Goal: Transaction & Acquisition: Book appointment/travel/reservation

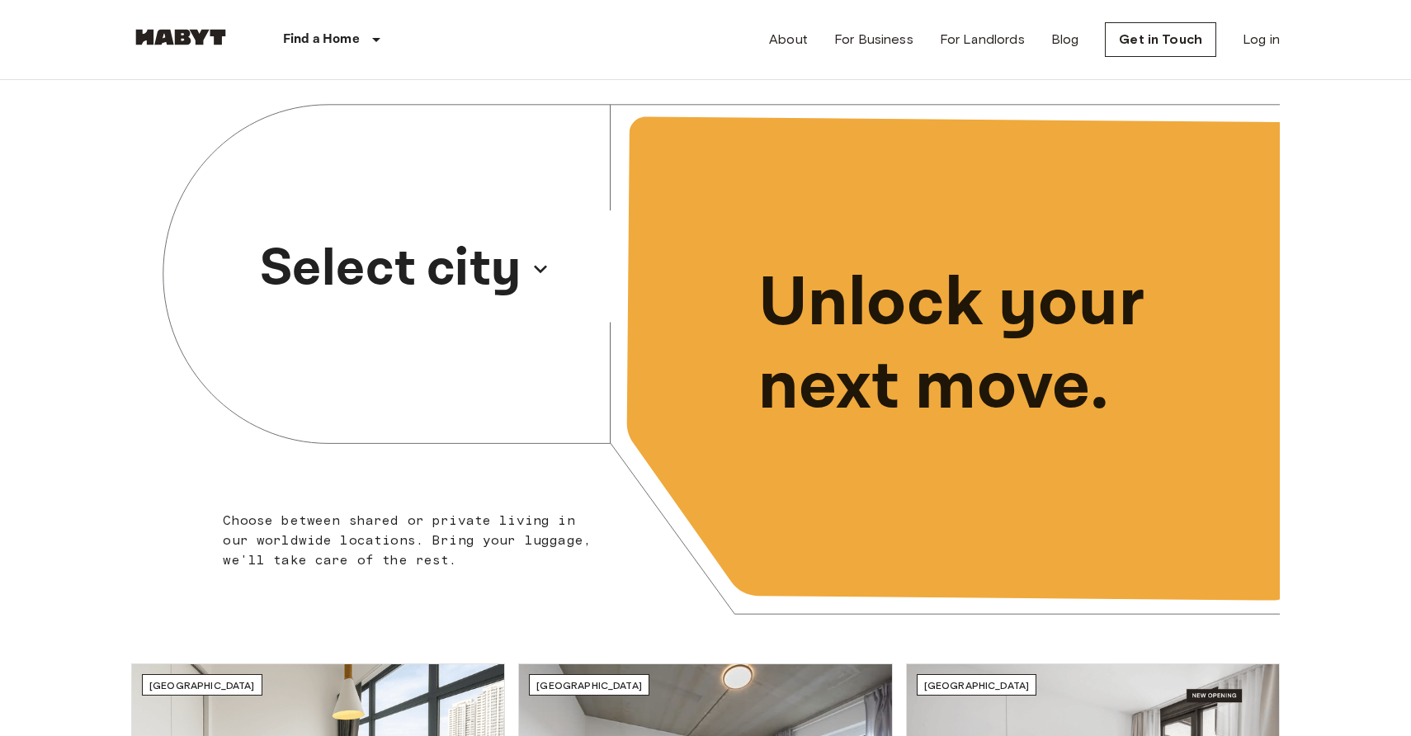
click at [374, 258] on p "Select city" at bounding box center [391, 268] width 262 height 79
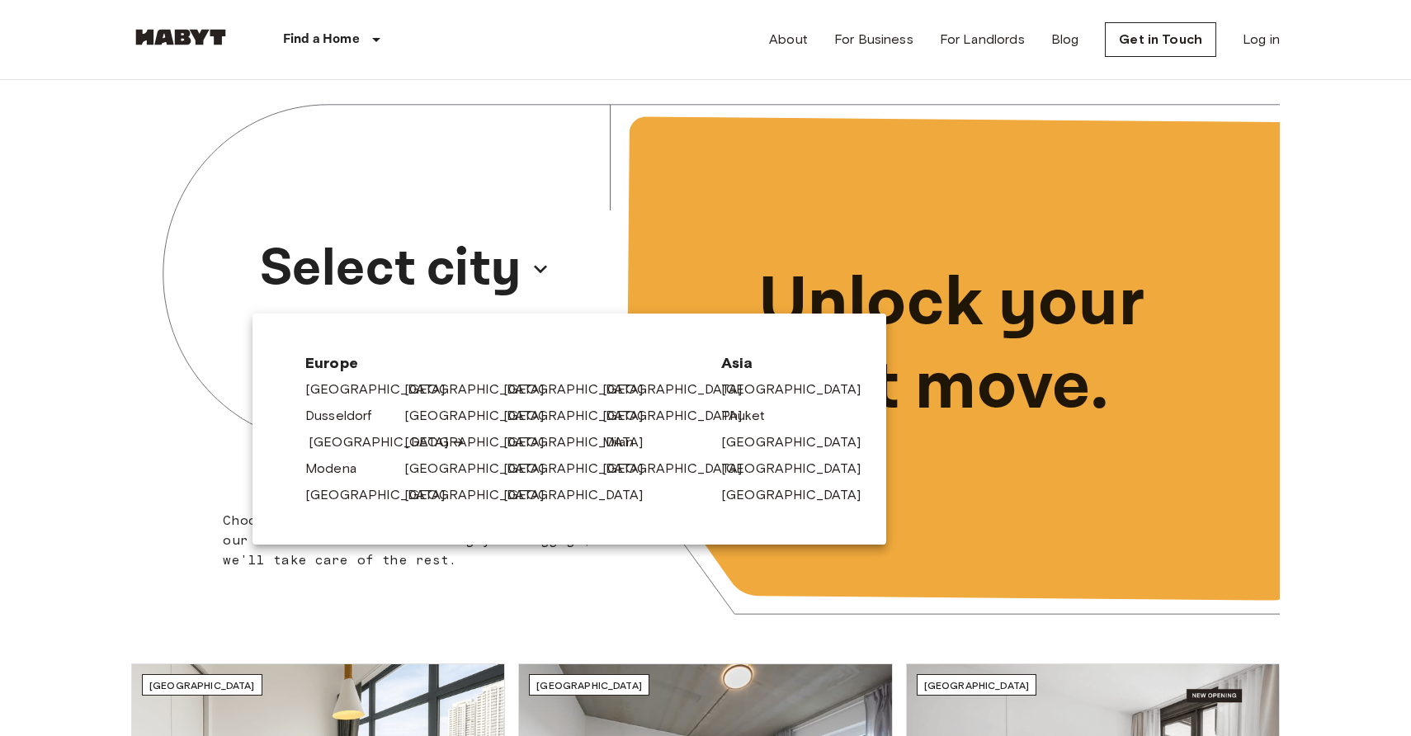
click at [336, 440] on link "[GEOGRAPHIC_DATA]" at bounding box center [387, 443] width 157 height 20
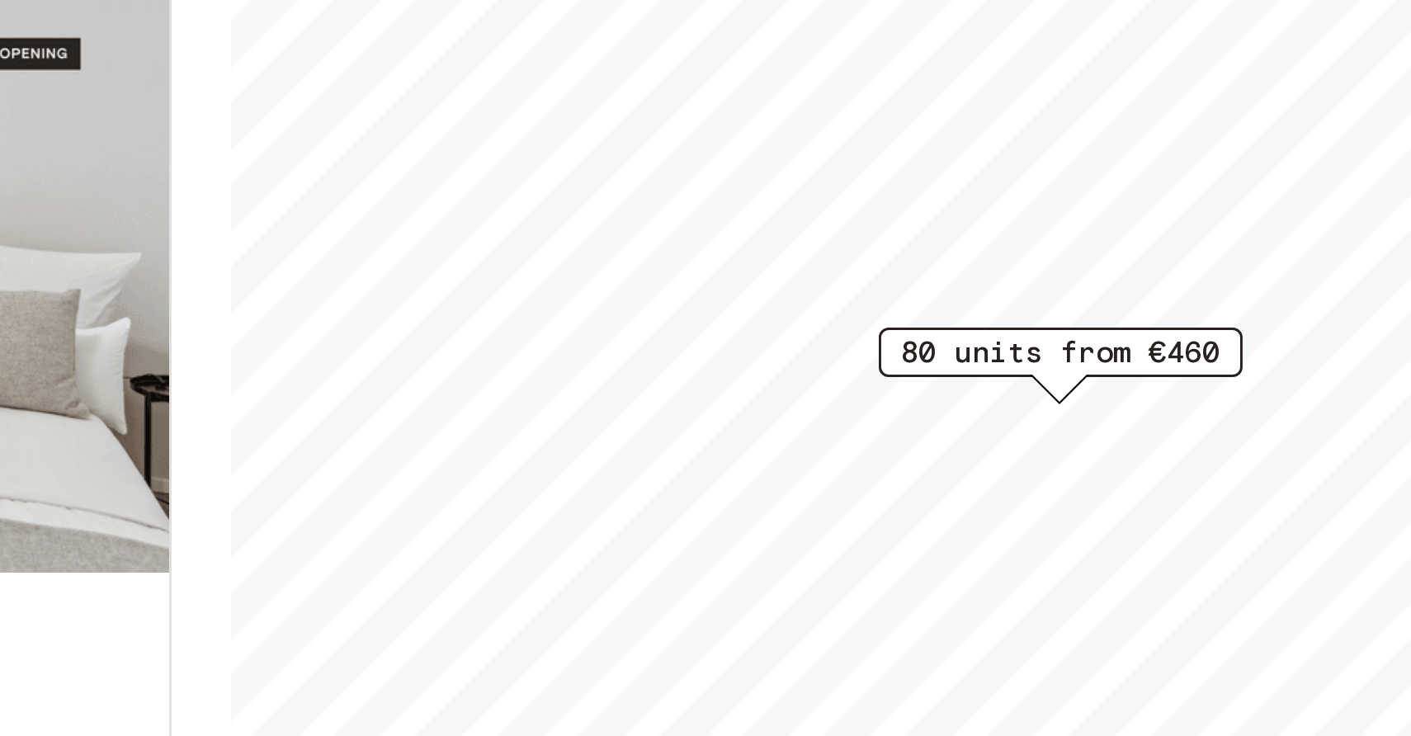
click at [750, 412] on div "Private rooms and apartments for rent in [GEOGRAPHIC_DATA] Move-in date ​ Move-…" at bounding box center [705, 408] width 1149 height 657
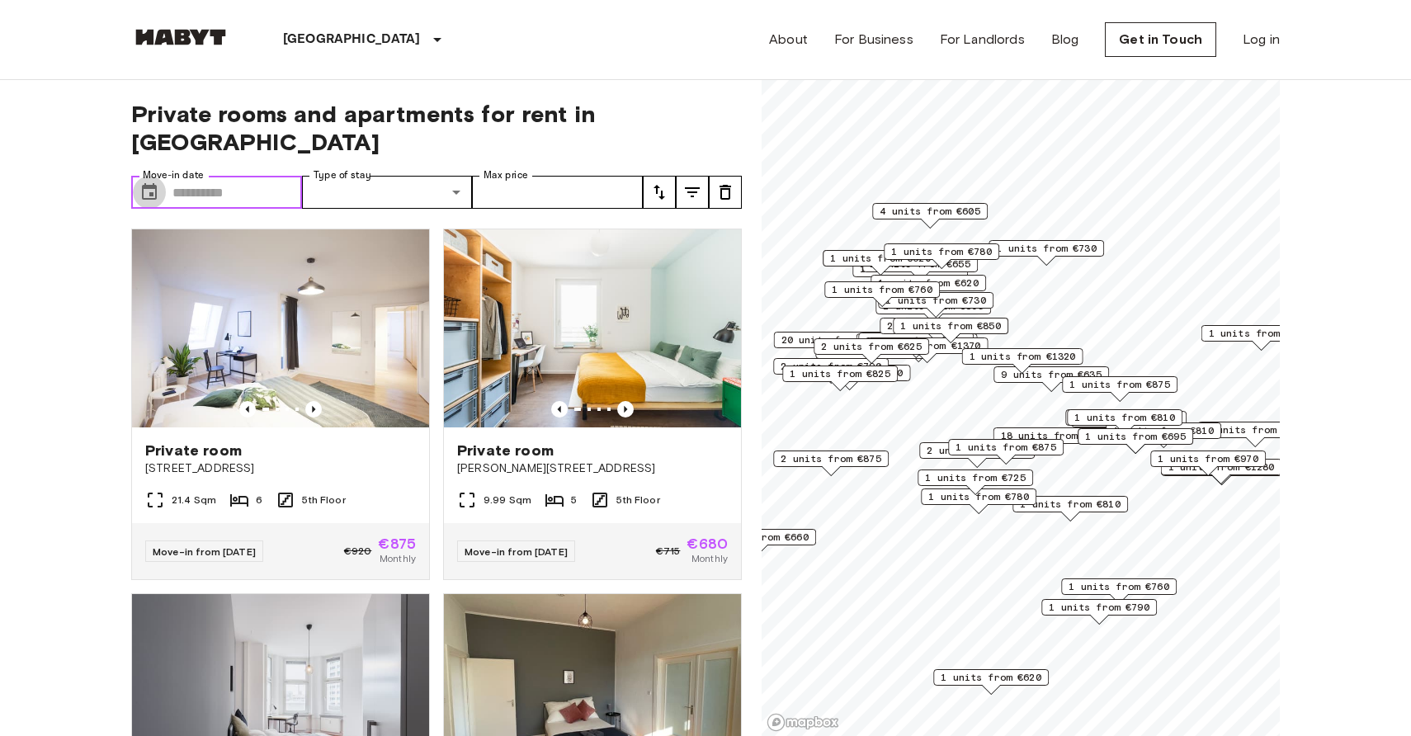
click at [150, 182] on icon "Choose date" at bounding box center [149, 192] width 20 height 20
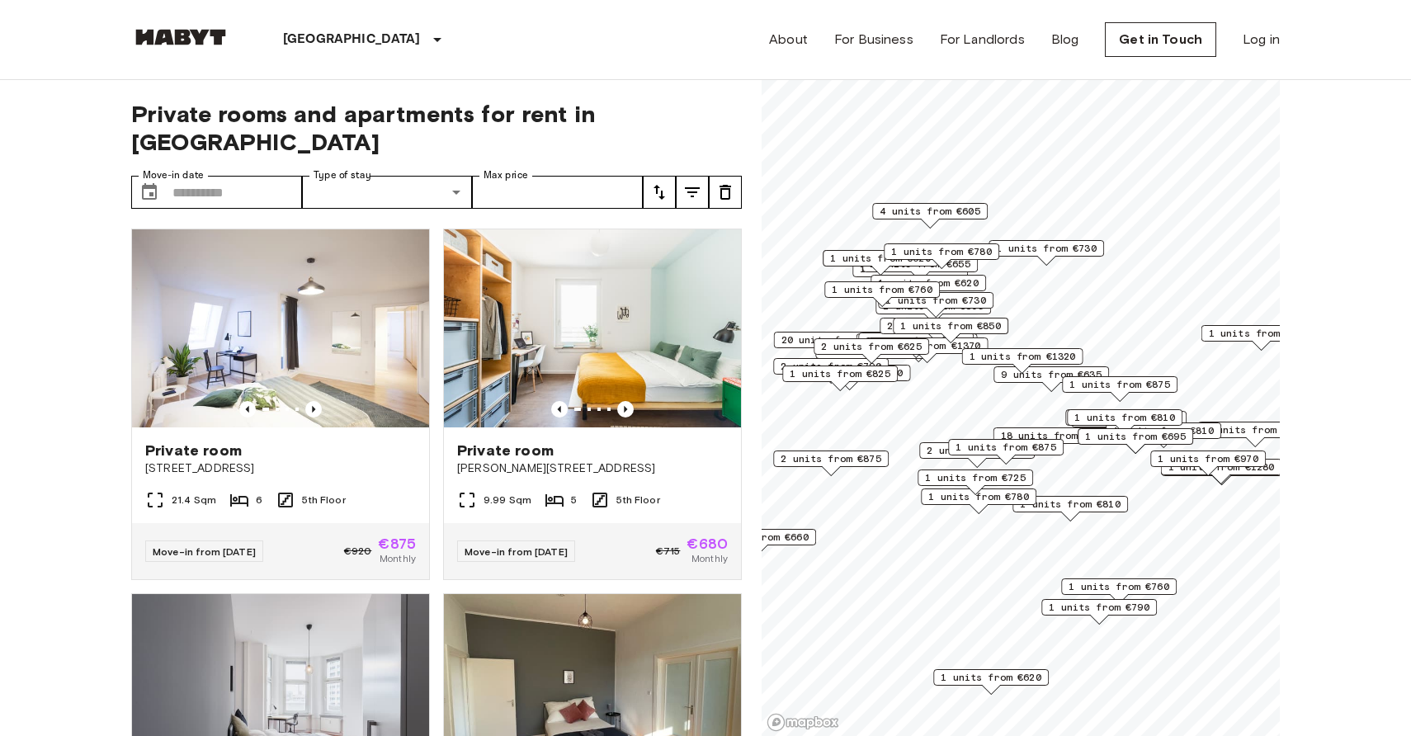
click at [388, 160] on div at bounding box center [705, 368] width 1411 height 736
click at [356, 168] on label "Type of stay" at bounding box center [343, 175] width 58 height 14
click at [494, 176] on input "Max price" at bounding box center [557, 192] width 171 height 33
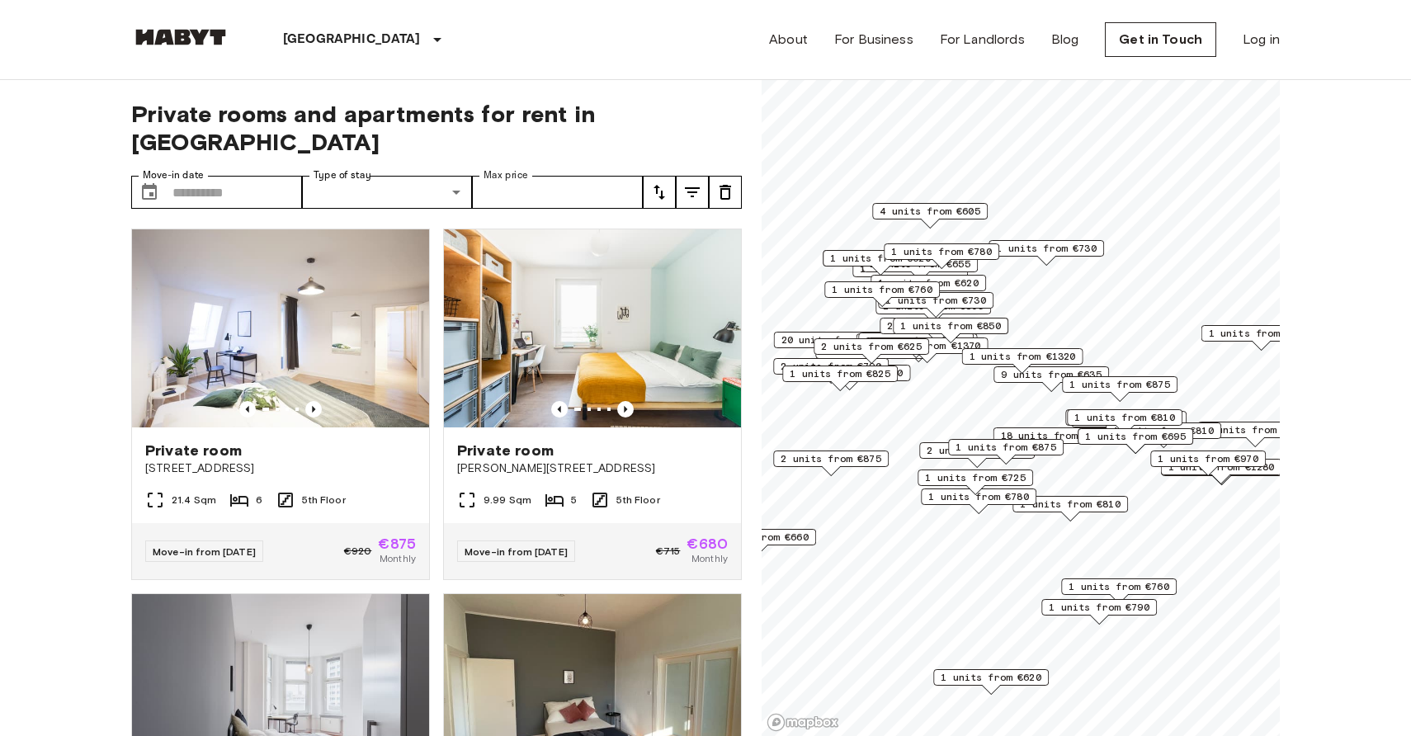
click at [503, 215] on div "Private room Klara-Franke-Straße 20 9.99 Sqm 5 5th Floor Move-in from 04 Oct 25…" at bounding box center [586, 397] width 312 height 365
click at [659, 182] on icon "tune" at bounding box center [660, 192] width 20 height 20
click at [688, 158] on div at bounding box center [705, 368] width 1411 height 736
click at [693, 182] on icon "tune" at bounding box center [693, 192] width 20 height 20
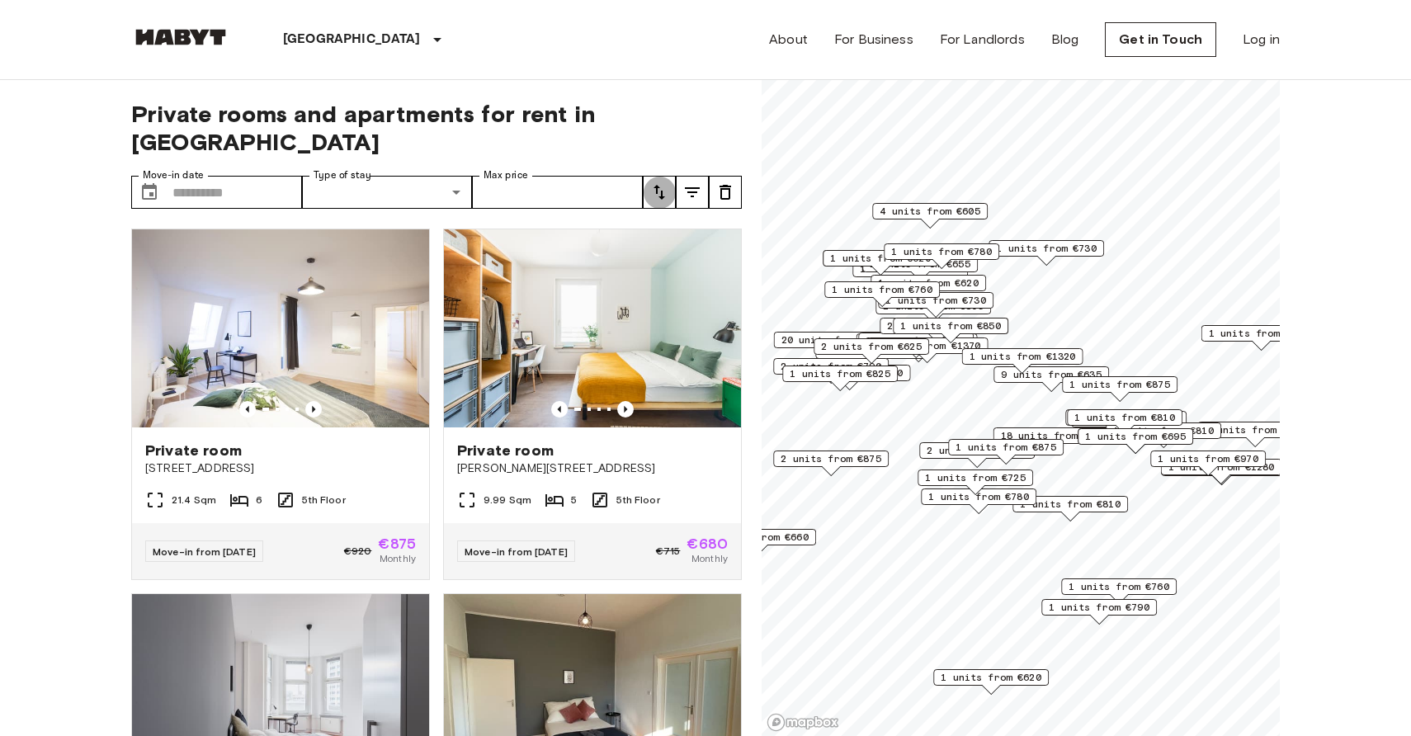
click at [652, 182] on icon "tune" at bounding box center [660, 192] width 20 height 20
click at [684, 125] on div at bounding box center [705, 368] width 1411 height 736
click at [656, 181] on div "Private rooms and apartments for rent in Berlin Move-in date ​ Move-in date Typ…" at bounding box center [436, 408] width 611 height 657
click at [659, 182] on icon "tune" at bounding box center [660, 192] width 20 height 20
click at [665, 167] on div at bounding box center [705, 368] width 1411 height 736
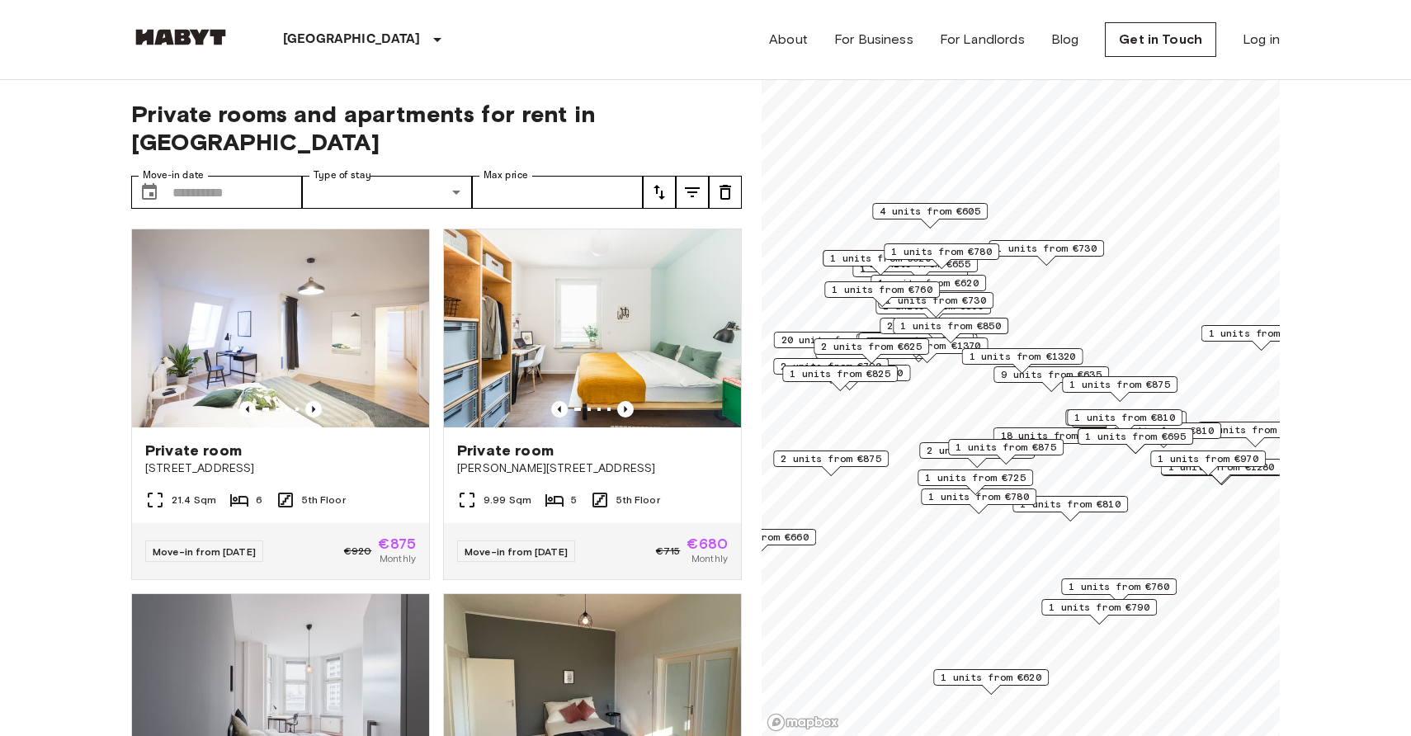
click at [665, 182] on icon "tune" at bounding box center [660, 192] width 20 height 20
click at [684, 163] on div at bounding box center [705, 368] width 1411 height 736
click at [691, 182] on icon "tune" at bounding box center [693, 192] width 20 height 20
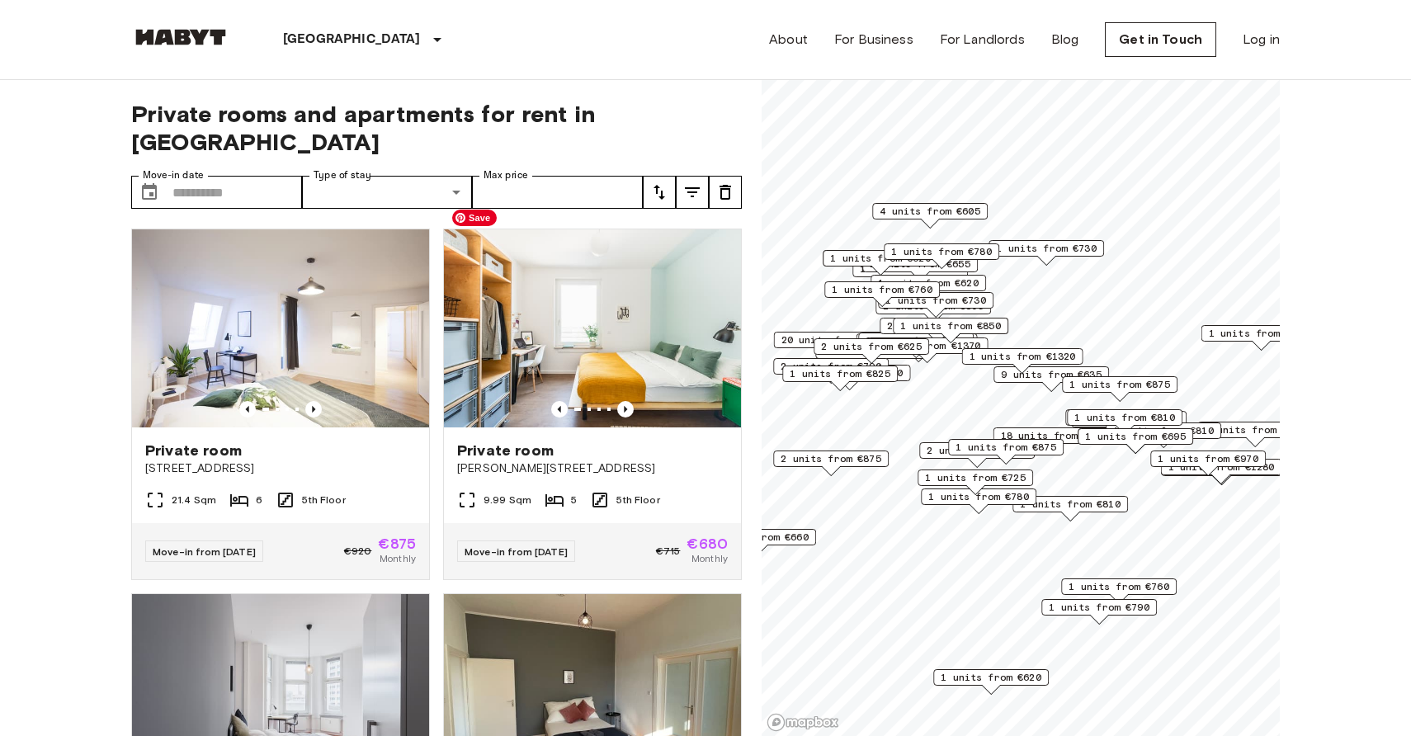
click at [693, 182] on icon "tune" at bounding box center [693, 192] width 20 height 20
click at [673, 176] on button "tune" at bounding box center [659, 192] width 33 height 33
click at [729, 117] on div at bounding box center [705, 368] width 1411 height 736
click at [664, 182] on icon "tune" at bounding box center [660, 192] width 20 height 20
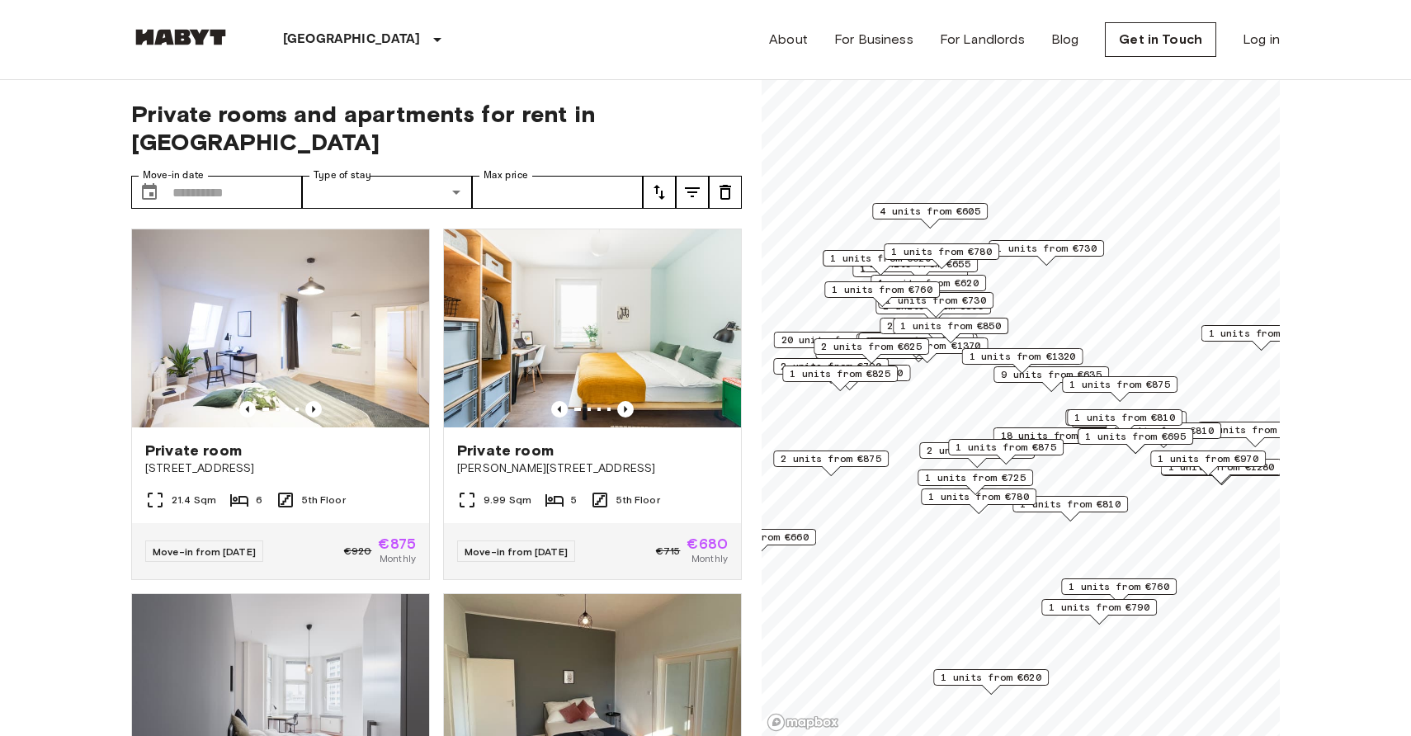
click at [677, 110] on div at bounding box center [705, 368] width 1411 height 736
click at [660, 182] on icon "tune" at bounding box center [660, 192] width 20 height 20
click at [688, 121] on div at bounding box center [705, 368] width 1411 height 736
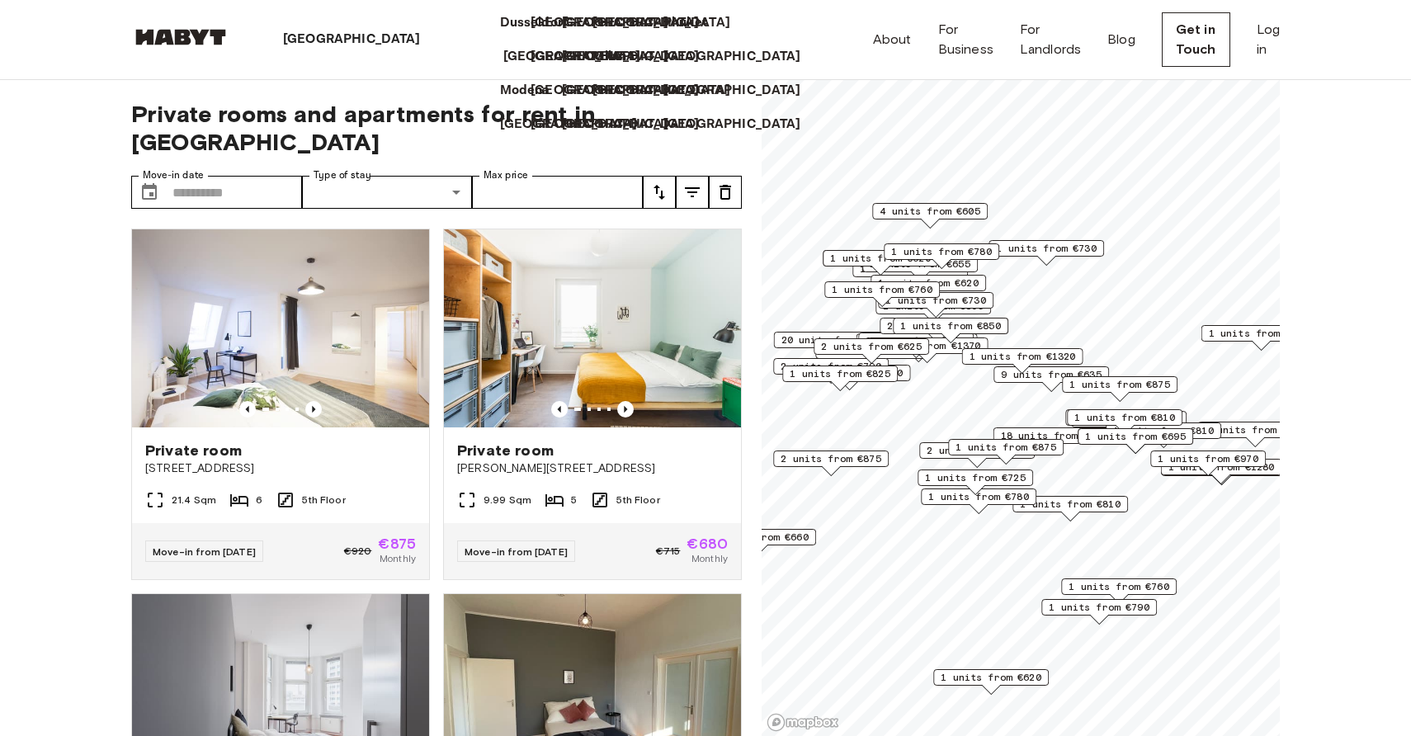
click at [503, 67] on p "[GEOGRAPHIC_DATA]" at bounding box center [572, 57] width 138 height 20
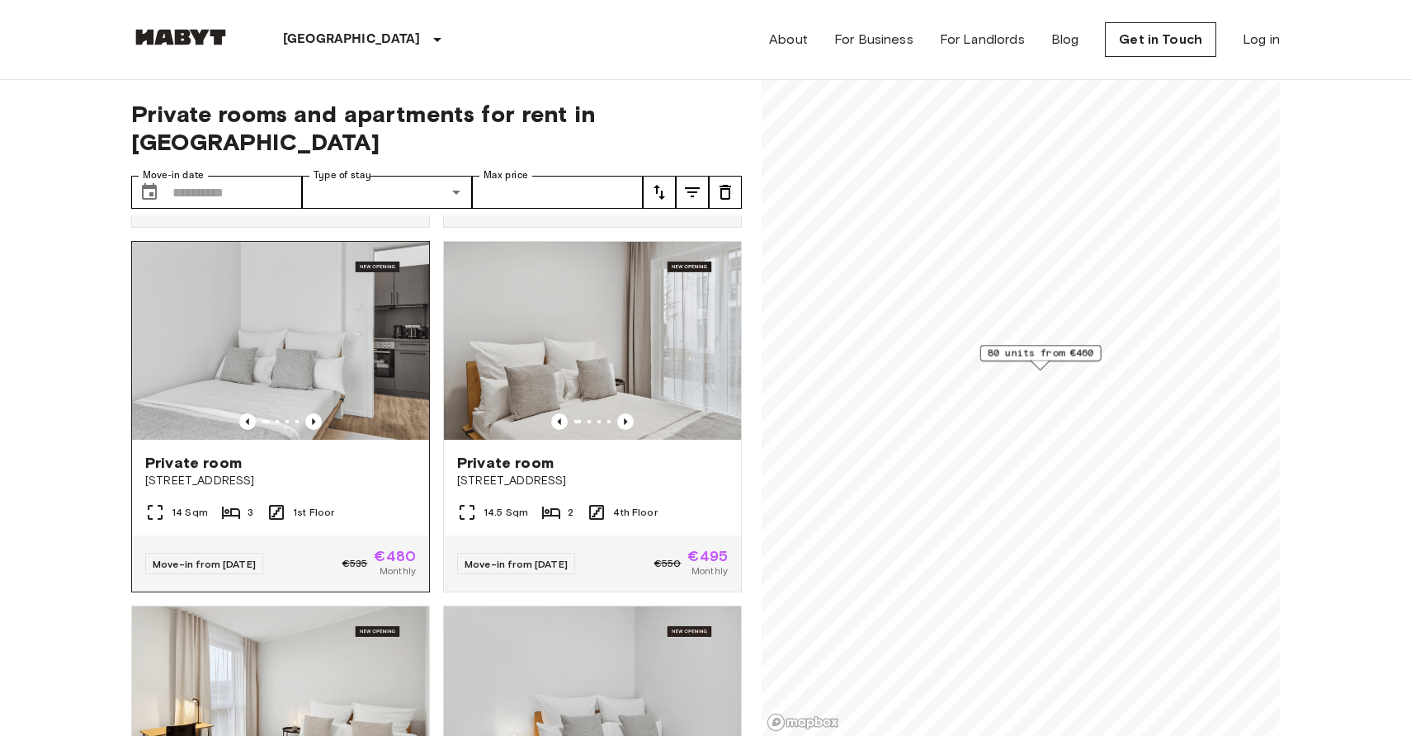
scroll to position [212, 0]
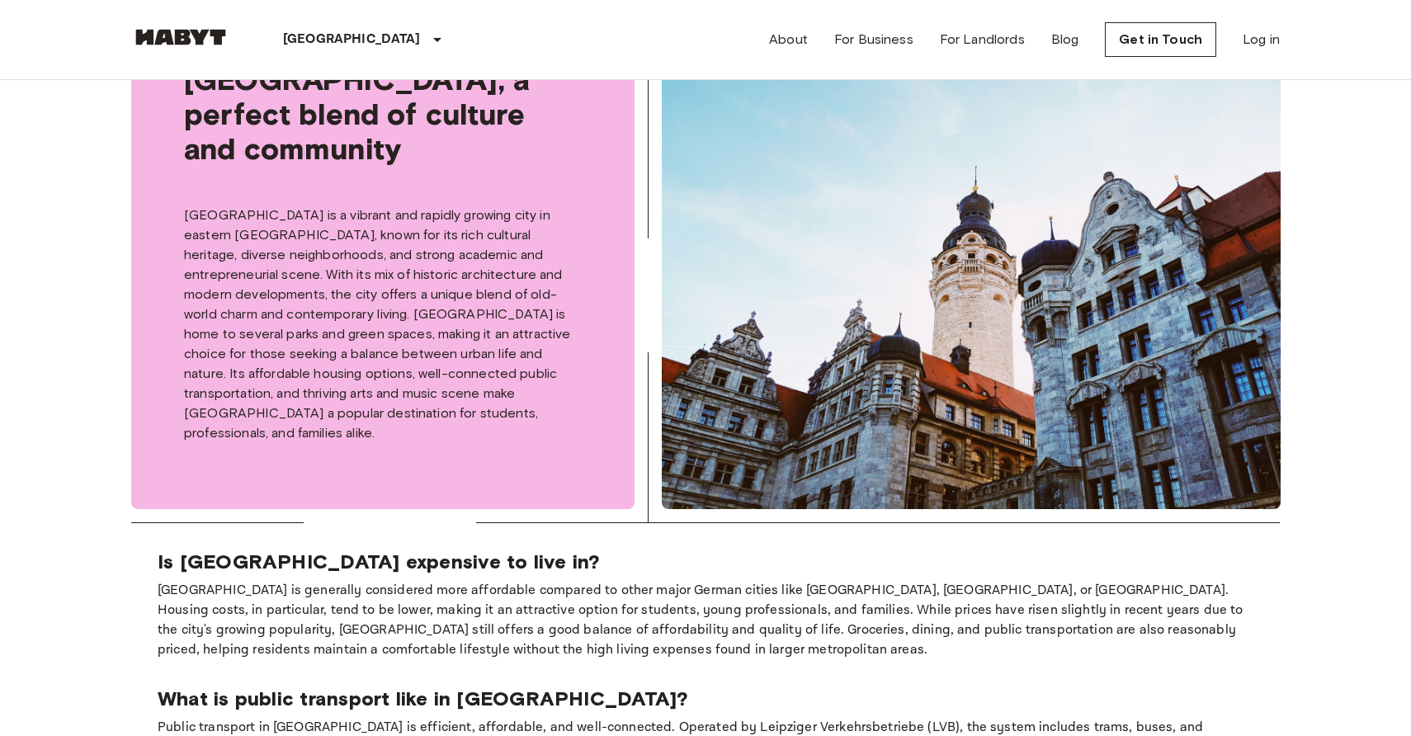
scroll to position [751, 0]
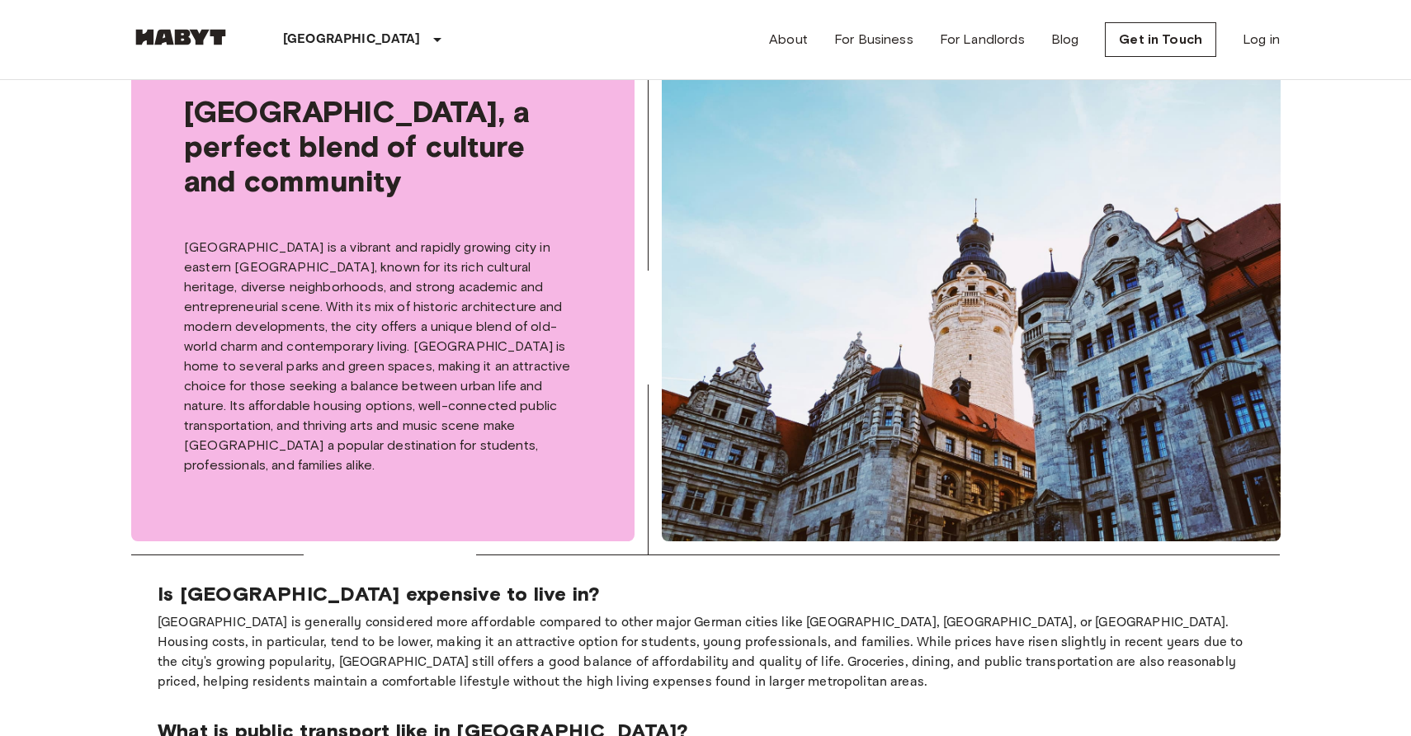
click at [353, 243] on p "[GEOGRAPHIC_DATA] is a vibrant and rapidly growing city in eastern [GEOGRAPHIC_…" at bounding box center [383, 357] width 398 height 238
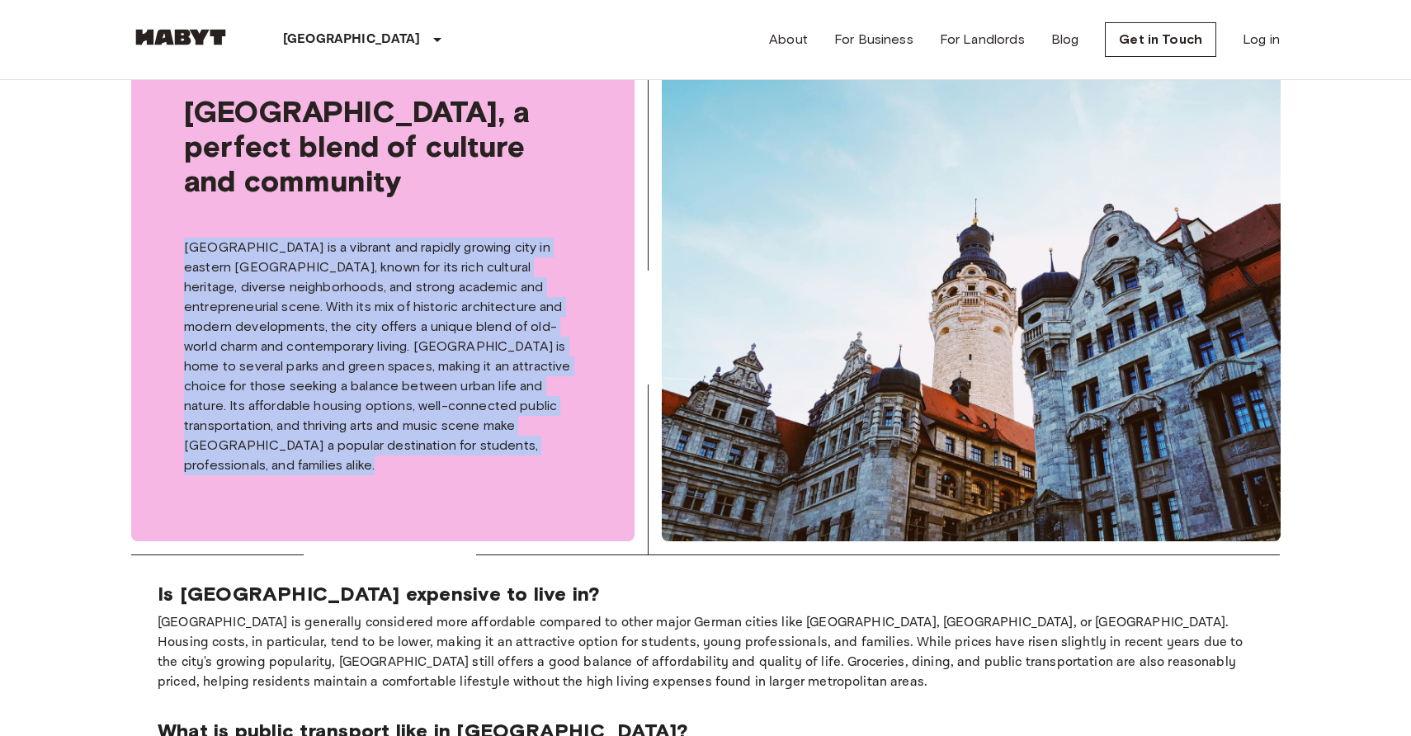
click at [353, 243] on p "[GEOGRAPHIC_DATA] is a vibrant and rapidly growing city in eastern [GEOGRAPHIC_…" at bounding box center [383, 357] width 398 height 238
copy p "[GEOGRAPHIC_DATA] is a vibrant and rapidly growing city in eastern [GEOGRAPHIC_…"
click at [376, 613] on p "[GEOGRAPHIC_DATA] is generally considered more affordable compared to other maj…" at bounding box center [706, 652] width 1096 height 79
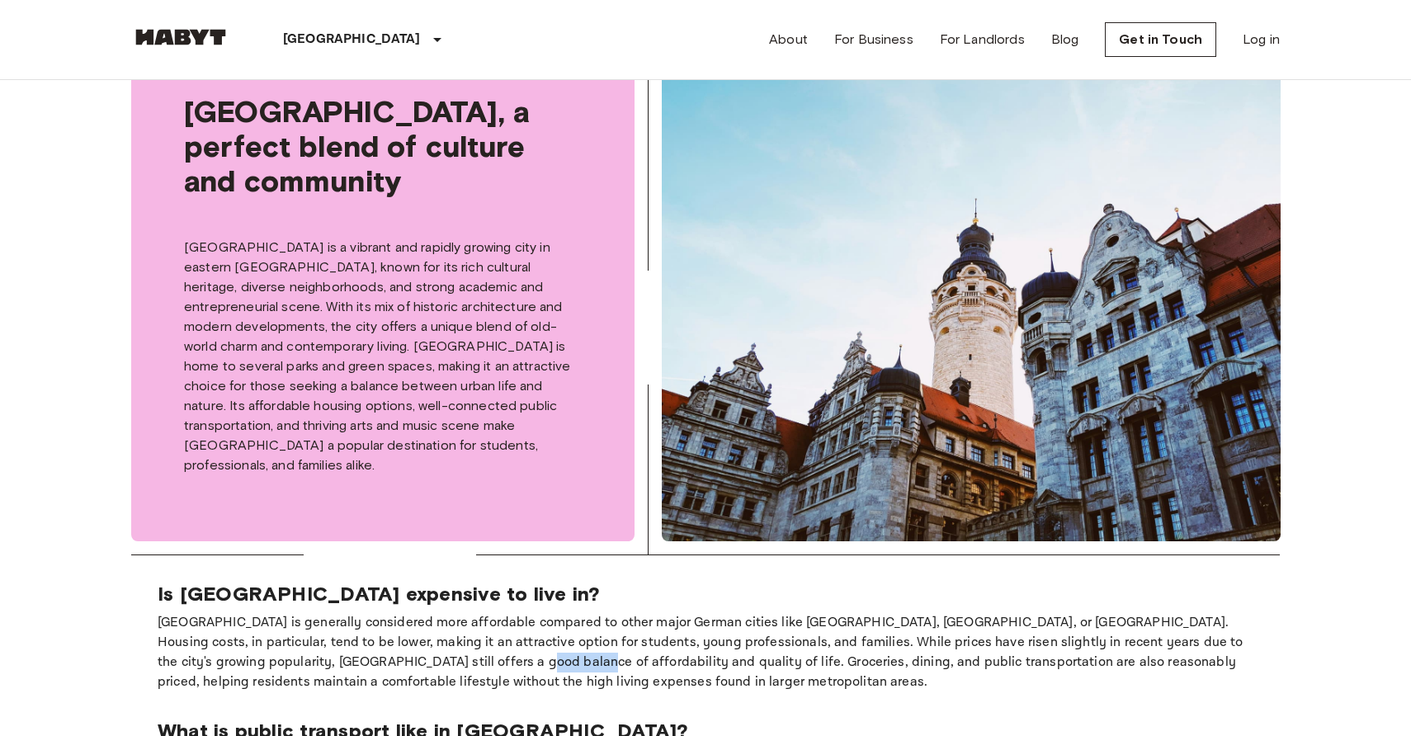
click at [376, 613] on p "[GEOGRAPHIC_DATA] is generally considered more affordable compared to other maj…" at bounding box center [706, 652] width 1096 height 79
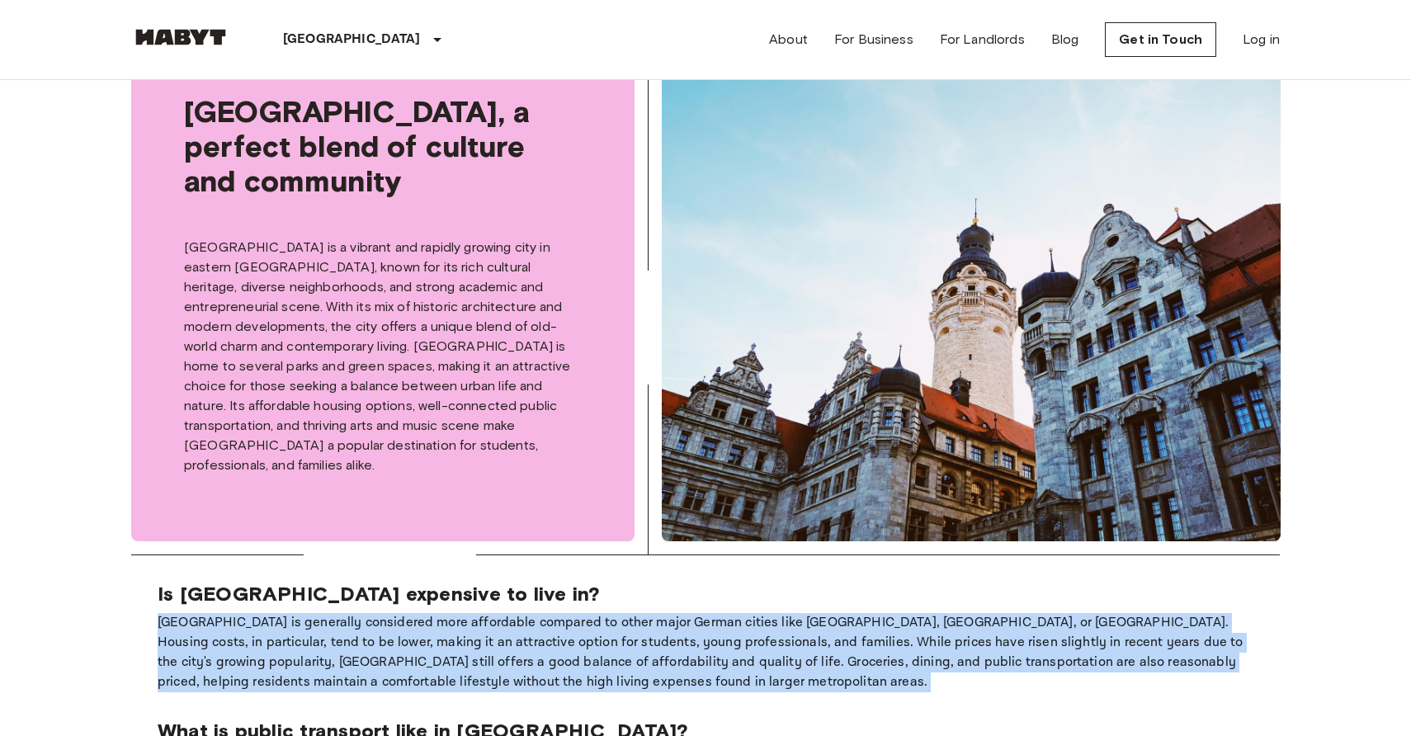
click at [376, 613] on p "[GEOGRAPHIC_DATA] is generally considered more affordable compared to other maj…" at bounding box center [706, 652] width 1096 height 79
copy p "[GEOGRAPHIC_DATA] is generally considered more affordable compared to other maj…"
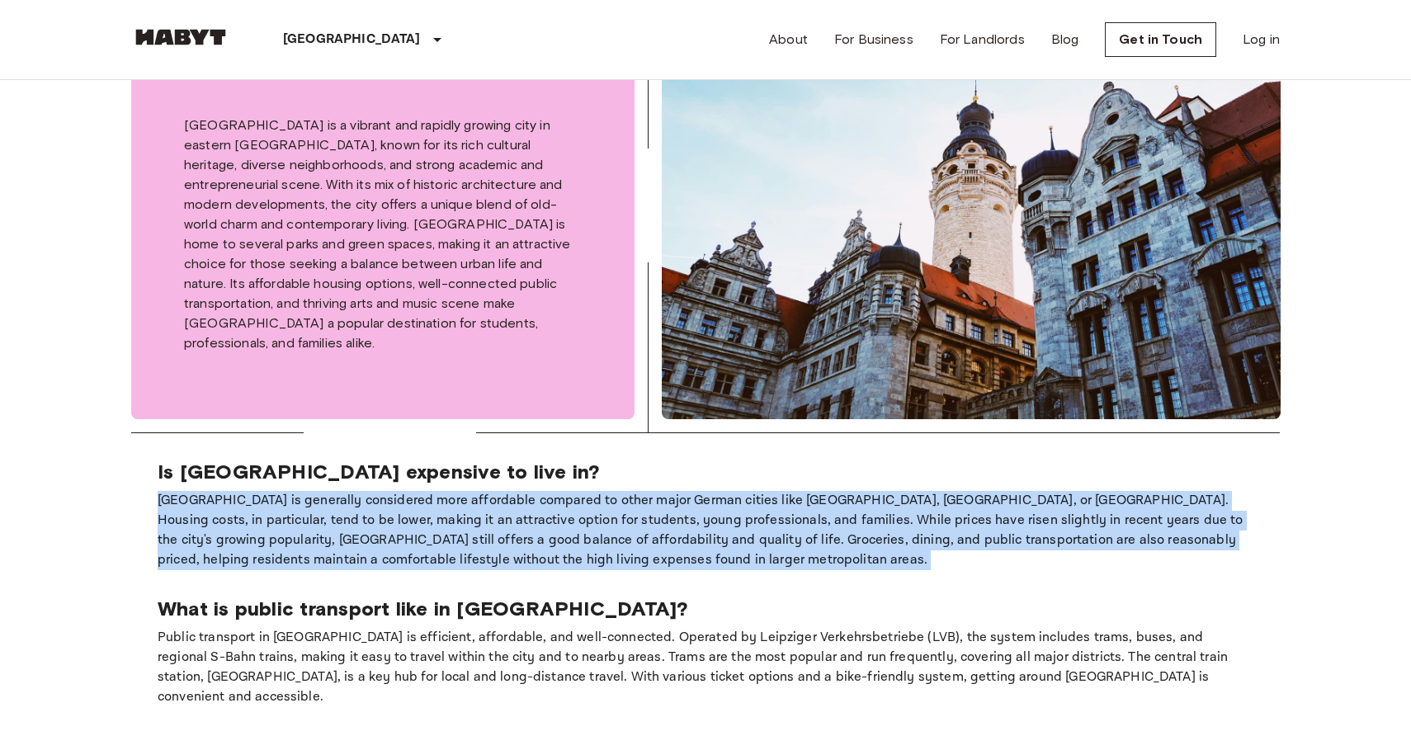
scroll to position [910, 0]
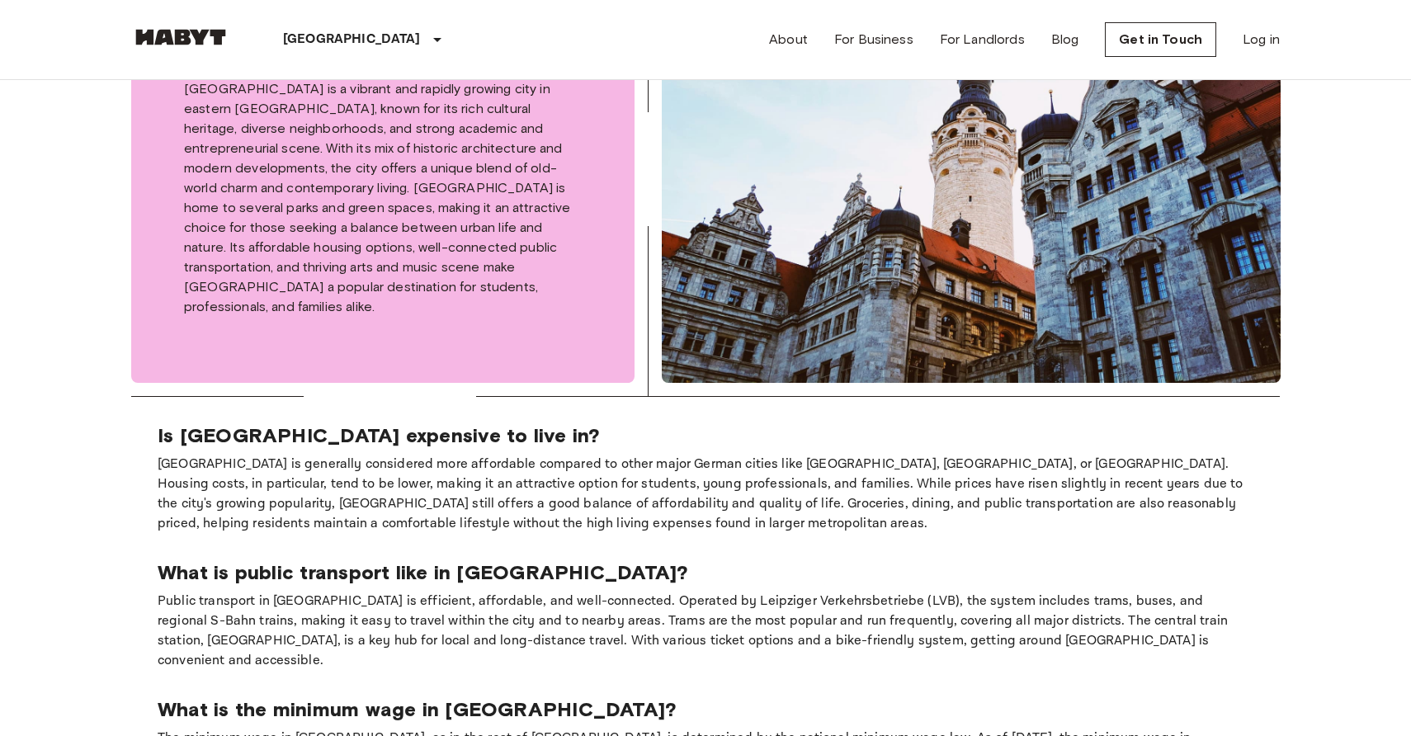
click at [453, 560] on p "What is public transport like in [GEOGRAPHIC_DATA]?" at bounding box center [706, 572] width 1096 height 25
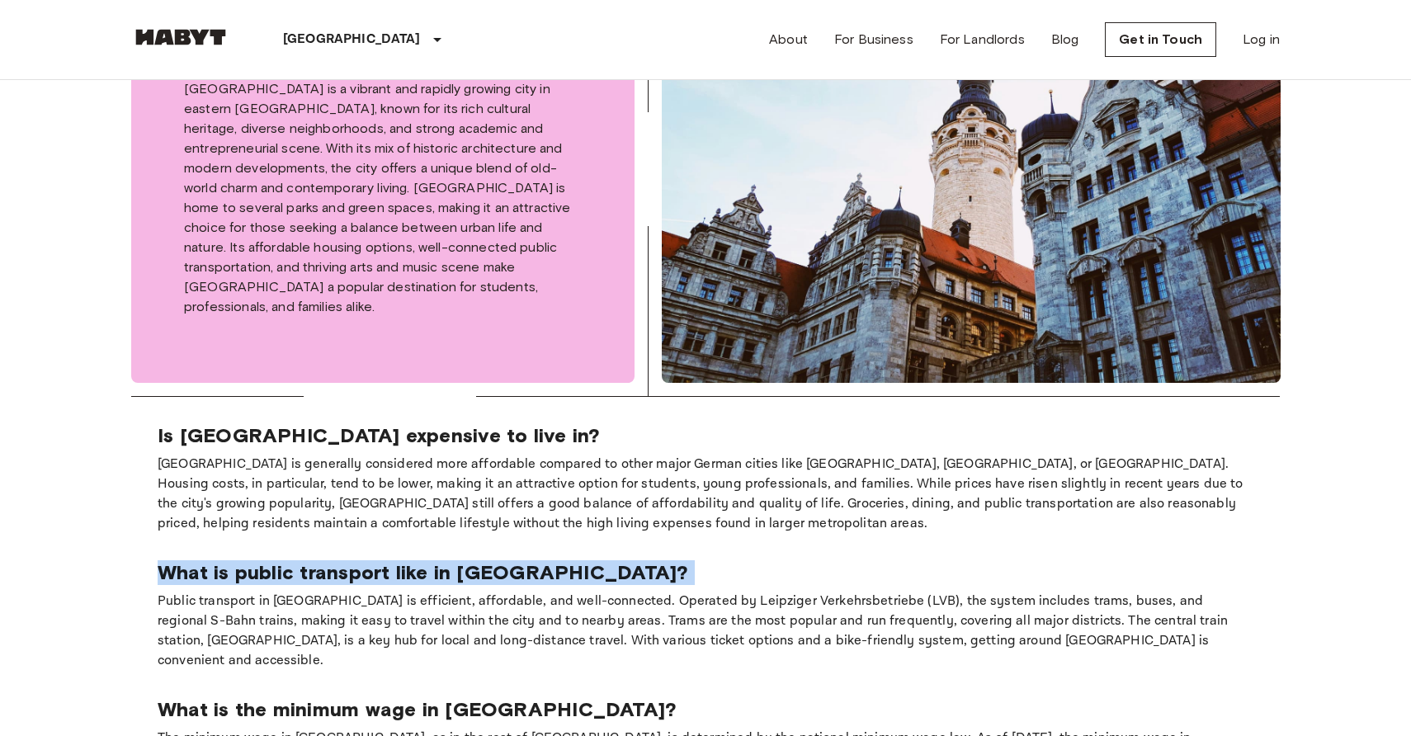
click at [453, 560] on p "What is public transport like in [GEOGRAPHIC_DATA]?" at bounding box center [706, 572] width 1096 height 25
copy p "What is public transport like in [GEOGRAPHIC_DATA]?"
click at [449, 592] on p "Public transport in [GEOGRAPHIC_DATA] is efficient, affordable, and well-connec…" at bounding box center [706, 631] width 1096 height 79
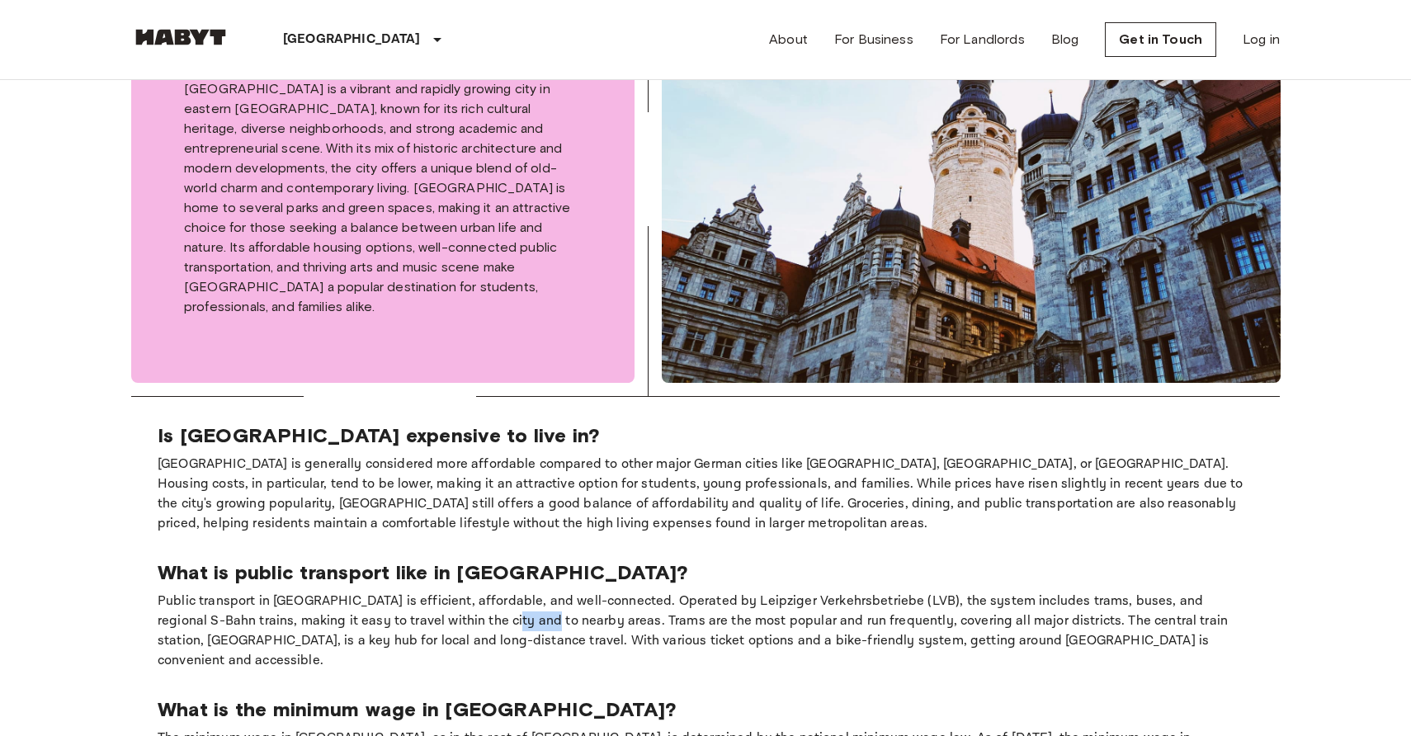
click at [449, 592] on p "Public transport in [GEOGRAPHIC_DATA] is efficient, affordable, and well-connec…" at bounding box center [706, 631] width 1096 height 79
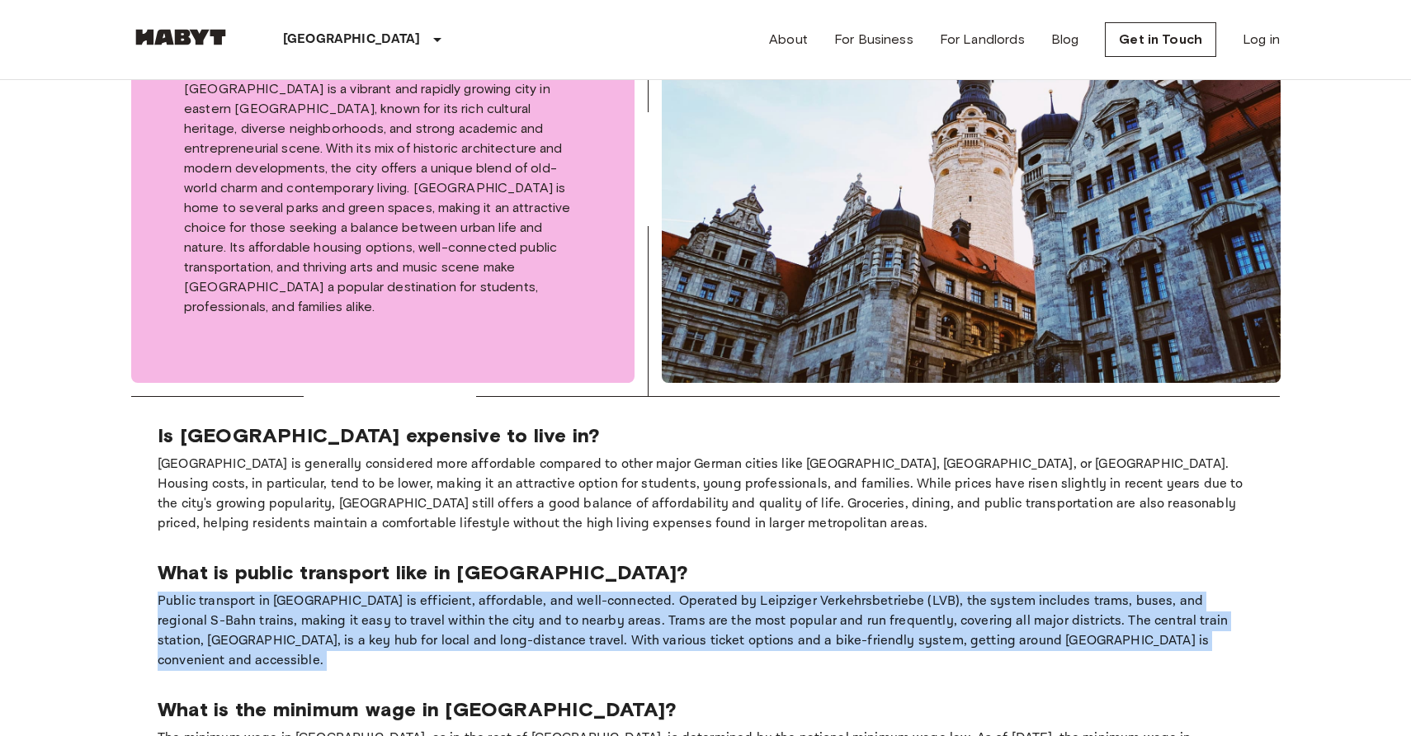
click at [449, 592] on p "Public transport in [GEOGRAPHIC_DATA] is efficient, affordable, and well-connec…" at bounding box center [706, 631] width 1096 height 79
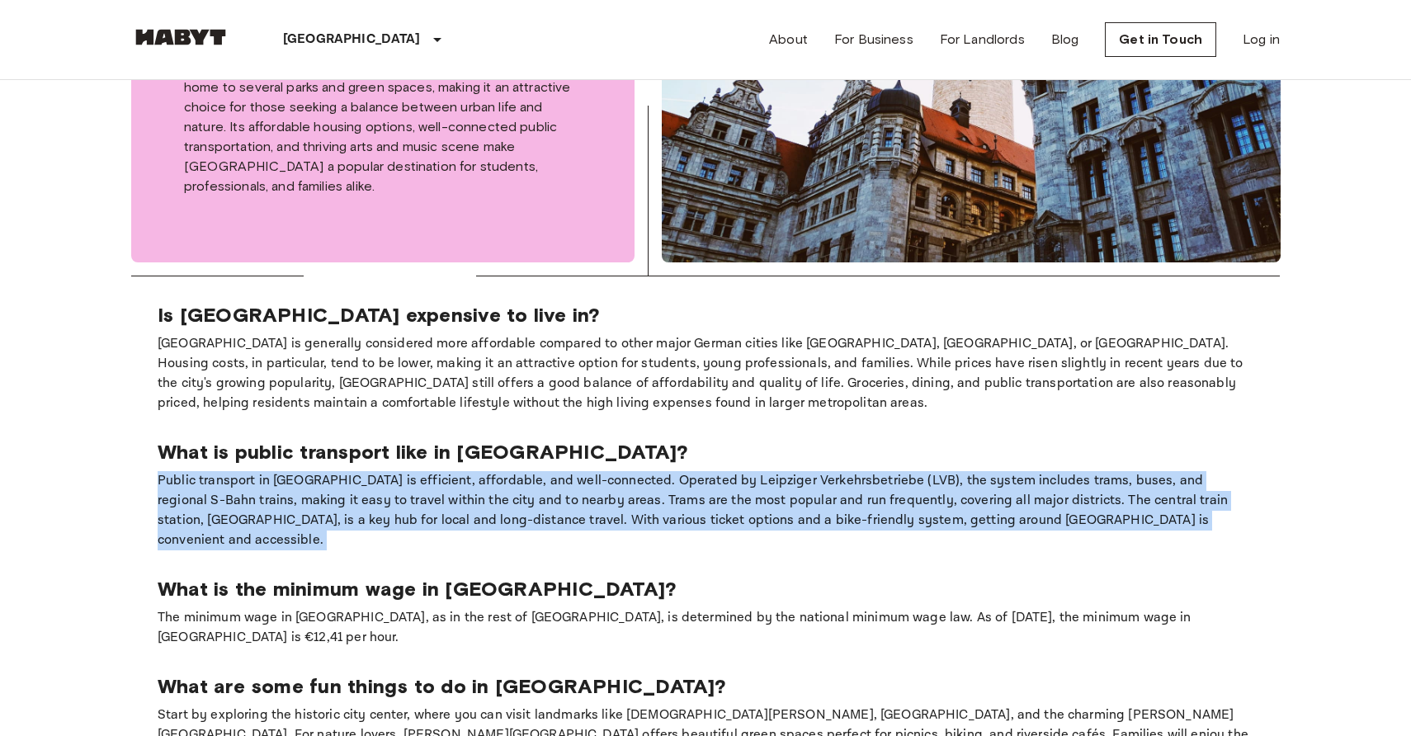
copy p "Public transport in [GEOGRAPHIC_DATA] is efficient, affordable, and well-connec…"
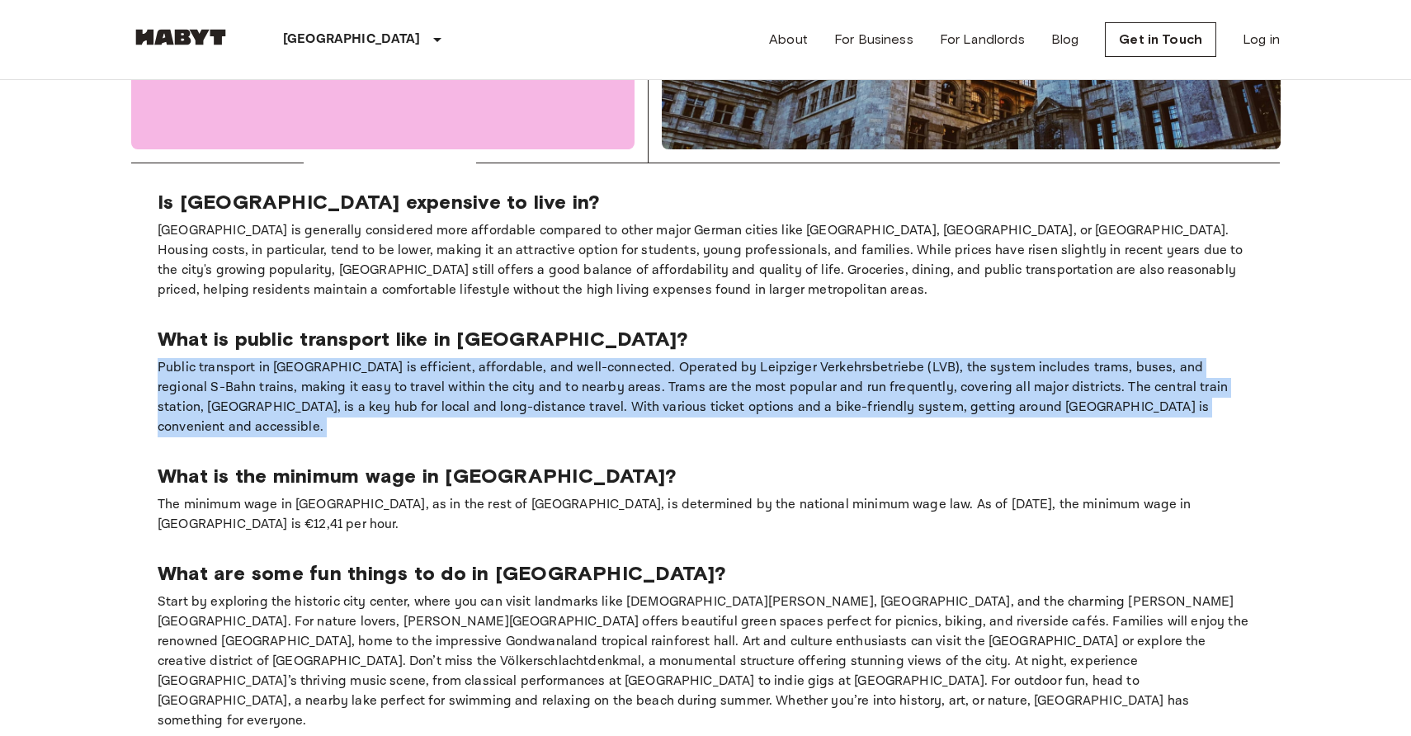
scroll to position [1142, 0]
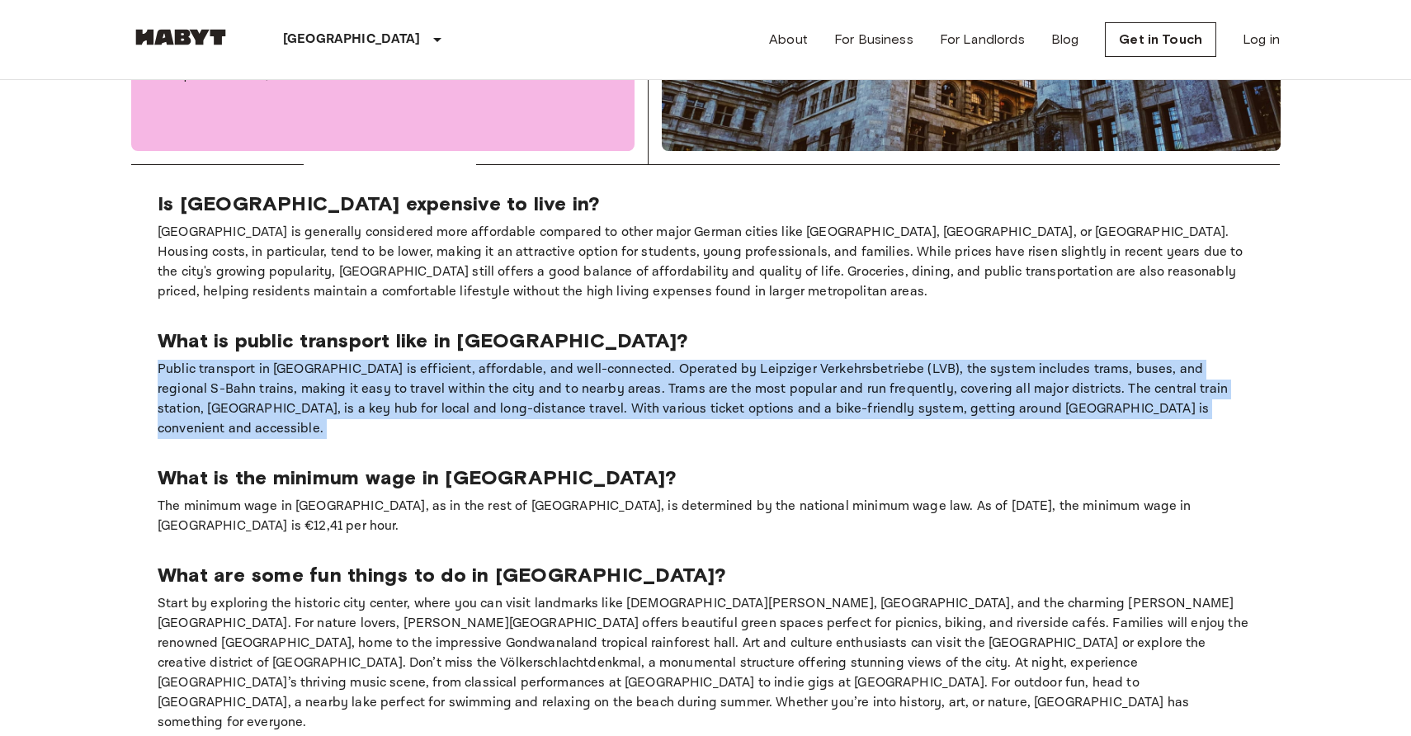
click at [413, 223] on p "[GEOGRAPHIC_DATA] is generally considered more affordable compared to other maj…" at bounding box center [706, 262] width 1096 height 79
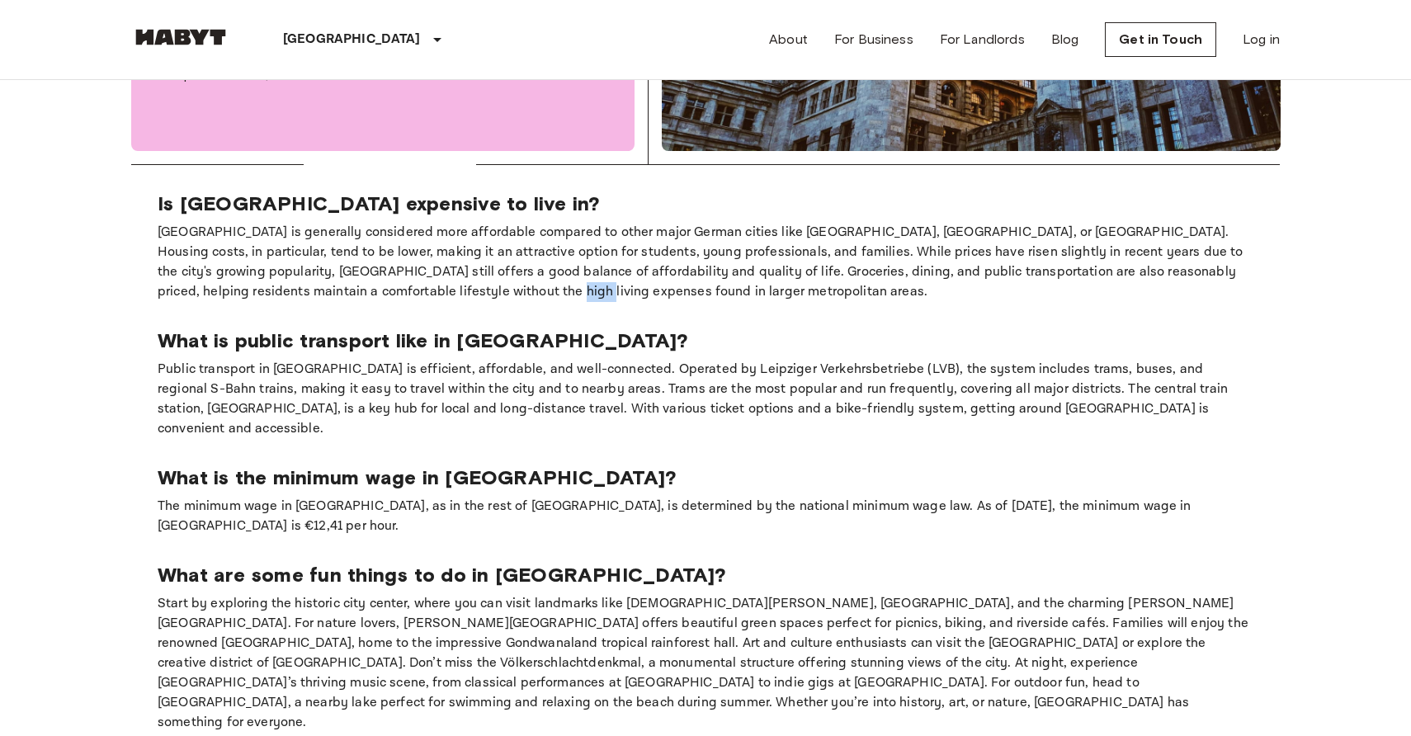
click at [413, 223] on p "[GEOGRAPHIC_DATA] is generally considered more affordable compared to other maj…" at bounding box center [706, 262] width 1096 height 79
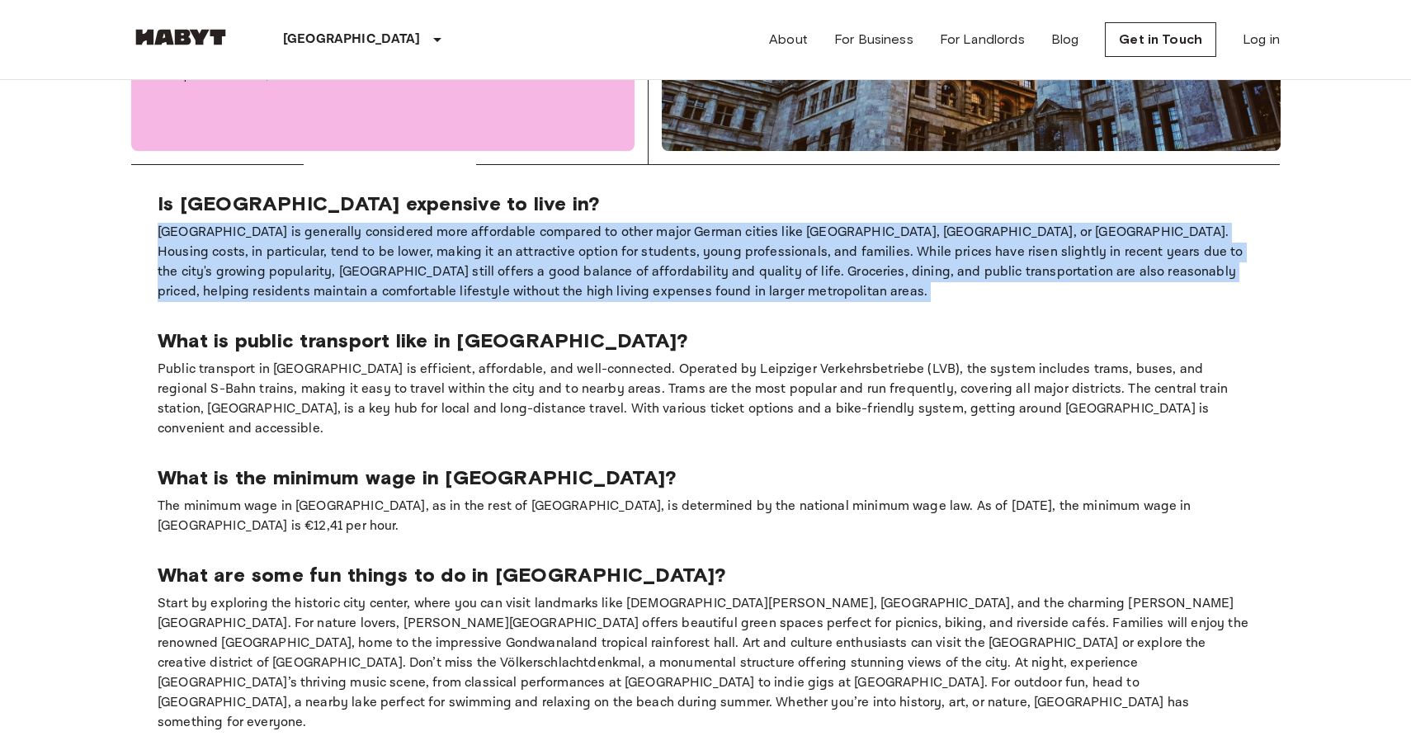
click at [413, 223] on p "[GEOGRAPHIC_DATA] is generally considered more affordable compared to other maj…" at bounding box center [706, 262] width 1096 height 79
click at [427, 223] on p "[GEOGRAPHIC_DATA] is generally considered more affordable compared to other maj…" at bounding box center [706, 262] width 1096 height 79
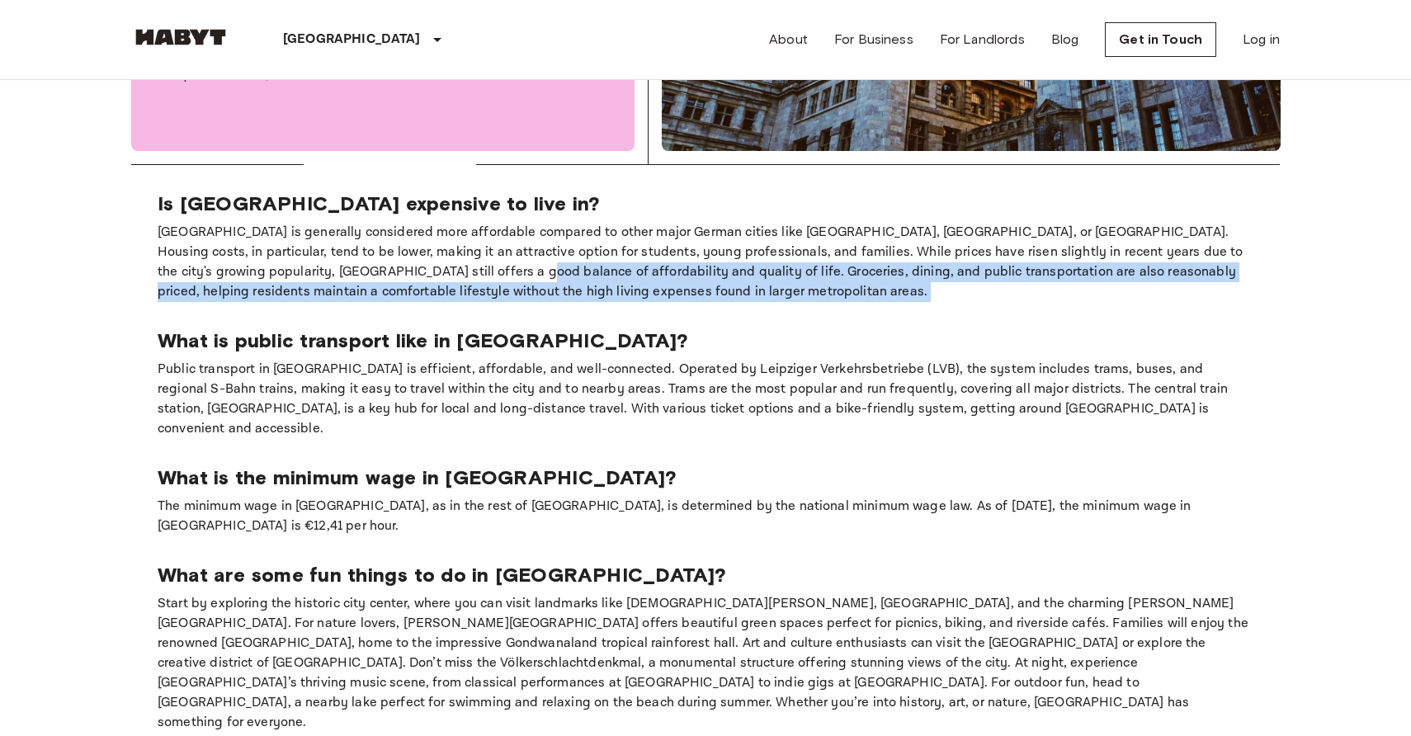
drag, startPoint x: 427, startPoint y: 215, endPoint x: 365, endPoint y: 197, distance: 64.3
click at [365, 223] on p "[GEOGRAPHIC_DATA] is generally considered more affordable compared to other maj…" at bounding box center [706, 262] width 1096 height 79
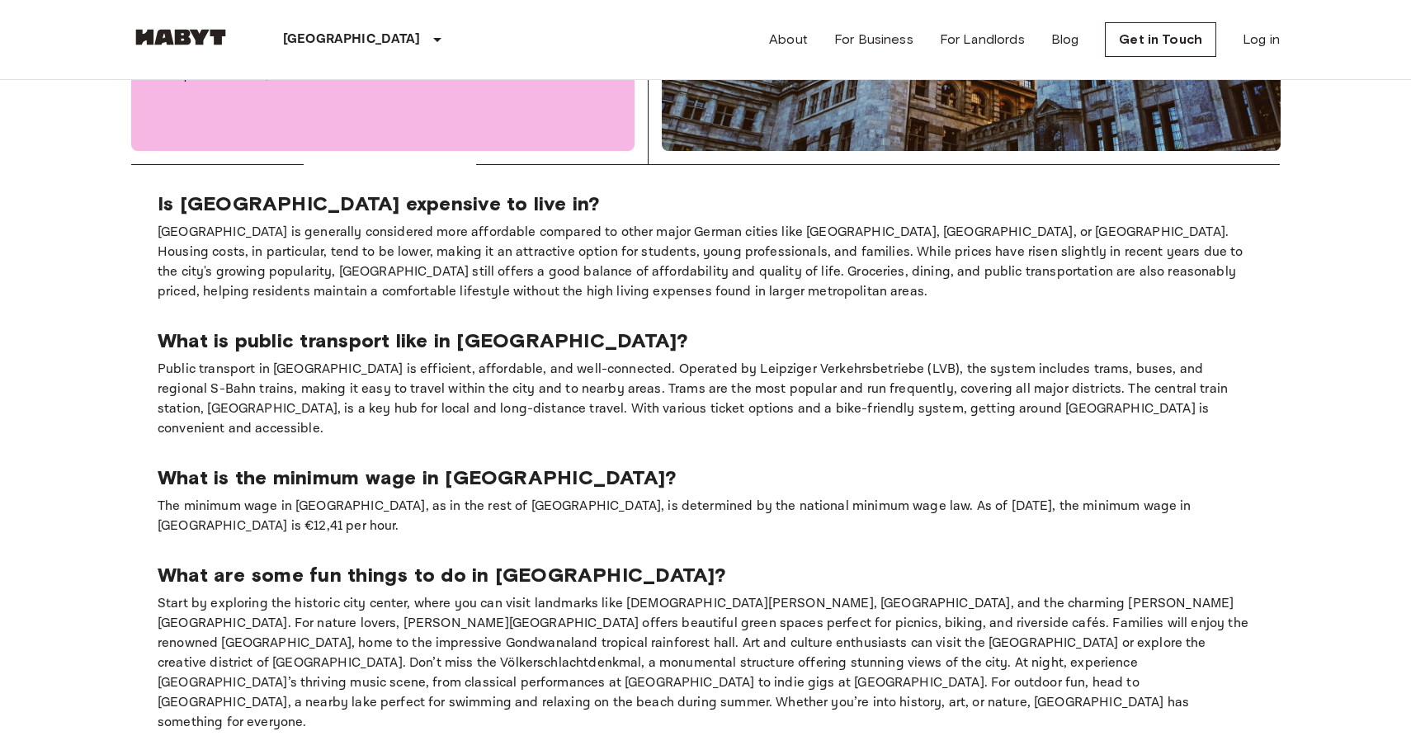
click at [311, 466] on p "What is the minimum wage in [GEOGRAPHIC_DATA]?" at bounding box center [706, 478] width 1096 height 25
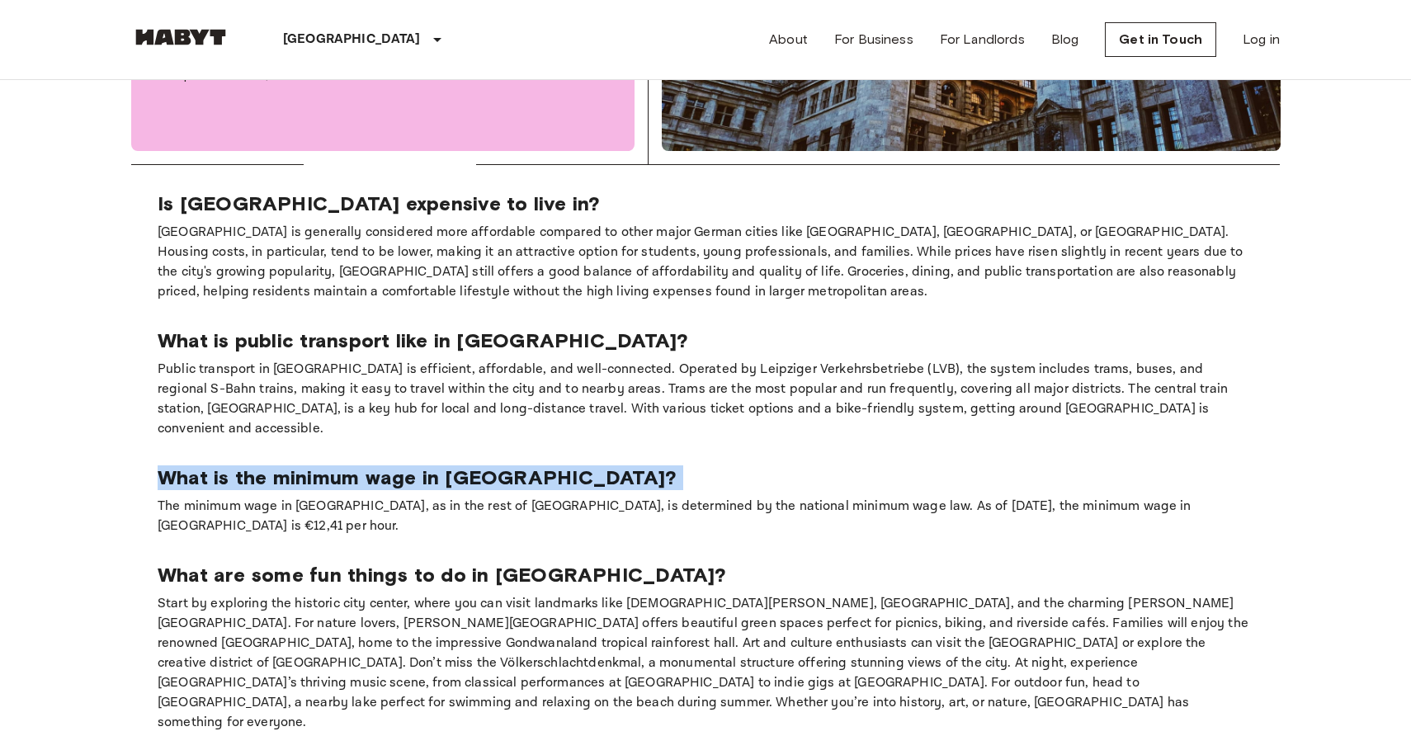
click at [311, 466] on p "What is the minimum wage in [GEOGRAPHIC_DATA]?" at bounding box center [706, 478] width 1096 height 25
copy p "What is the minimum wage in [GEOGRAPHIC_DATA]?"
click at [397, 497] on p "The minimum wage in [GEOGRAPHIC_DATA], as in the rest of [GEOGRAPHIC_DATA], is …" at bounding box center [706, 517] width 1096 height 40
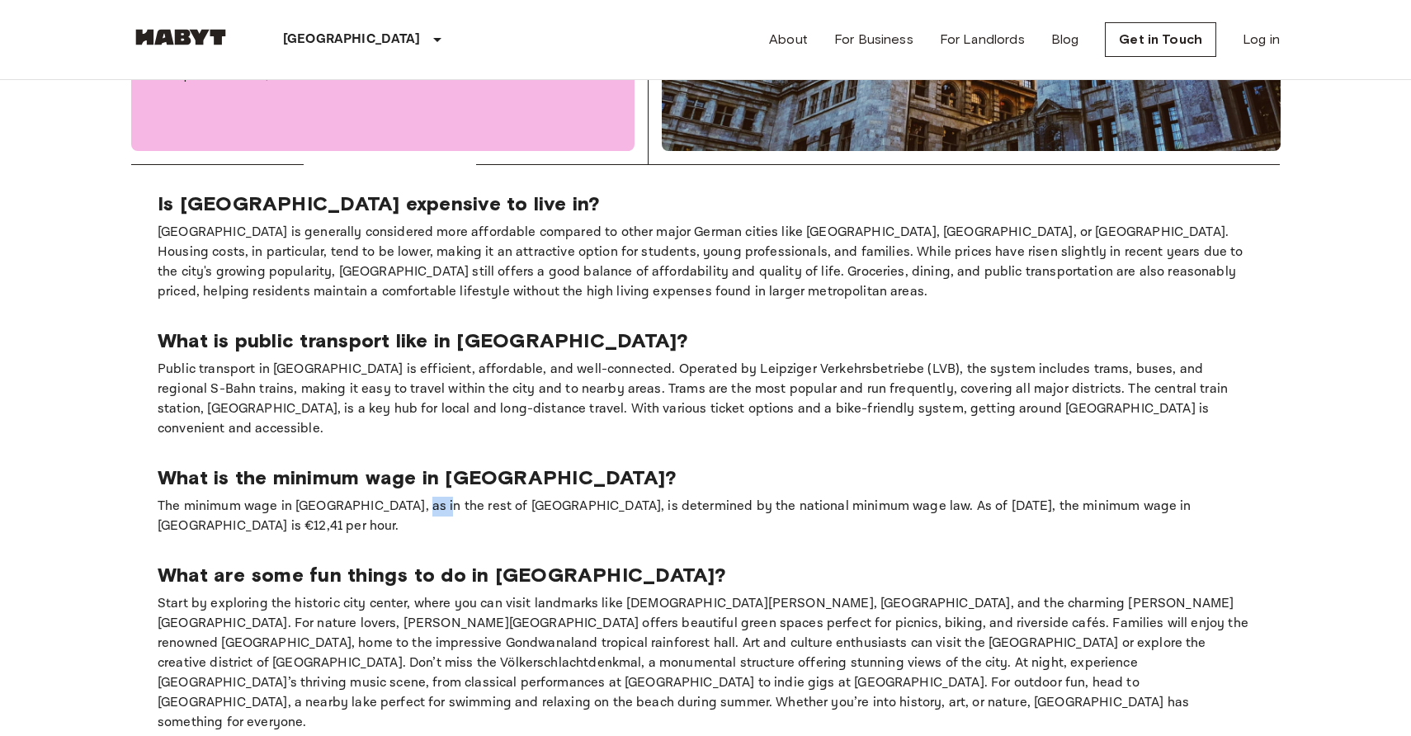
click at [397, 497] on p "The minimum wage in [GEOGRAPHIC_DATA], as in the rest of [GEOGRAPHIC_DATA], is …" at bounding box center [706, 517] width 1096 height 40
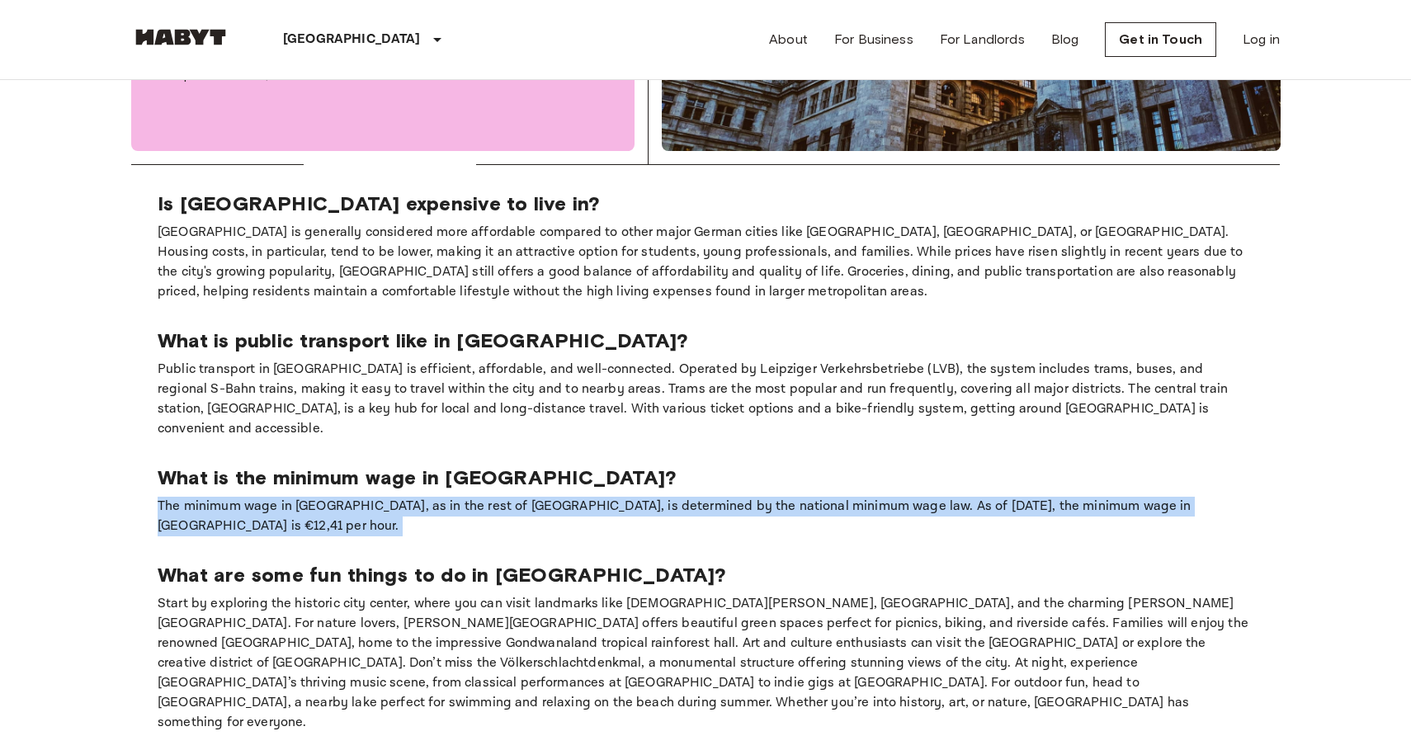
click at [397, 497] on p "The minimum wage in [GEOGRAPHIC_DATA], as in the rest of [GEOGRAPHIC_DATA], is …" at bounding box center [706, 517] width 1096 height 40
copy p "The minimum wage in [GEOGRAPHIC_DATA], as in the rest of [GEOGRAPHIC_DATA], is …"
click at [277, 563] on p "What are some fun things to do in [GEOGRAPHIC_DATA]?" at bounding box center [706, 575] width 1096 height 25
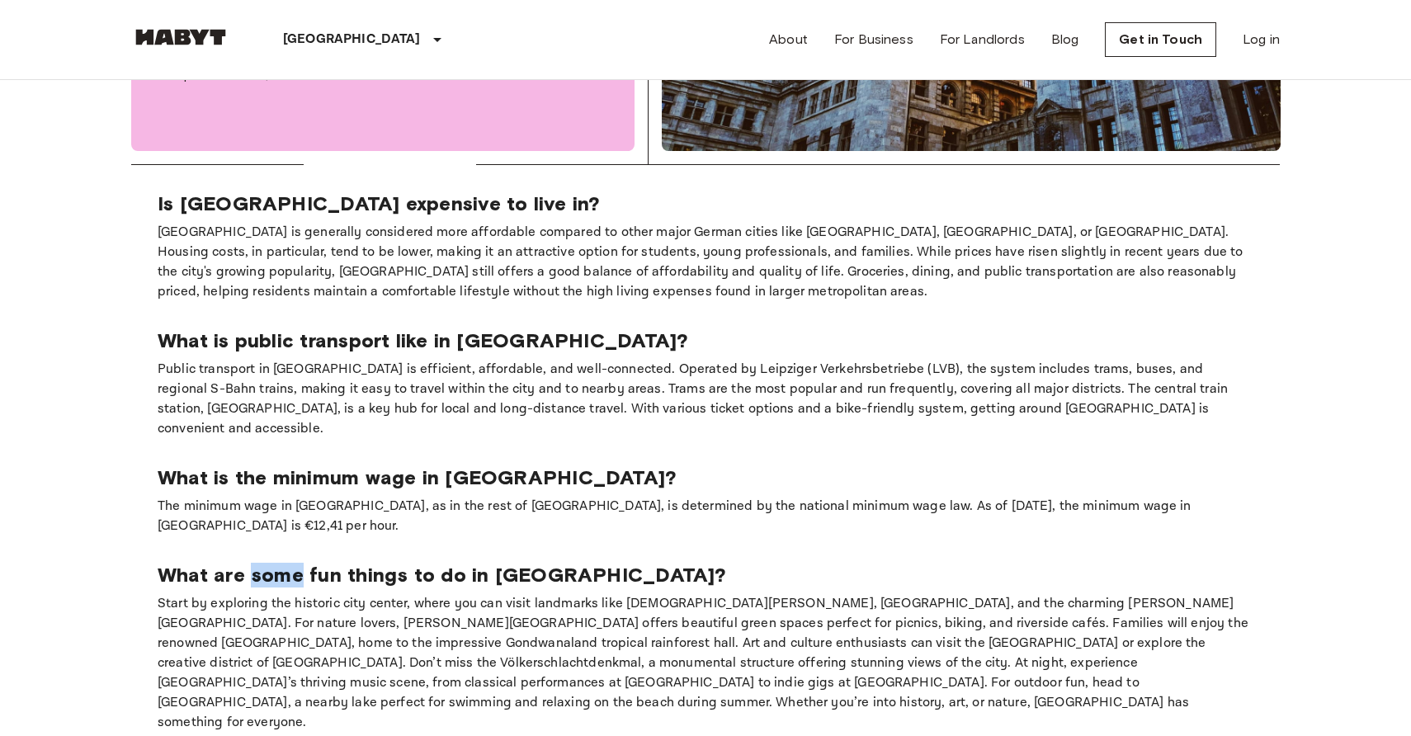
click at [277, 563] on p "What are some fun things to do in [GEOGRAPHIC_DATA]?" at bounding box center [706, 575] width 1096 height 25
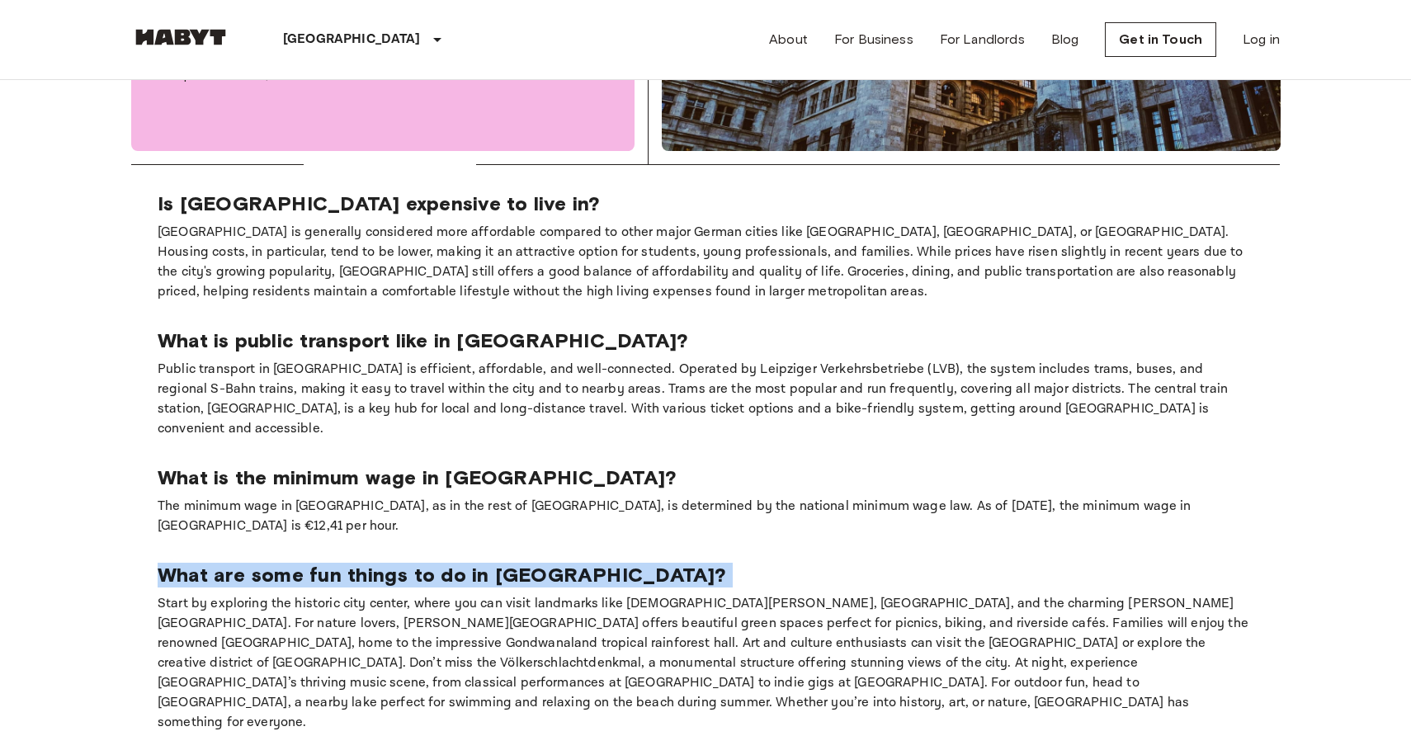
click at [277, 563] on p "What are some fun things to do in [GEOGRAPHIC_DATA]?" at bounding box center [706, 575] width 1096 height 25
copy p "What are some fun things to do in [GEOGRAPHIC_DATA]?"
click at [457, 594] on p "Start by exploring the historic city center, where you can visit landmarks like…" at bounding box center [706, 663] width 1096 height 139
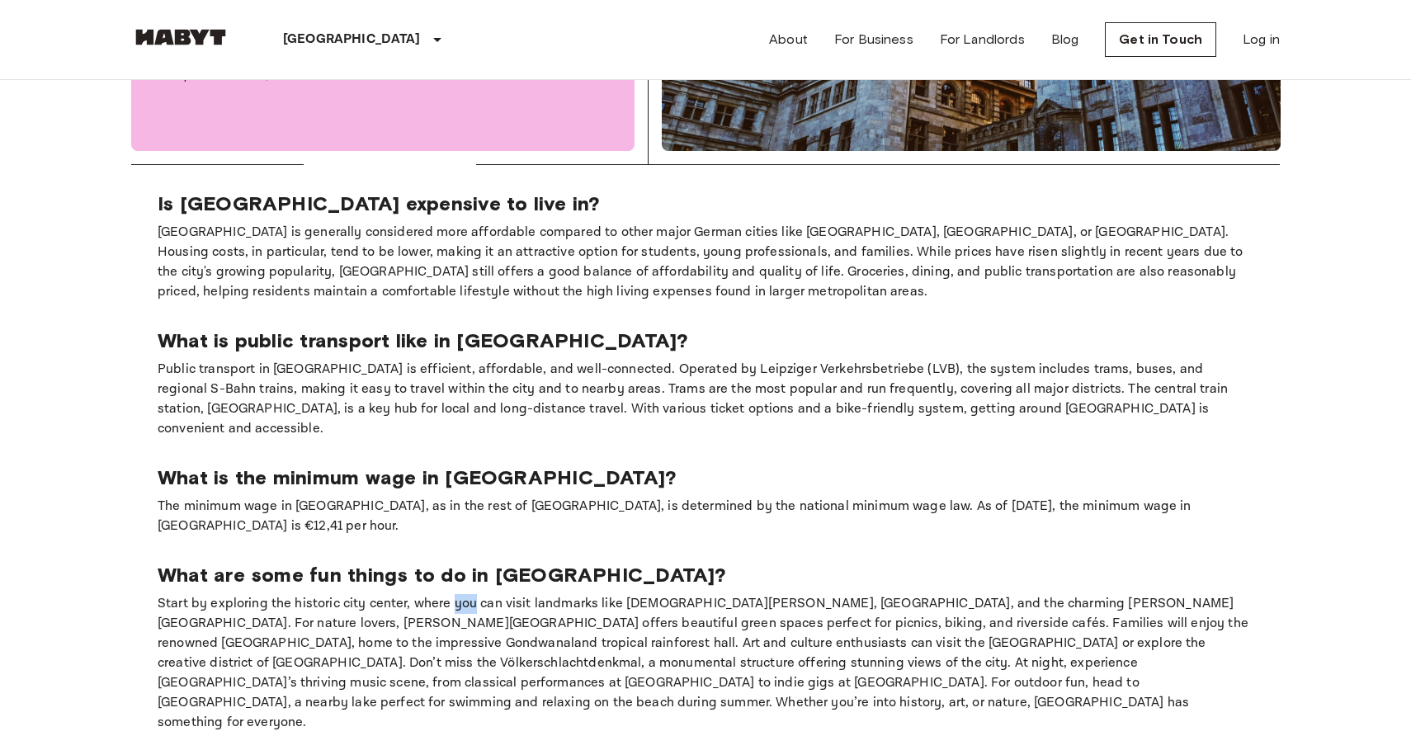
click at [457, 594] on p "Start by exploring the historic city center, where you can visit landmarks like…" at bounding box center [706, 663] width 1096 height 139
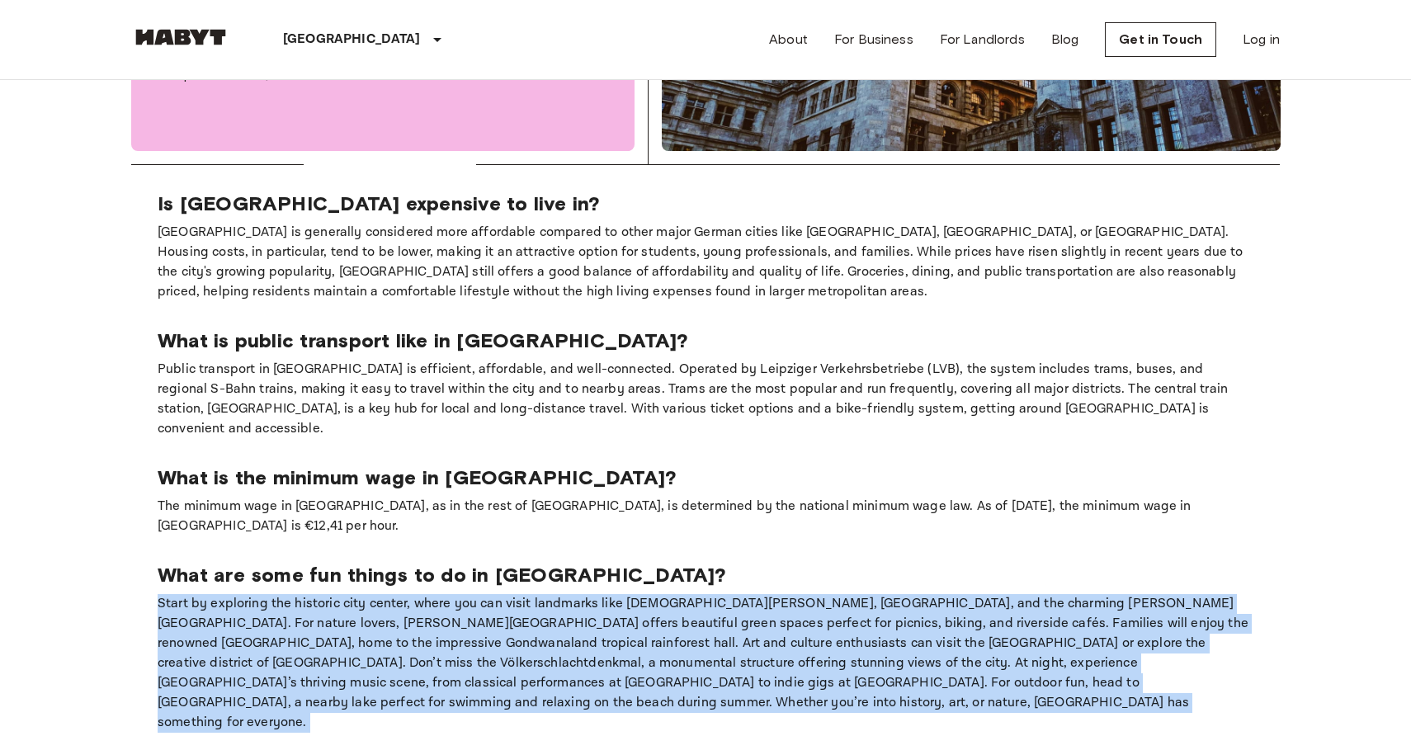
click at [457, 594] on p "Start by exploring the historic city center, where you can visit landmarks like…" at bounding box center [706, 663] width 1096 height 139
copy p "Start by exploring the historic city center, where you can visit landmarks like…"
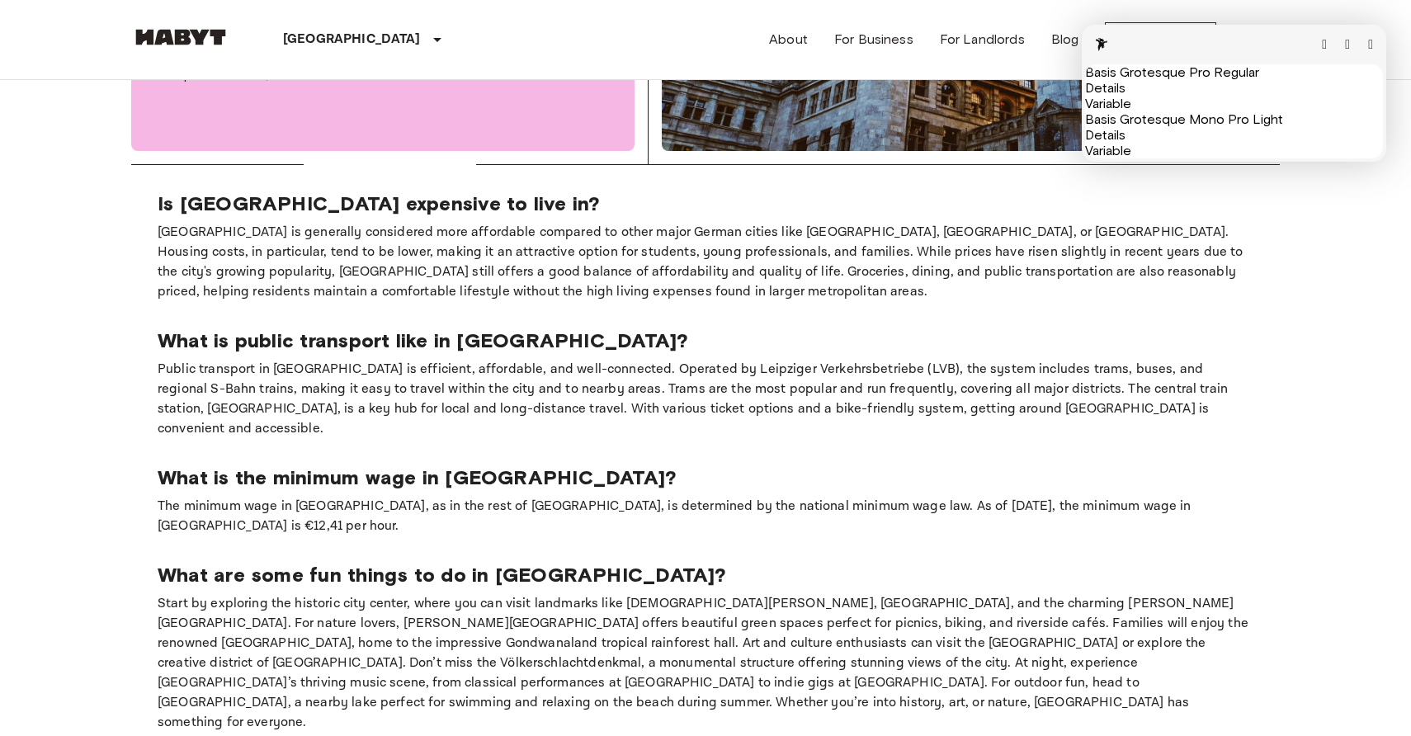
click at [963, 563] on p "What are some fun things to do in [GEOGRAPHIC_DATA]?" at bounding box center [706, 575] width 1096 height 25
click at [1369, 42] on button "button" at bounding box center [1370, 44] width 5 height 13
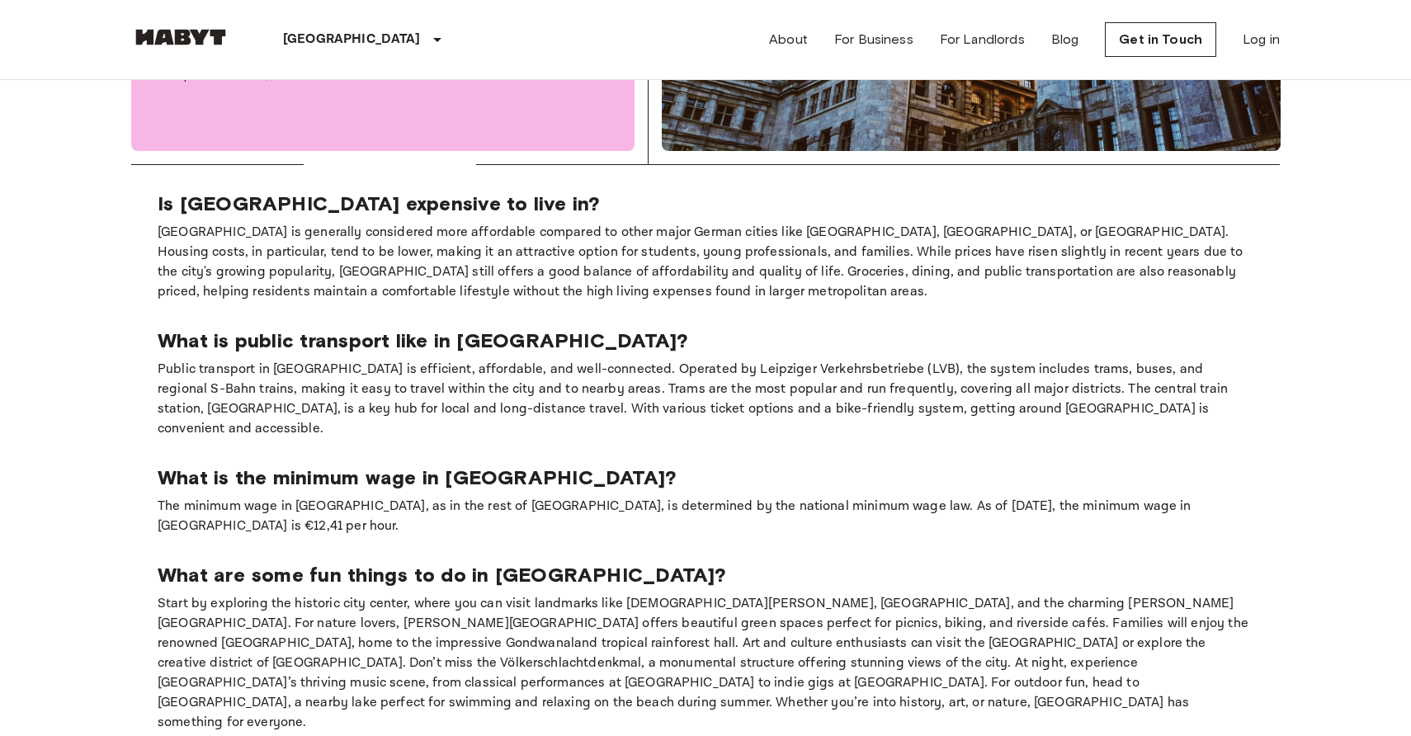
copy p "I am a student looking for rooms in [GEOGRAPHIC_DATA]. What type of documents d…"
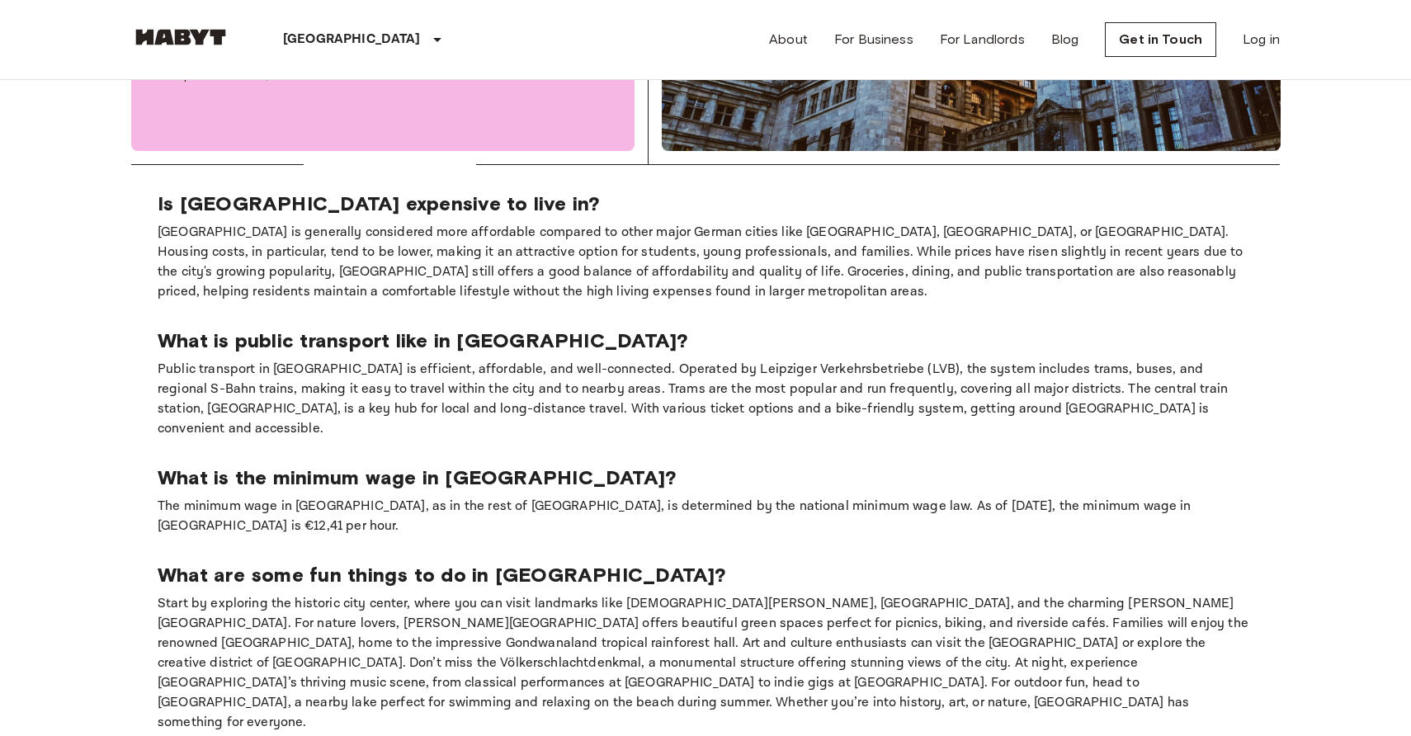
copy p "As a student moving to [GEOGRAPHIC_DATA], there are a few documents you may nee…"
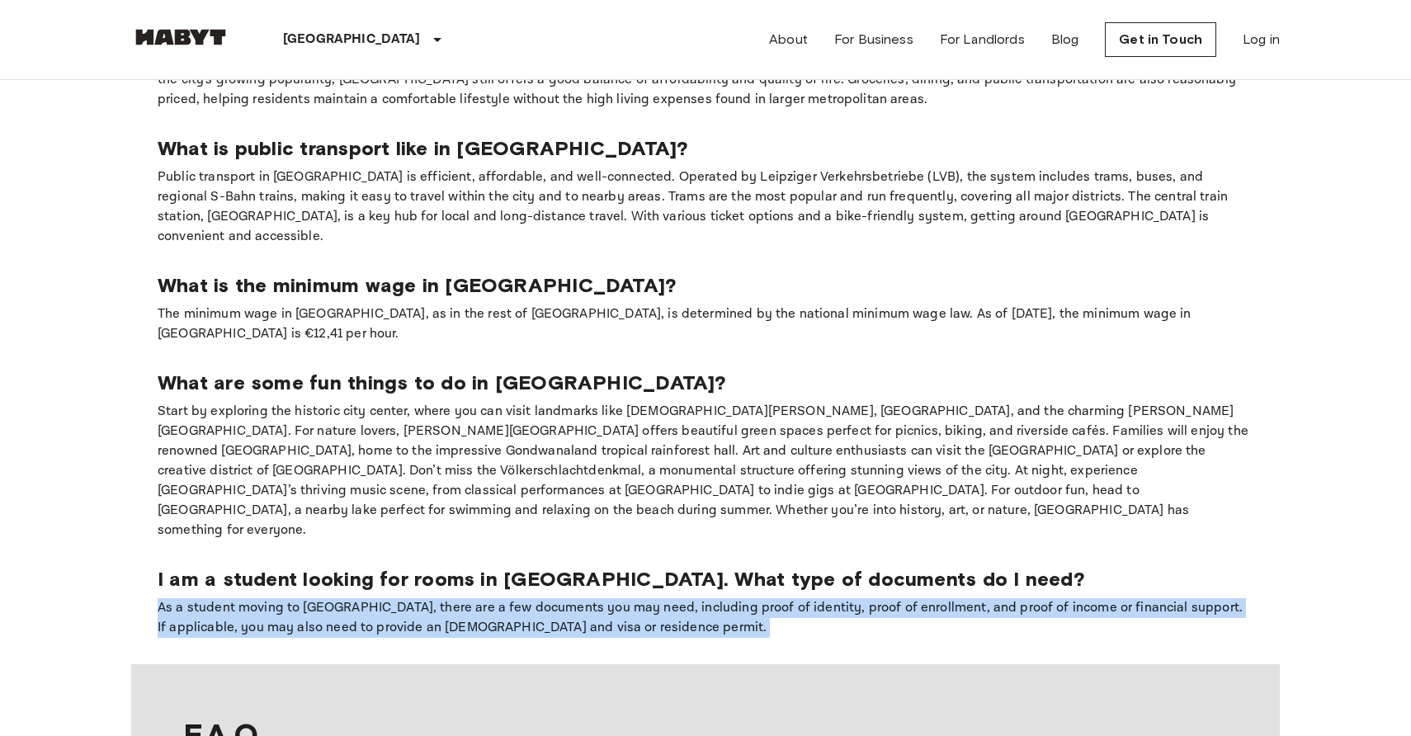
scroll to position [0, 0]
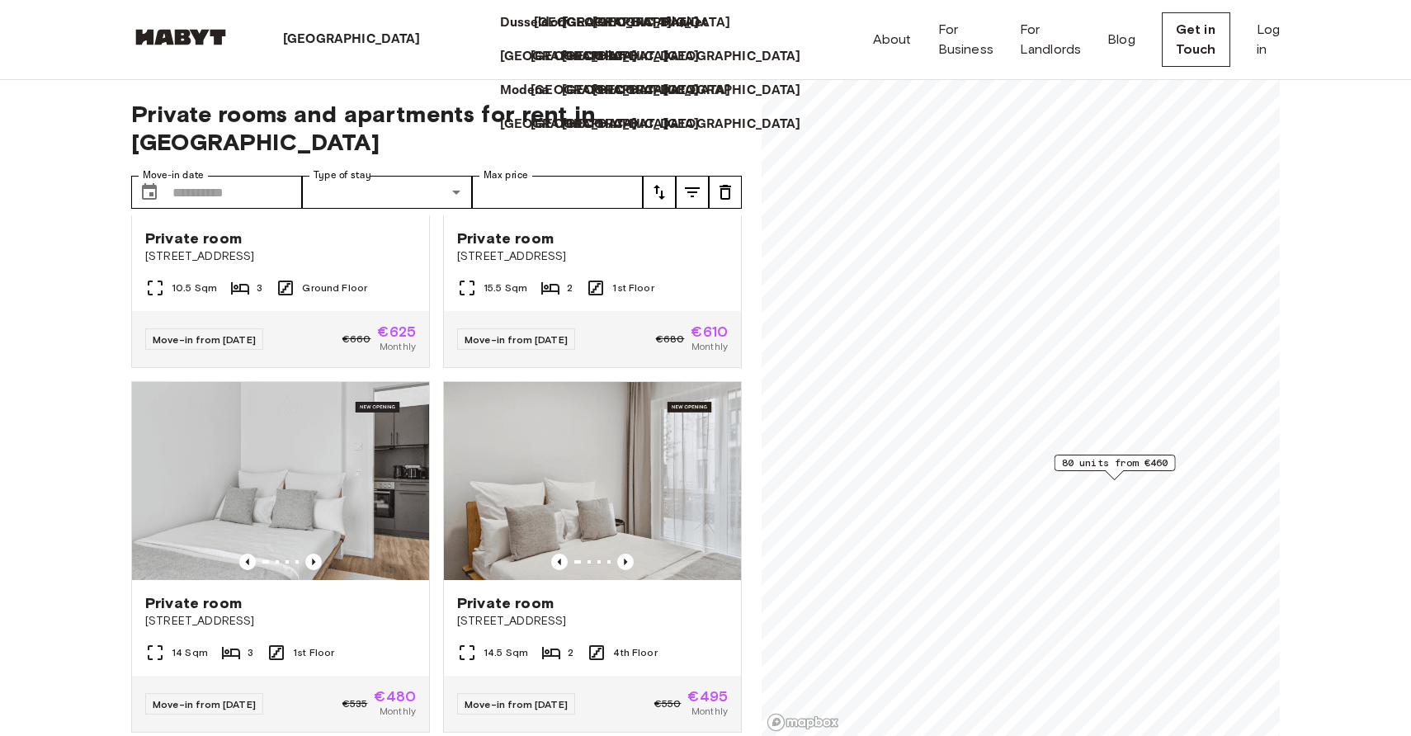
click at [534, 33] on p "[GEOGRAPHIC_DATA]" at bounding box center [603, 23] width 138 height 20
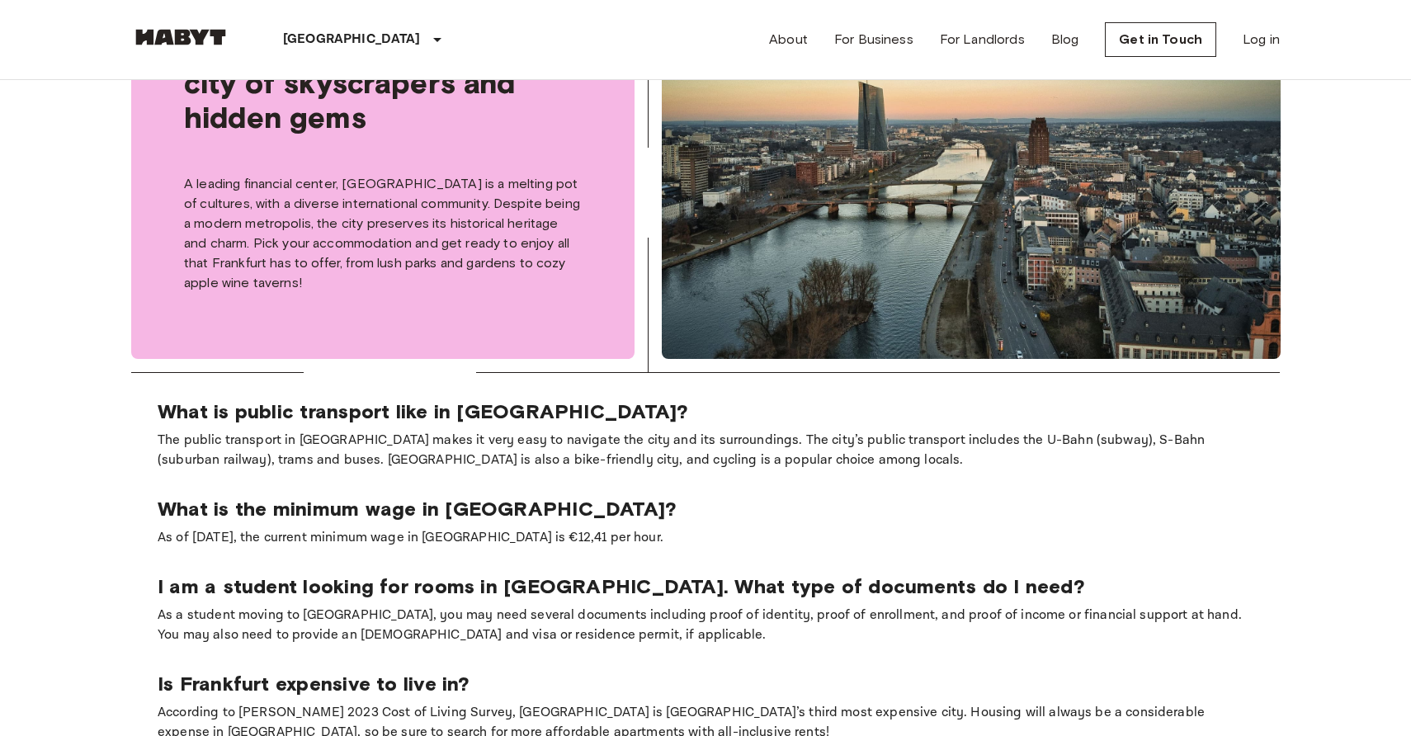
scroll to position [993, 0]
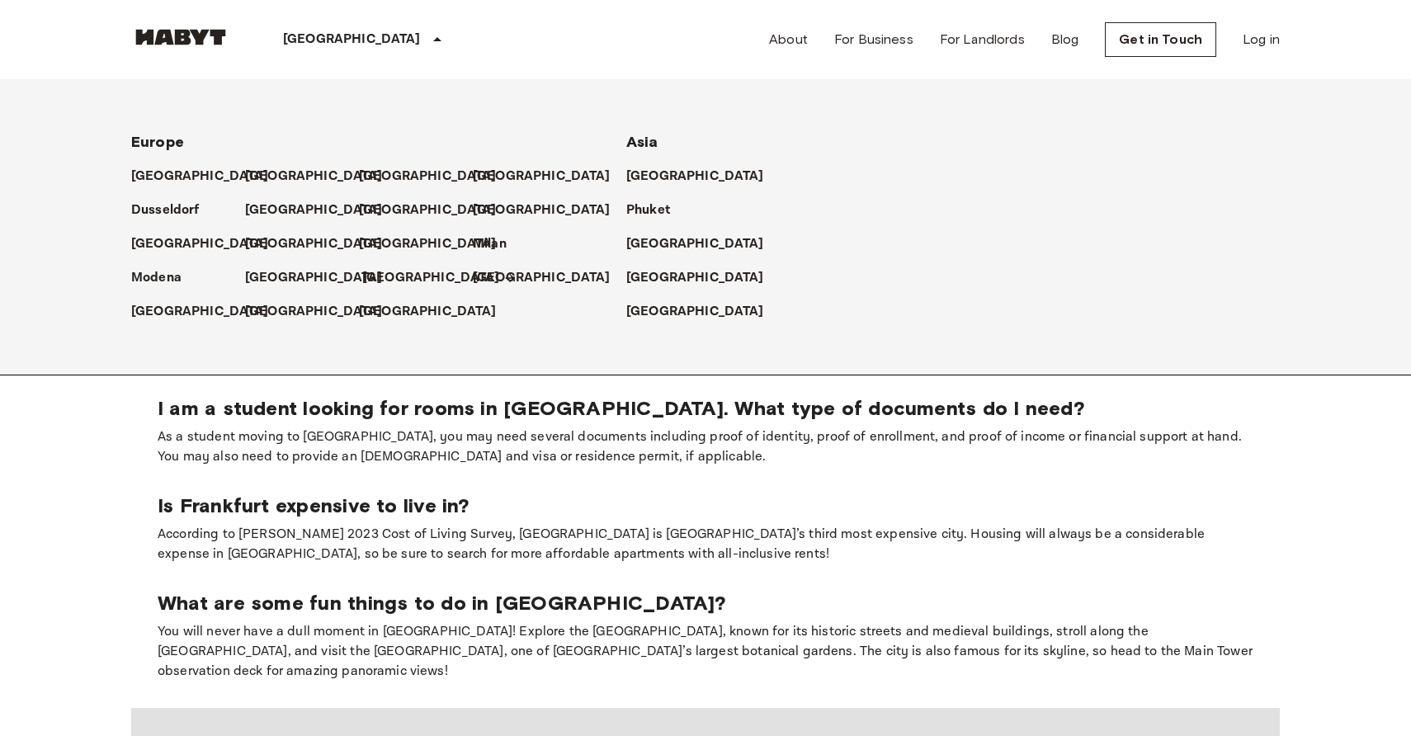
click at [366, 272] on p "[GEOGRAPHIC_DATA]" at bounding box center [431, 278] width 138 height 20
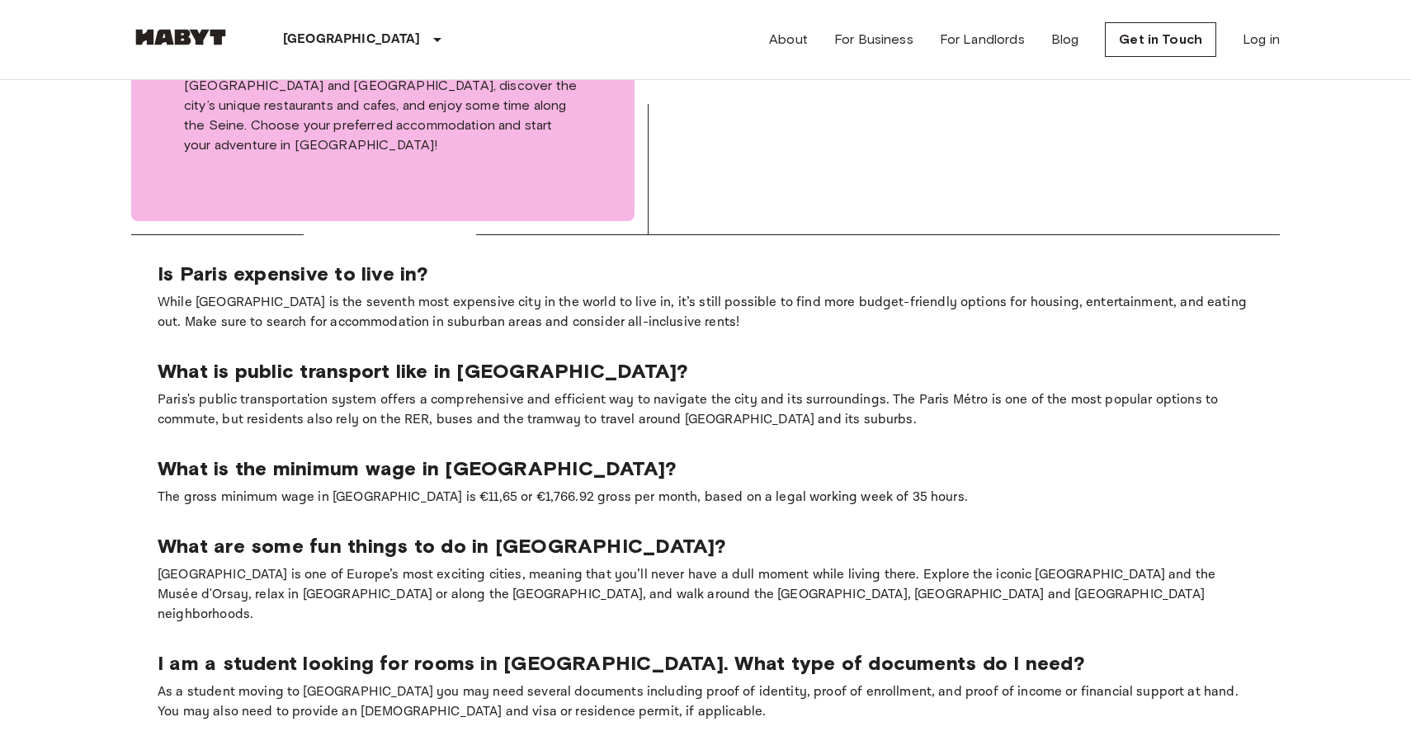
scroll to position [929, 0]
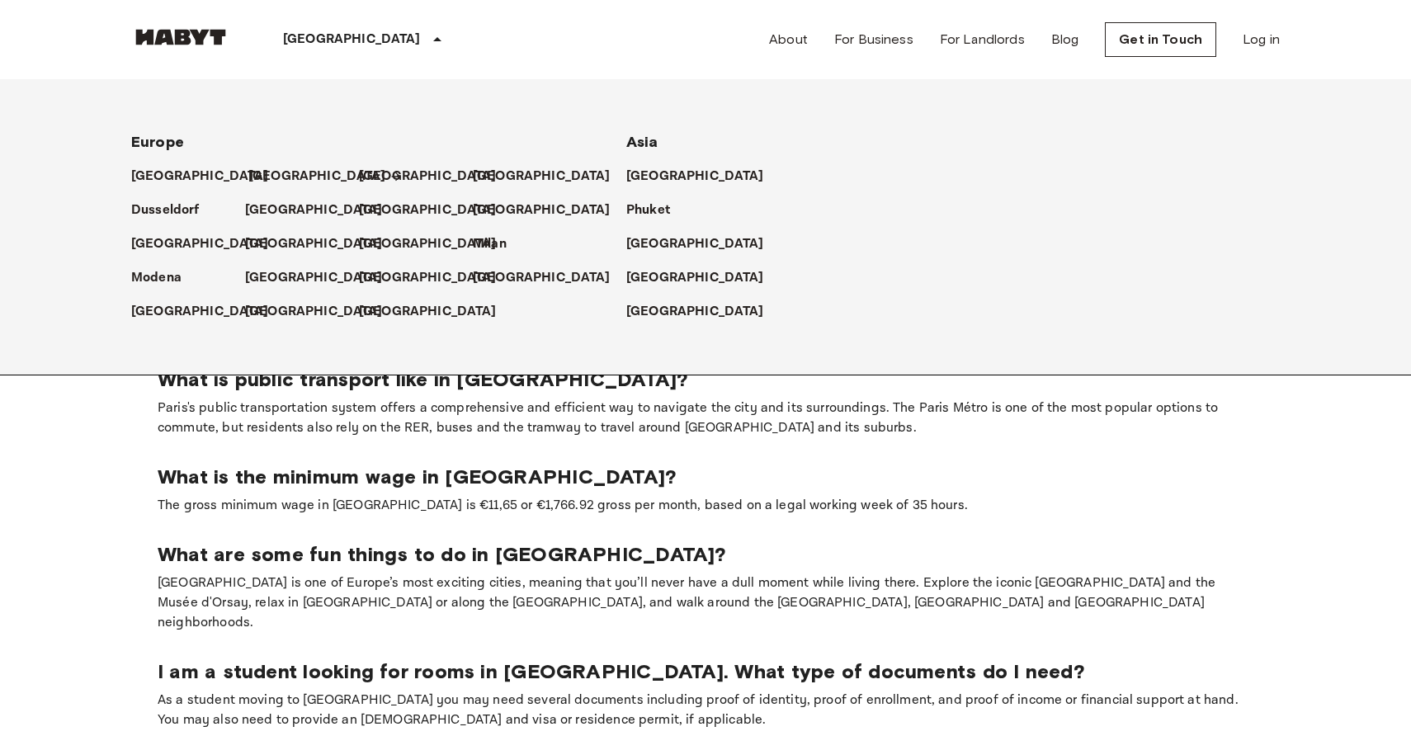
click at [254, 174] on p "[GEOGRAPHIC_DATA]" at bounding box center [317, 177] width 138 height 20
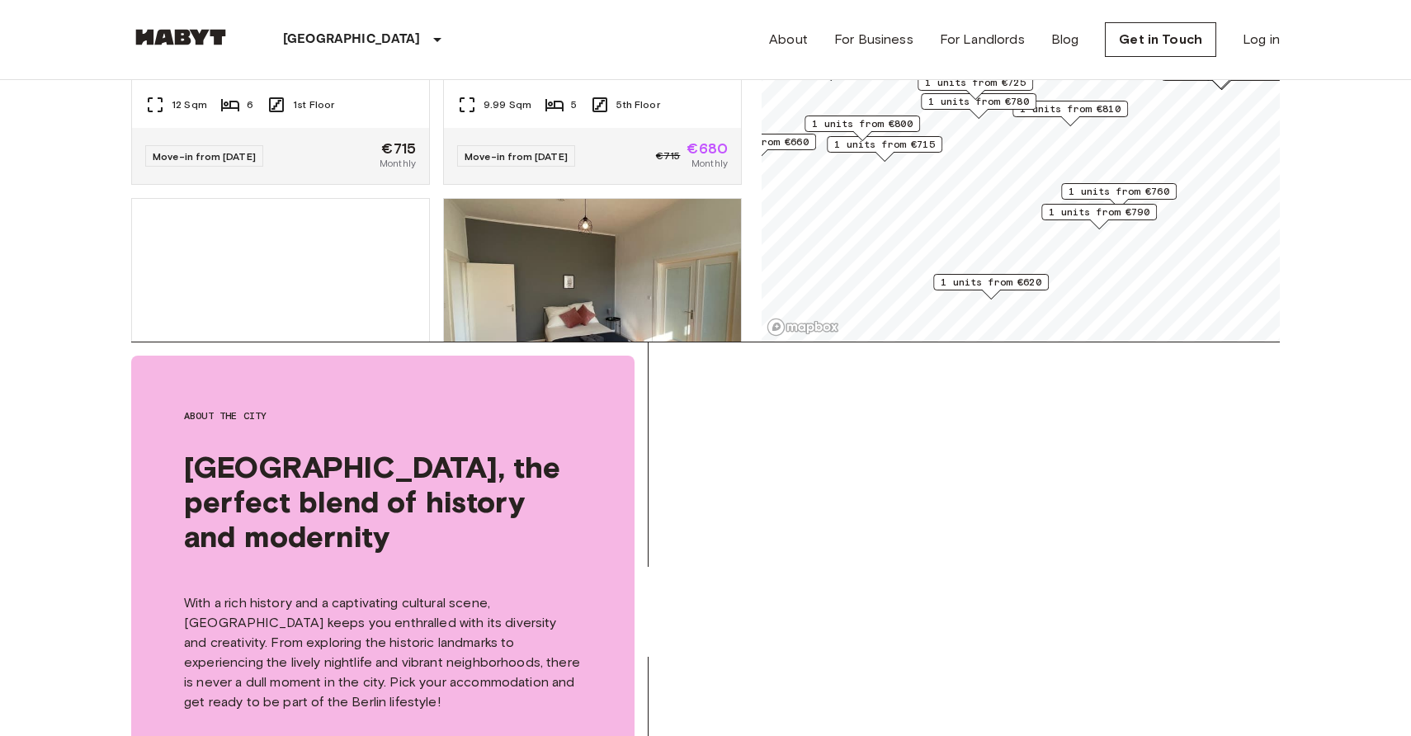
scroll to position [394, 0]
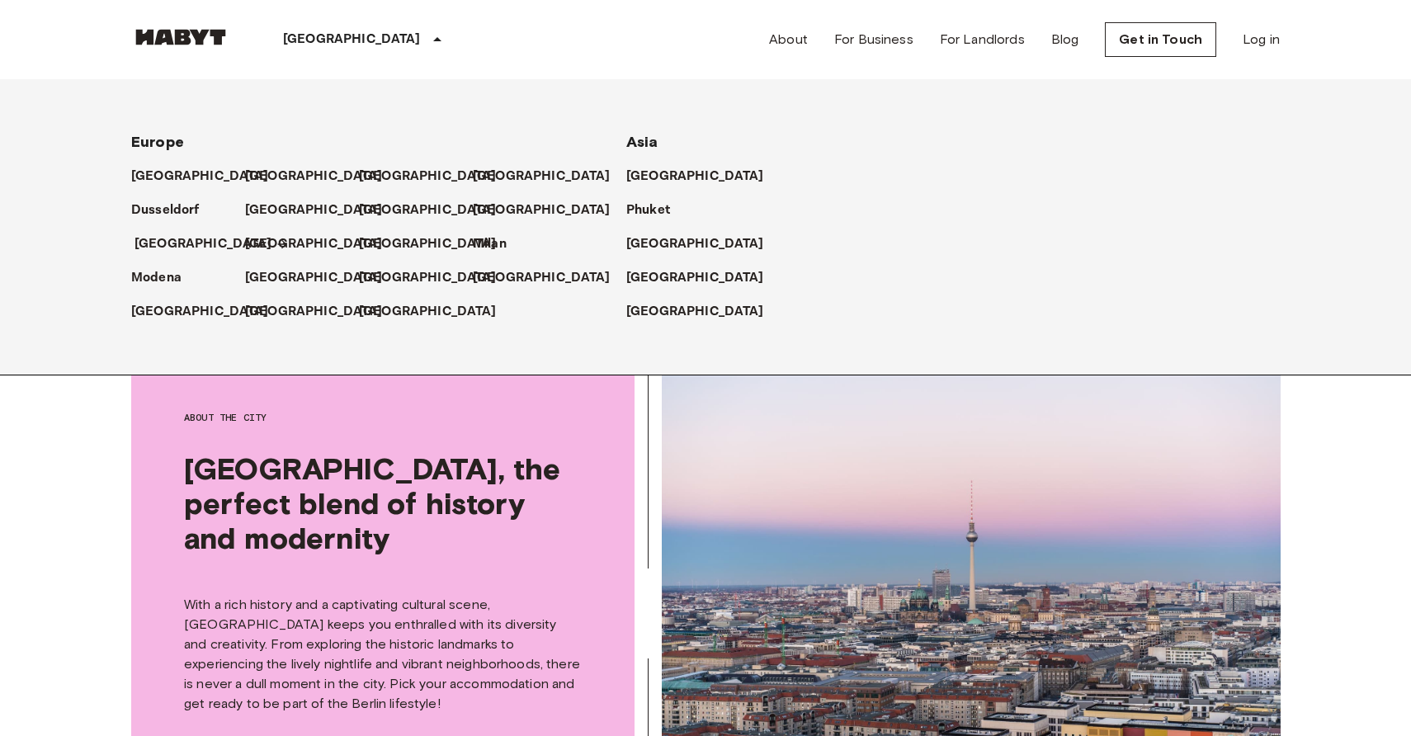
click at [168, 243] on p "[GEOGRAPHIC_DATA]" at bounding box center [204, 244] width 138 height 20
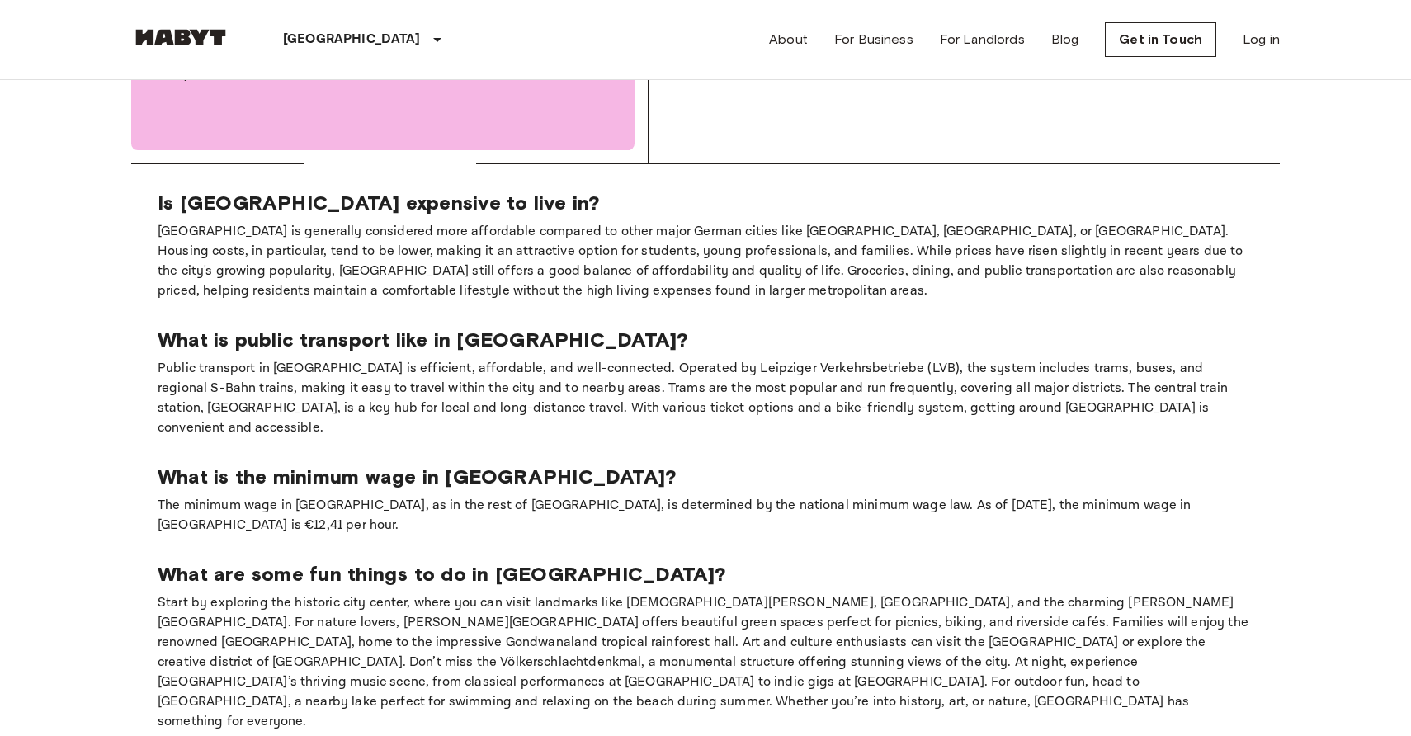
scroll to position [1141, 0]
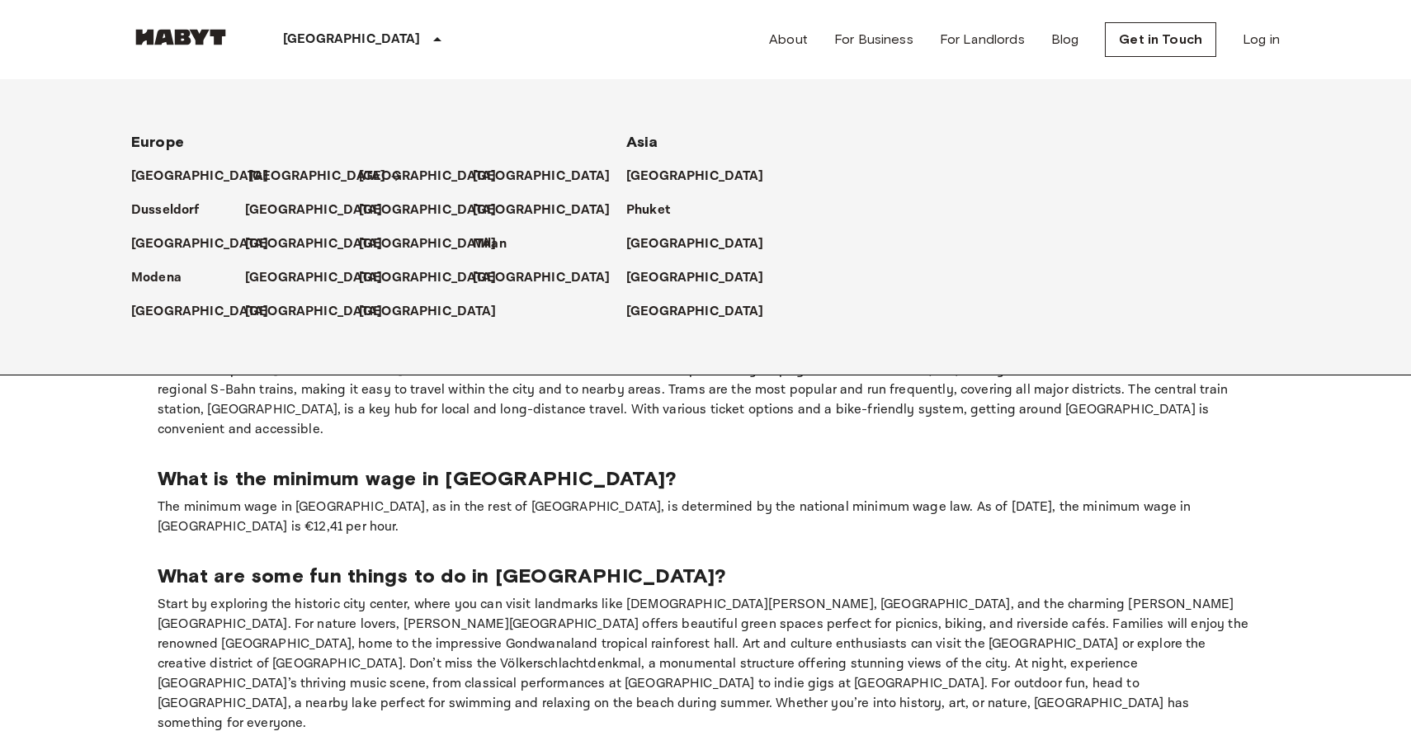
click at [253, 170] on p "[GEOGRAPHIC_DATA]" at bounding box center [317, 177] width 138 height 20
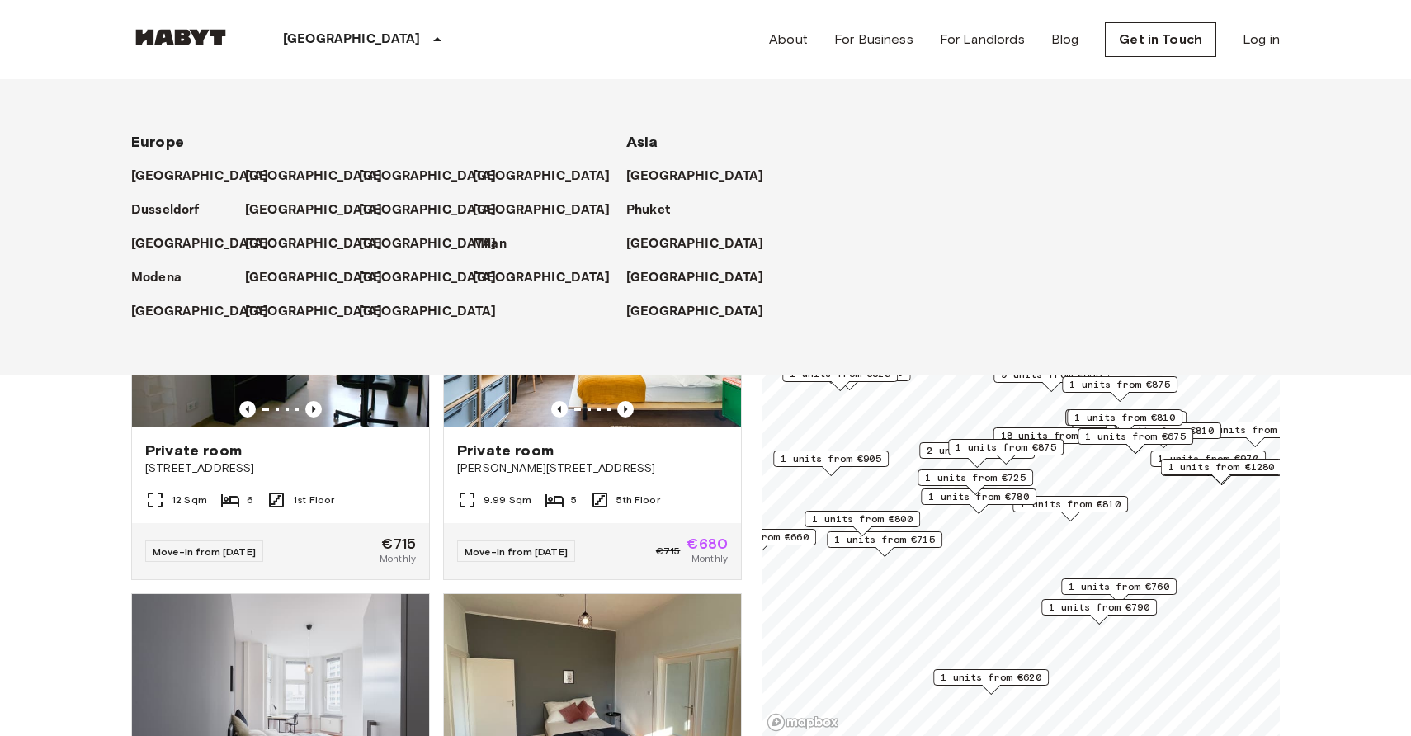
click at [306, 35] on p "[GEOGRAPHIC_DATA]" at bounding box center [352, 40] width 138 height 20
click at [165, 242] on p "[GEOGRAPHIC_DATA]" at bounding box center [204, 244] width 138 height 20
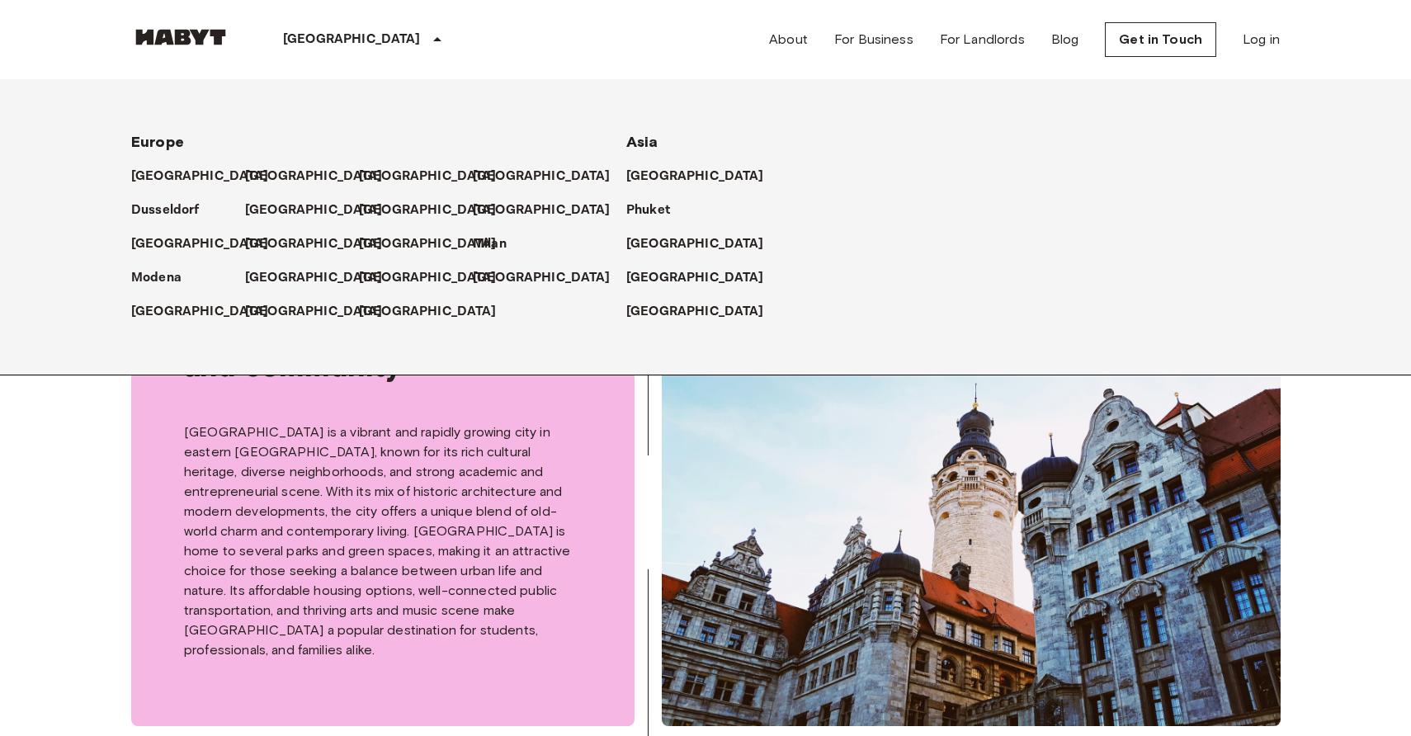
scroll to position [524, 0]
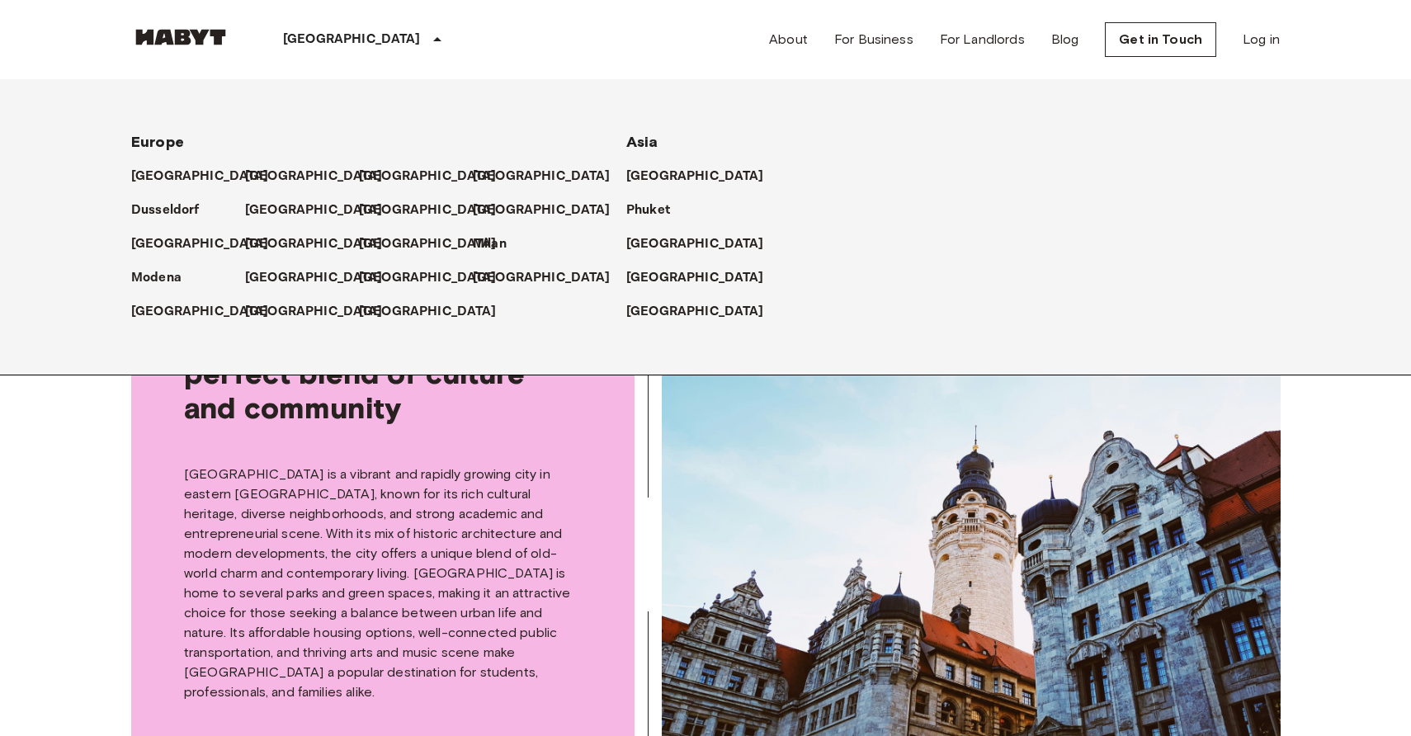
click at [300, 465] on p "[GEOGRAPHIC_DATA] is a vibrant and rapidly growing city in eastern [GEOGRAPHIC_…" at bounding box center [383, 584] width 398 height 238
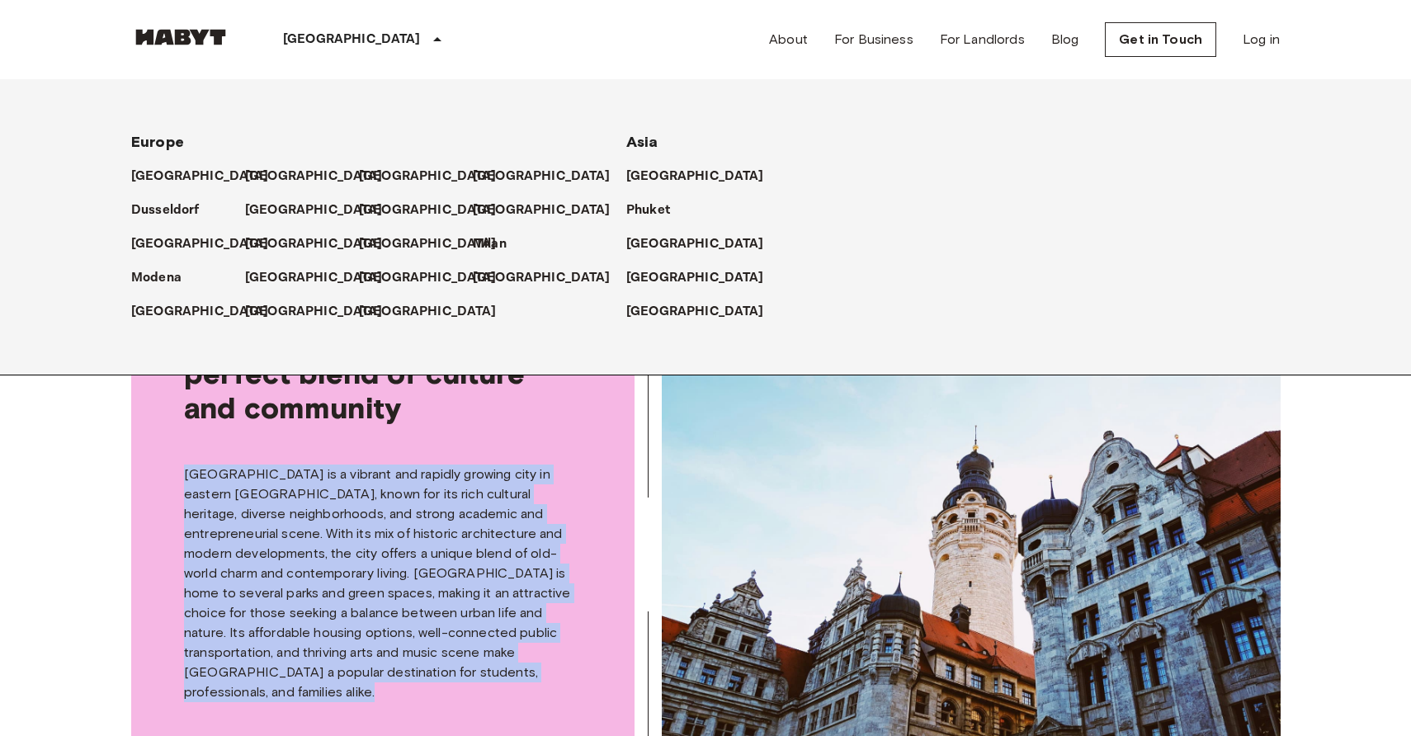
click at [300, 465] on p "[GEOGRAPHIC_DATA] is a vibrant and rapidly growing city in eastern [GEOGRAPHIC_…" at bounding box center [383, 584] width 398 height 238
copy p "[GEOGRAPHIC_DATA] is a vibrant and rapidly growing city in eastern [GEOGRAPHIC_…"
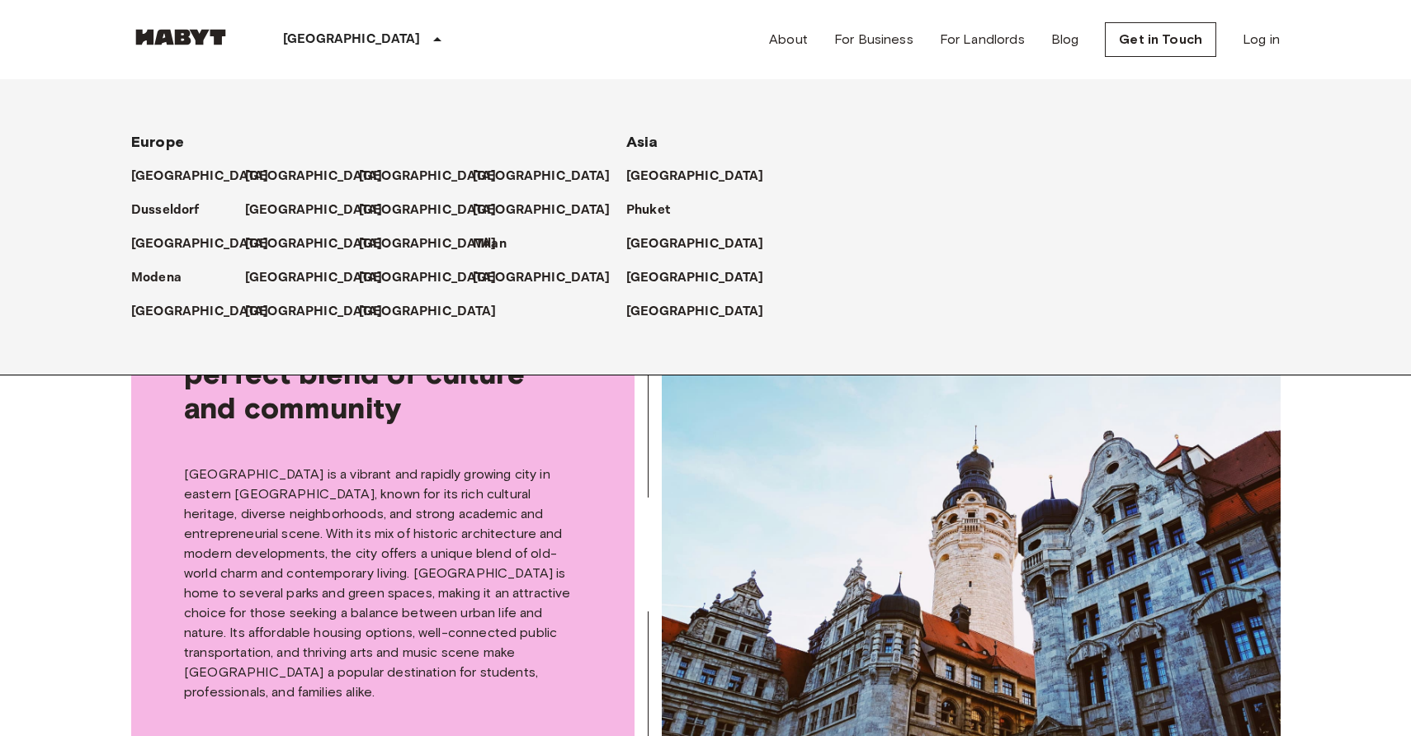
click at [562, 386] on span "[GEOGRAPHIC_DATA], a perfect blend of culture and community" at bounding box center [383, 373] width 398 height 104
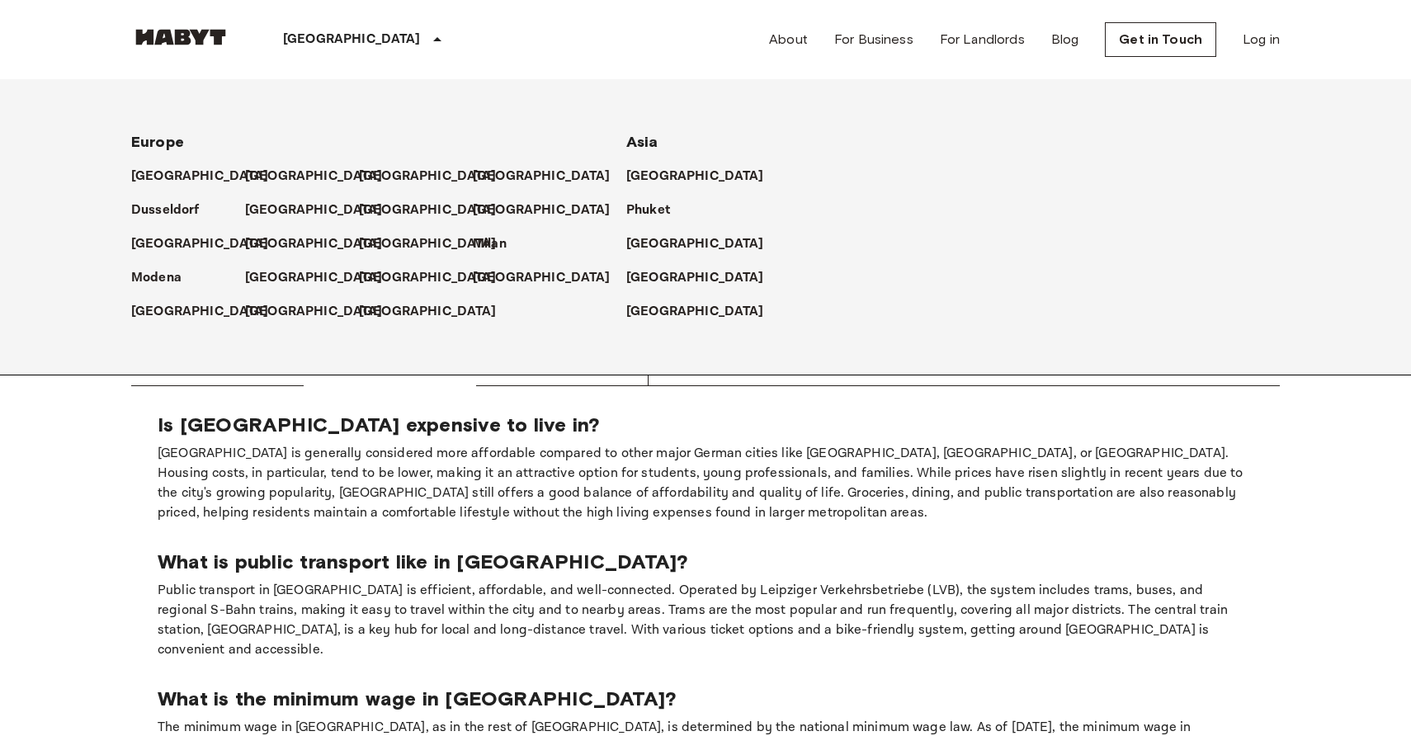
scroll to position [886, 0]
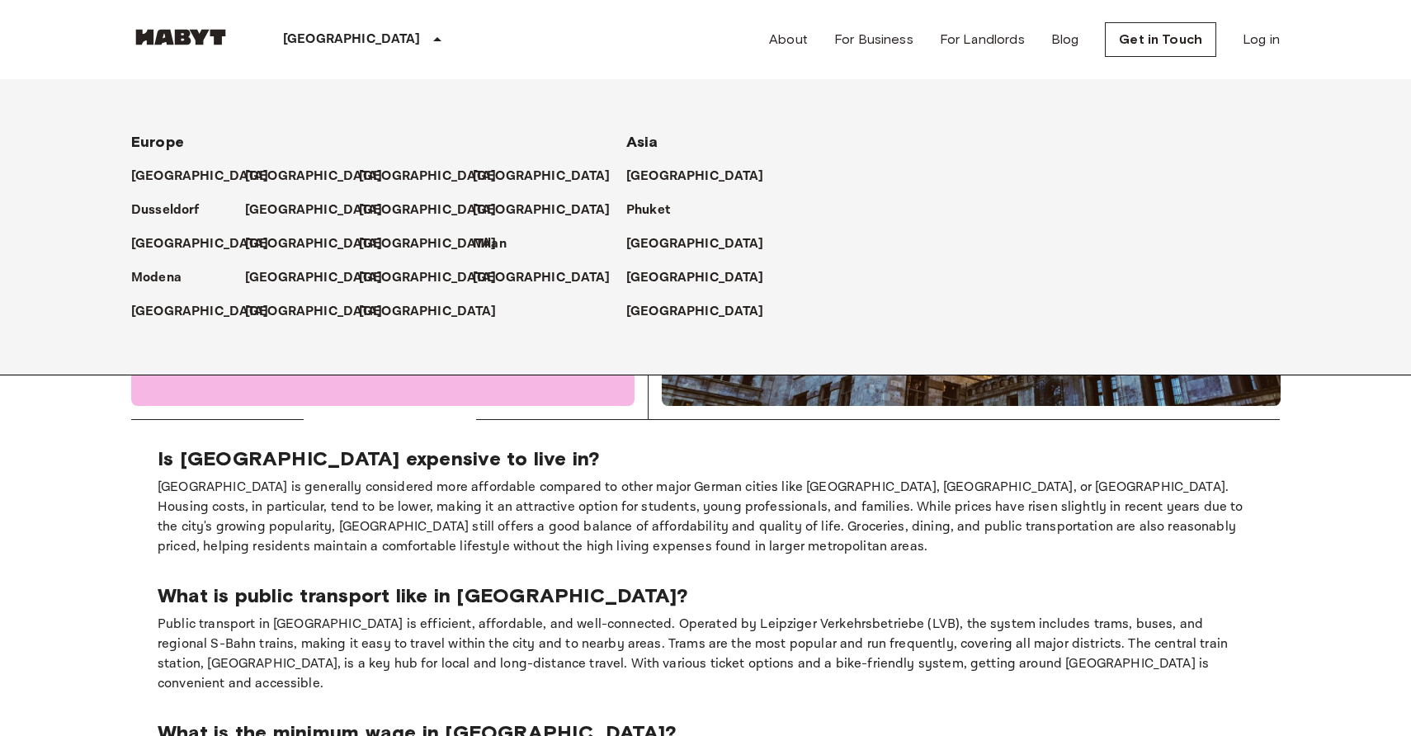
click at [312, 31] on p "[GEOGRAPHIC_DATA]" at bounding box center [352, 40] width 138 height 20
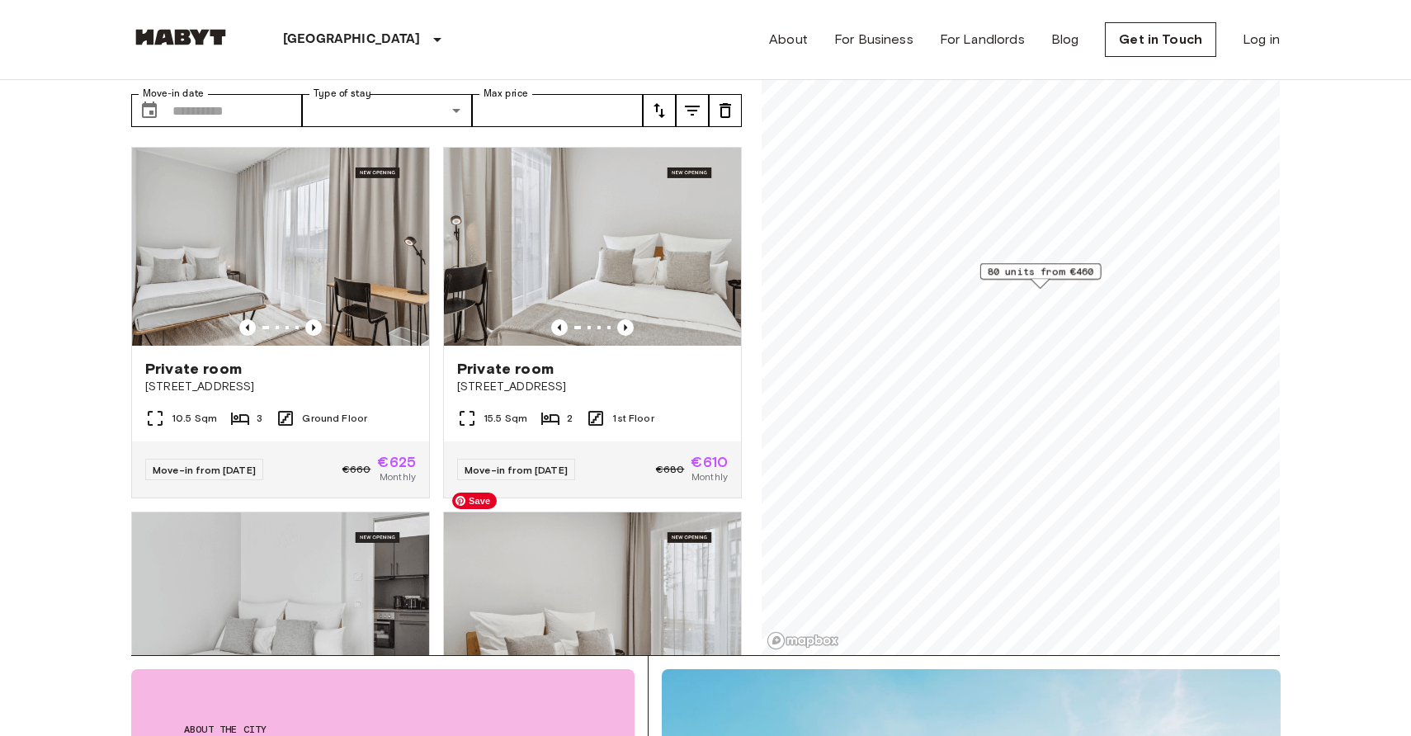
scroll to position [0, 0]
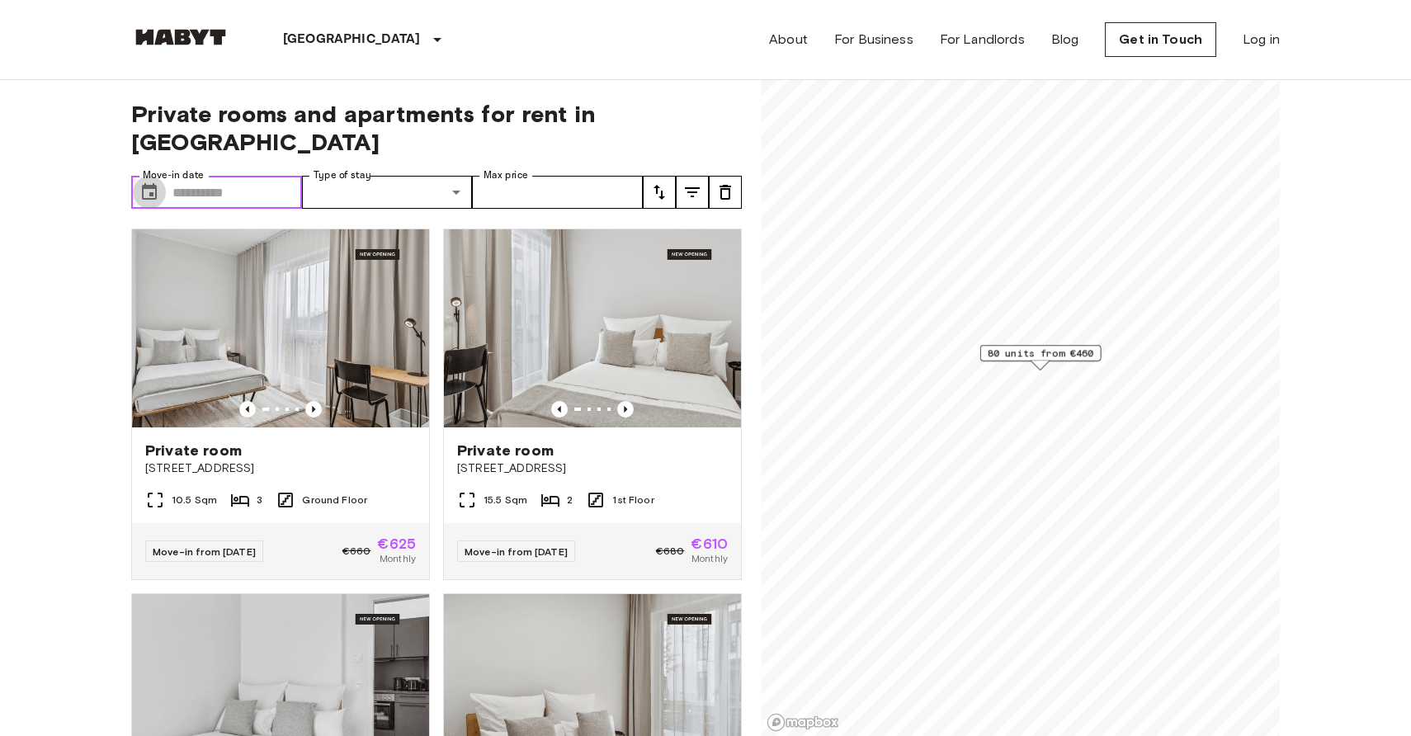
click at [146, 182] on icon "Choose date" at bounding box center [149, 192] width 20 height 20
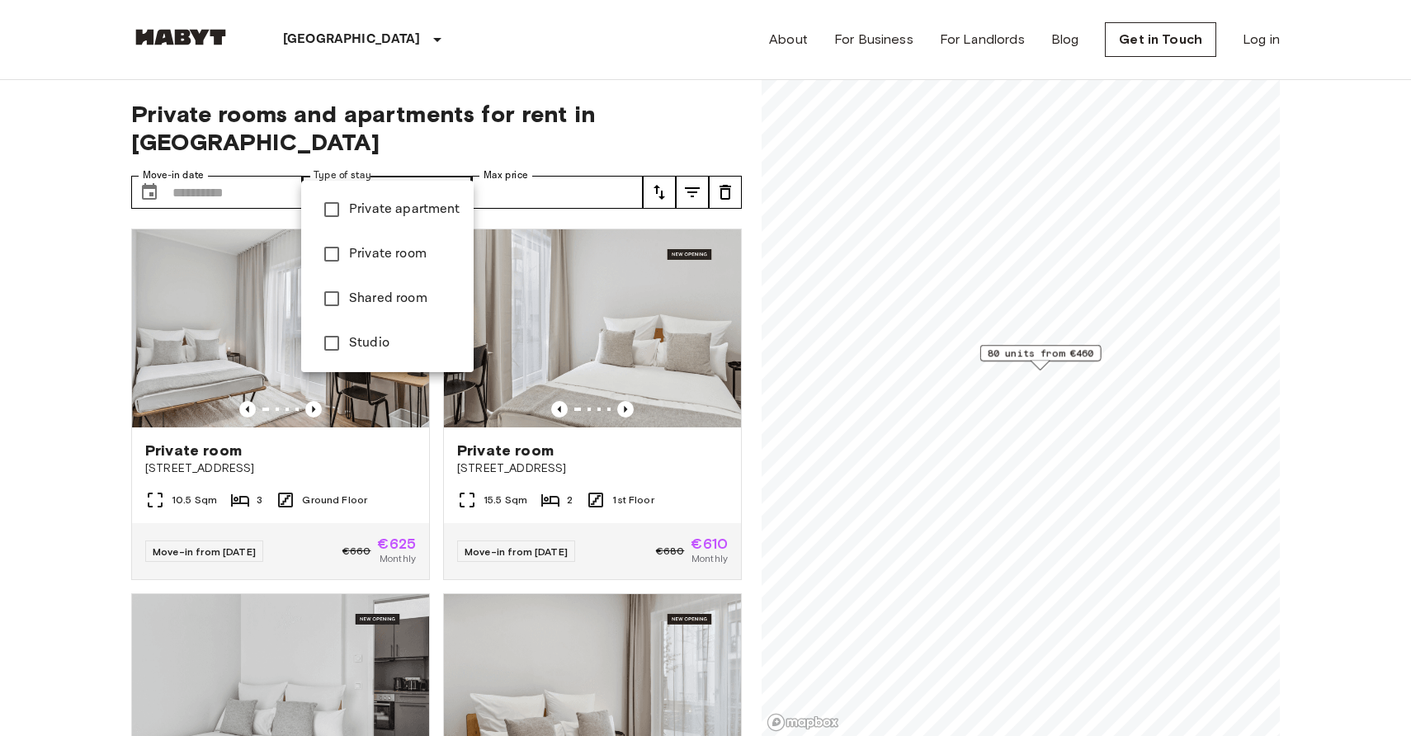
click at [412, 169] on div at bounding box center [705, 368] width 1411 height 736
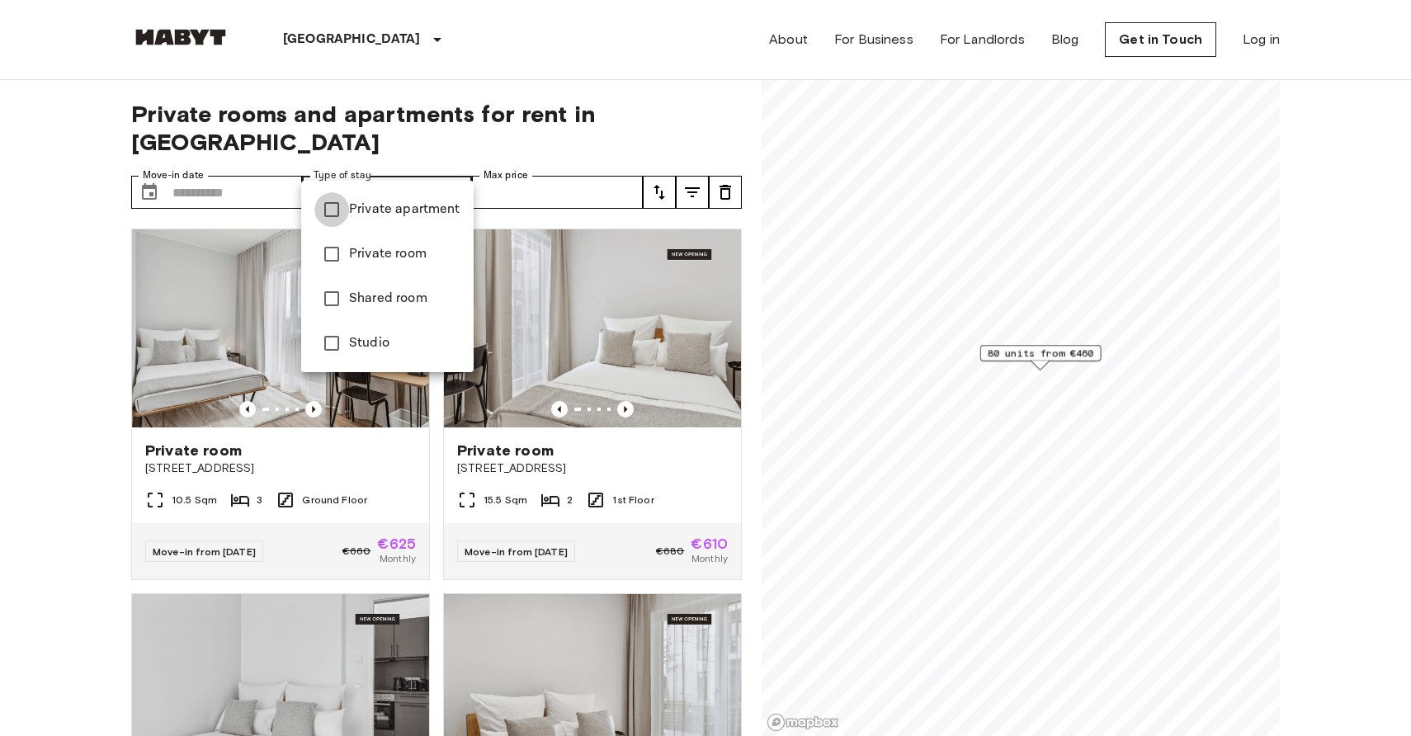
type input "**********"
click at [459, 163] on div at bounding box center [705, 368] width 1411 height 736
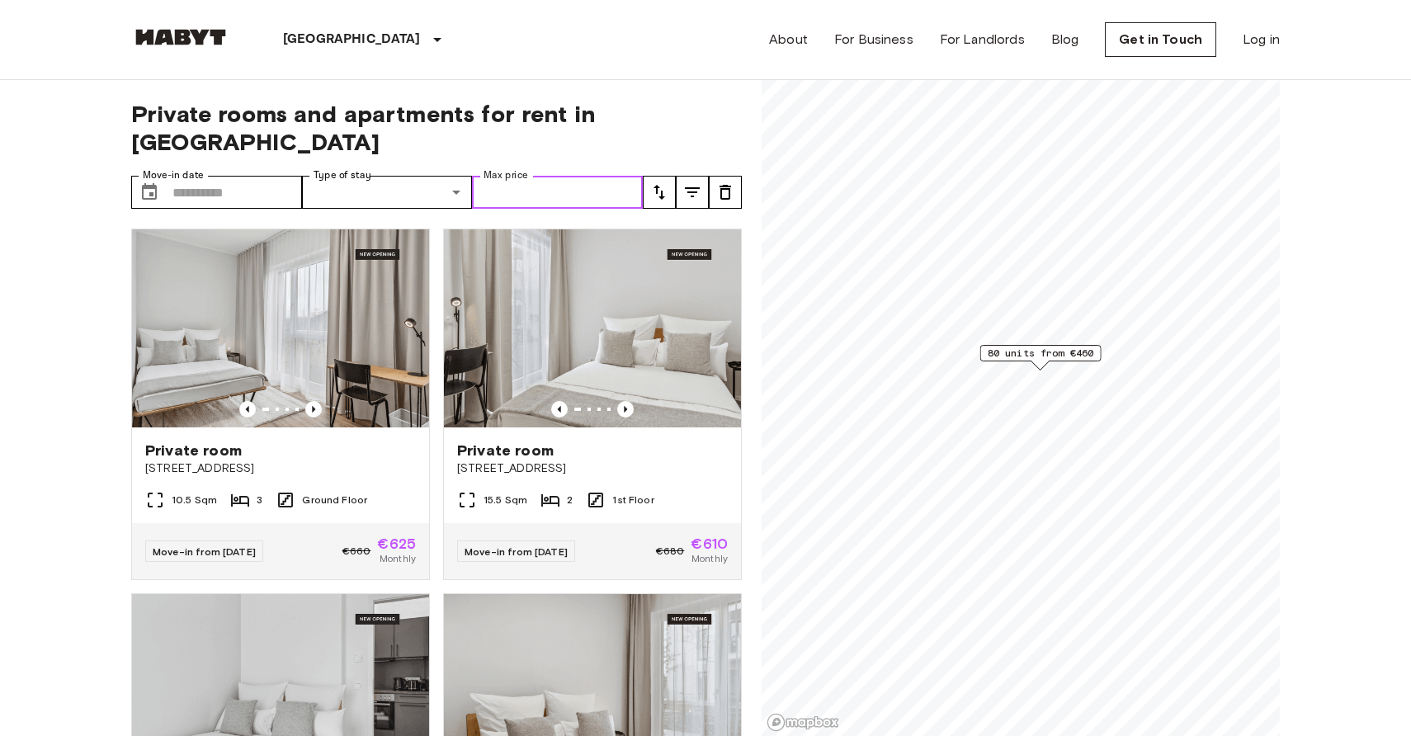
click at [527, 176] on input "Max price" at bounding box center [557, 192] width 171 height 33
click at [561, 124] on span "Private rooms and apartments for rent in [GEOGRAPHIC_DATA]" at bounding box center [436, 128] width 611 height 56
click at [524, 176] on input "Max price" at bounding box center [557, 192] width 171 height 33
click at [597, 135] on div "Private rooms and apartments for rent in [GEOGRAPHIC_DATA] Move-in date ​ Move-…" at bounding box center [436, 408] width 611 height 657
click at [696, 176] on button "tune" at bounding box center [692, 192] width 33 height 33
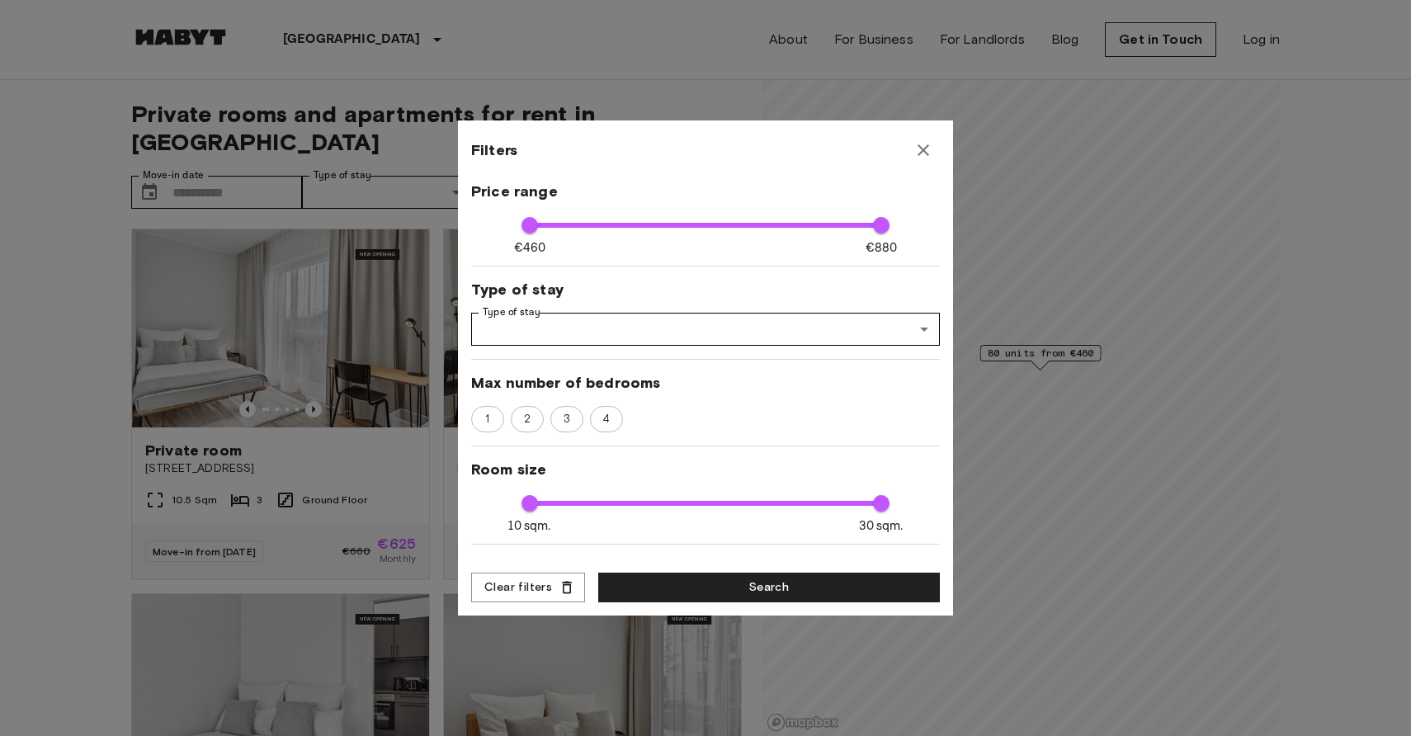
scroll to position [158, 0]
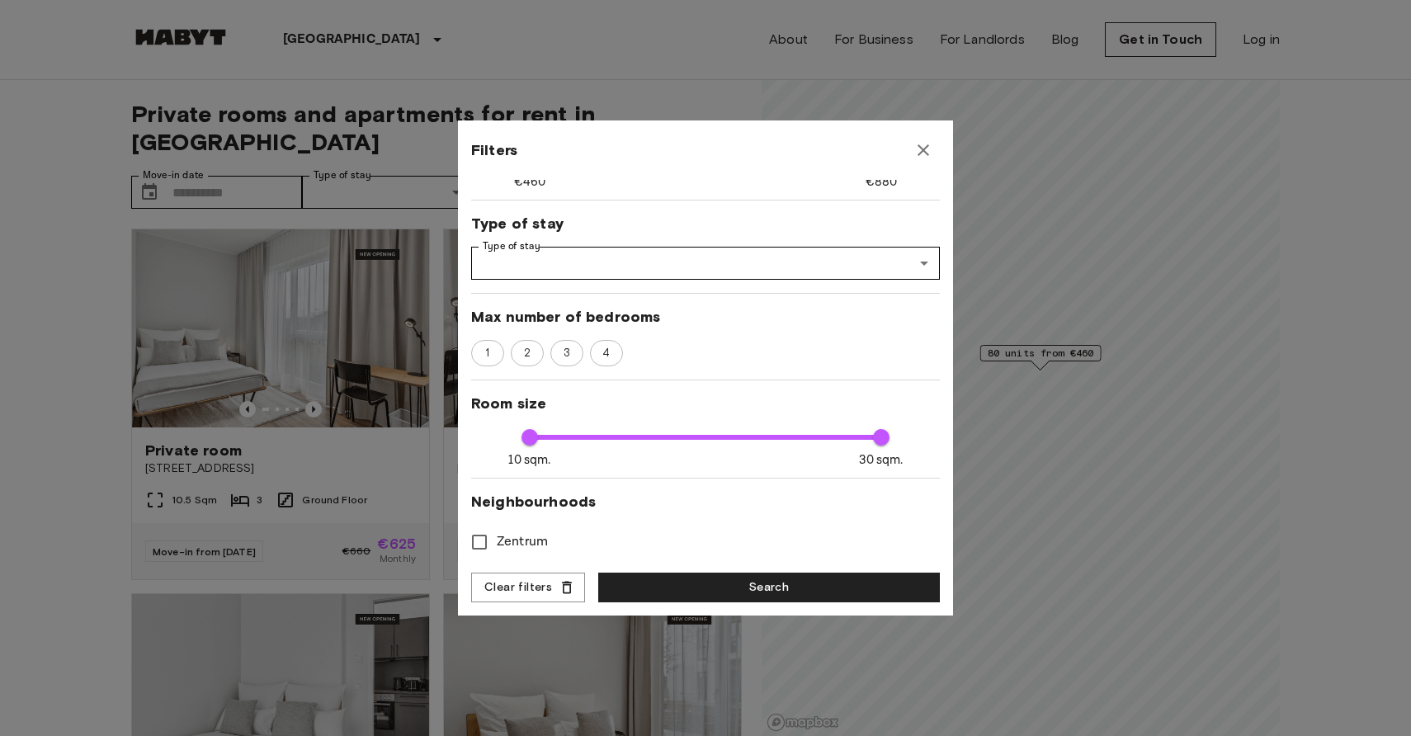
click at [83, 431] on div at bounding box center [705, 368] width 1411 height 736
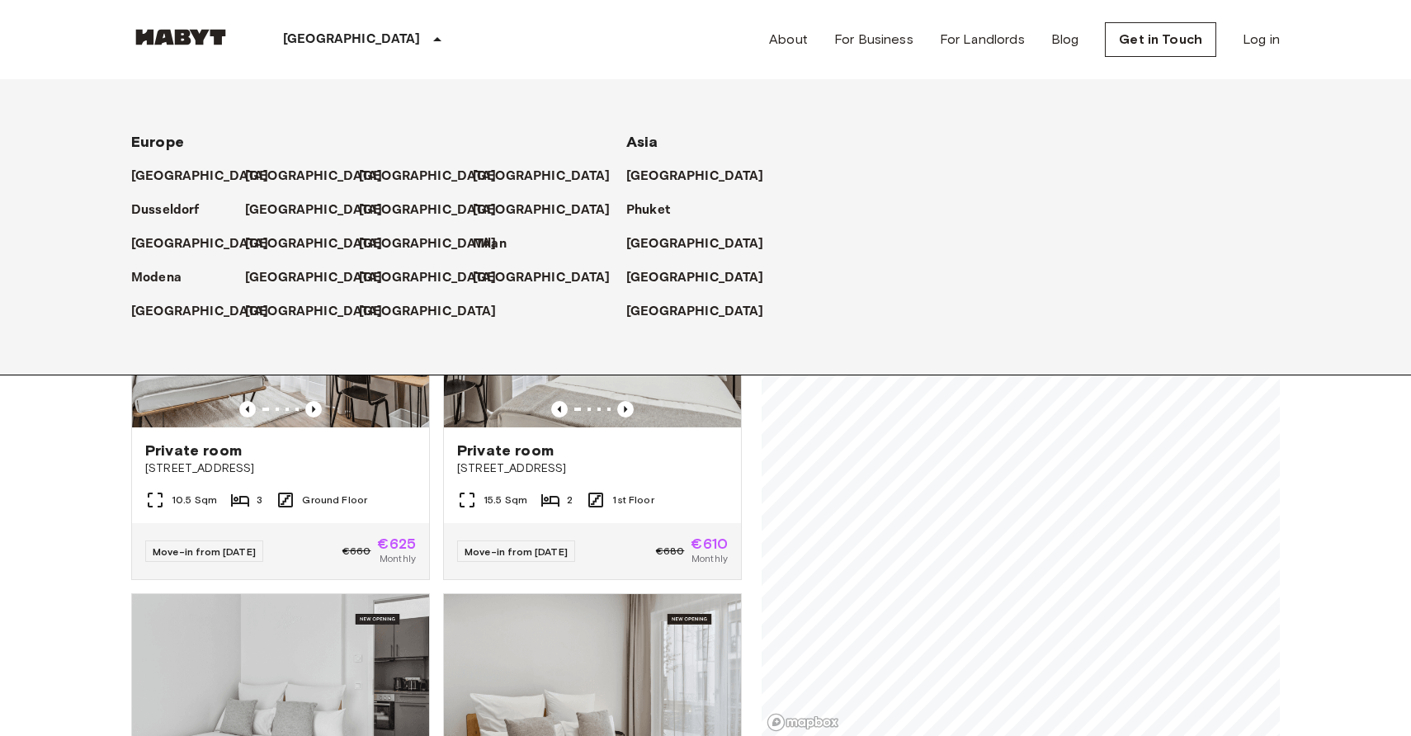
click at [314, 45] on p "[GEOGRAPHIC_DATA]" at bounding box center [352, 40] width 138 height 20
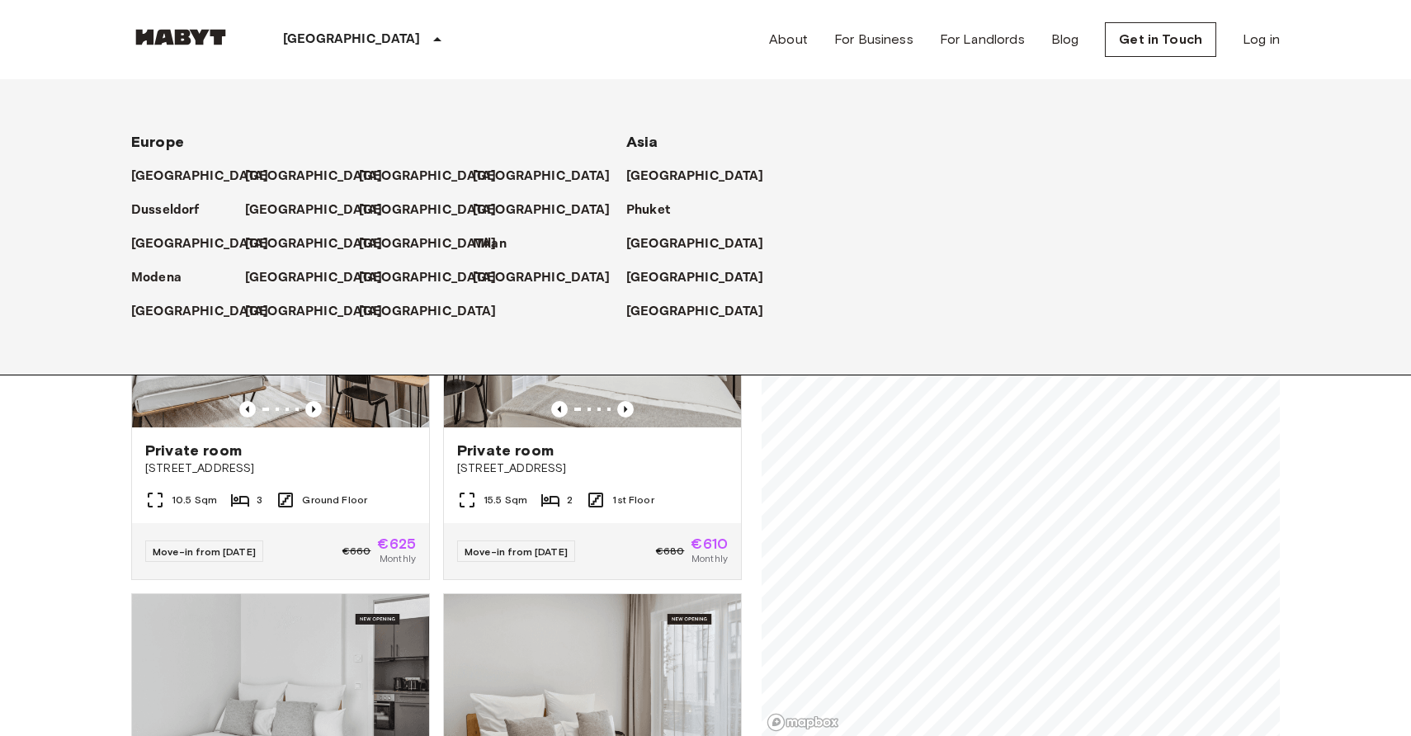
click at [329, 21] on div "[GEOGRAPHIC_DATA]" at bounding box center [365, 39] width 270 height 79
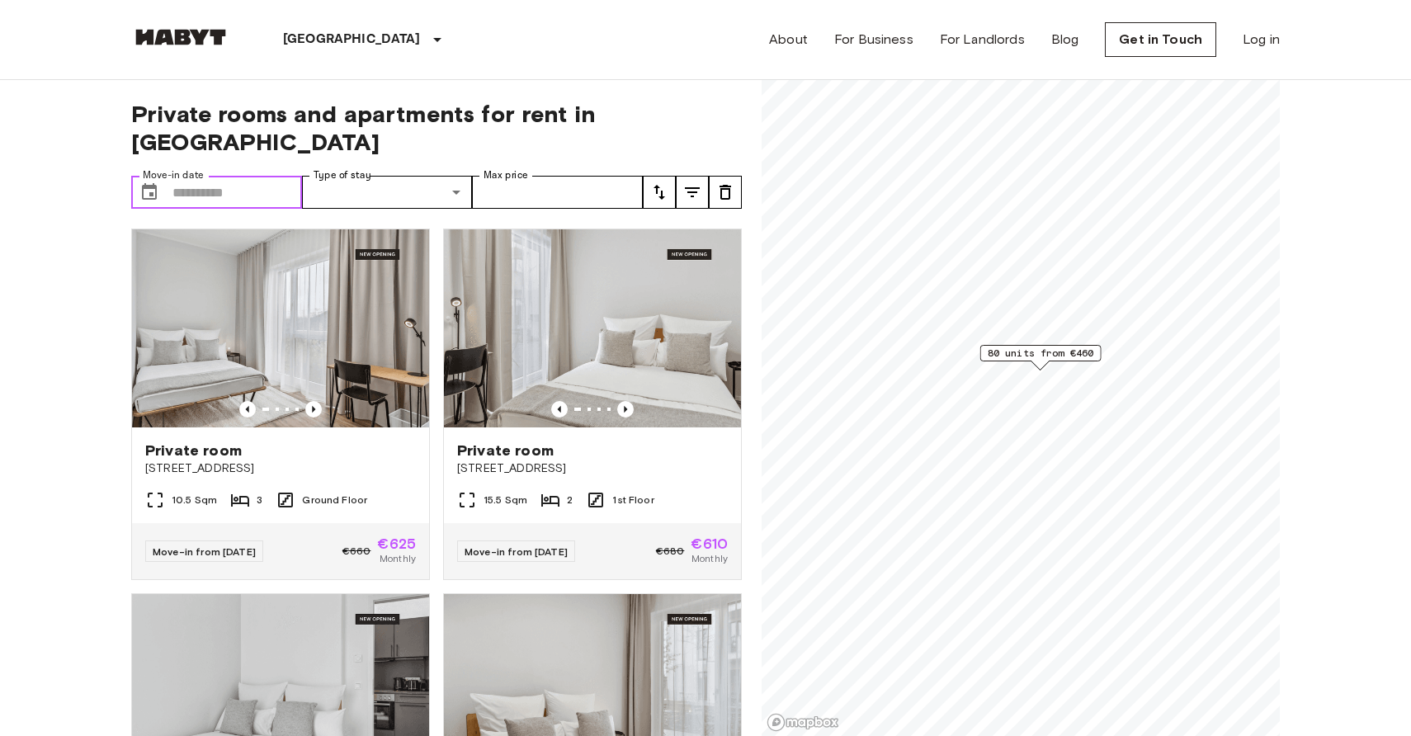
click at [251, 176] on input "Move-in date" at bounding box center [238, 192] width 130 height 33
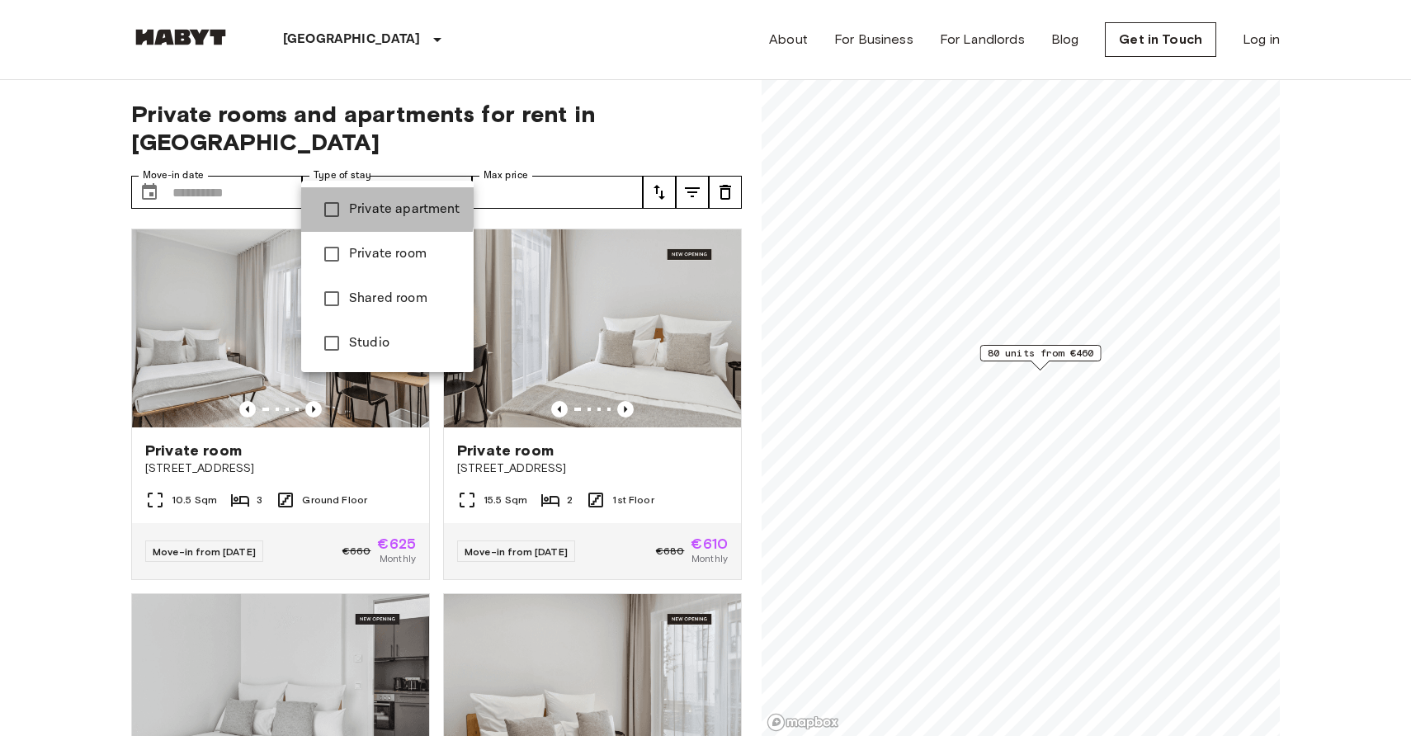
click at [359, 207] on span "Private apartment" at bounding box center [404, 210] width 111 height 20
type input "**********"
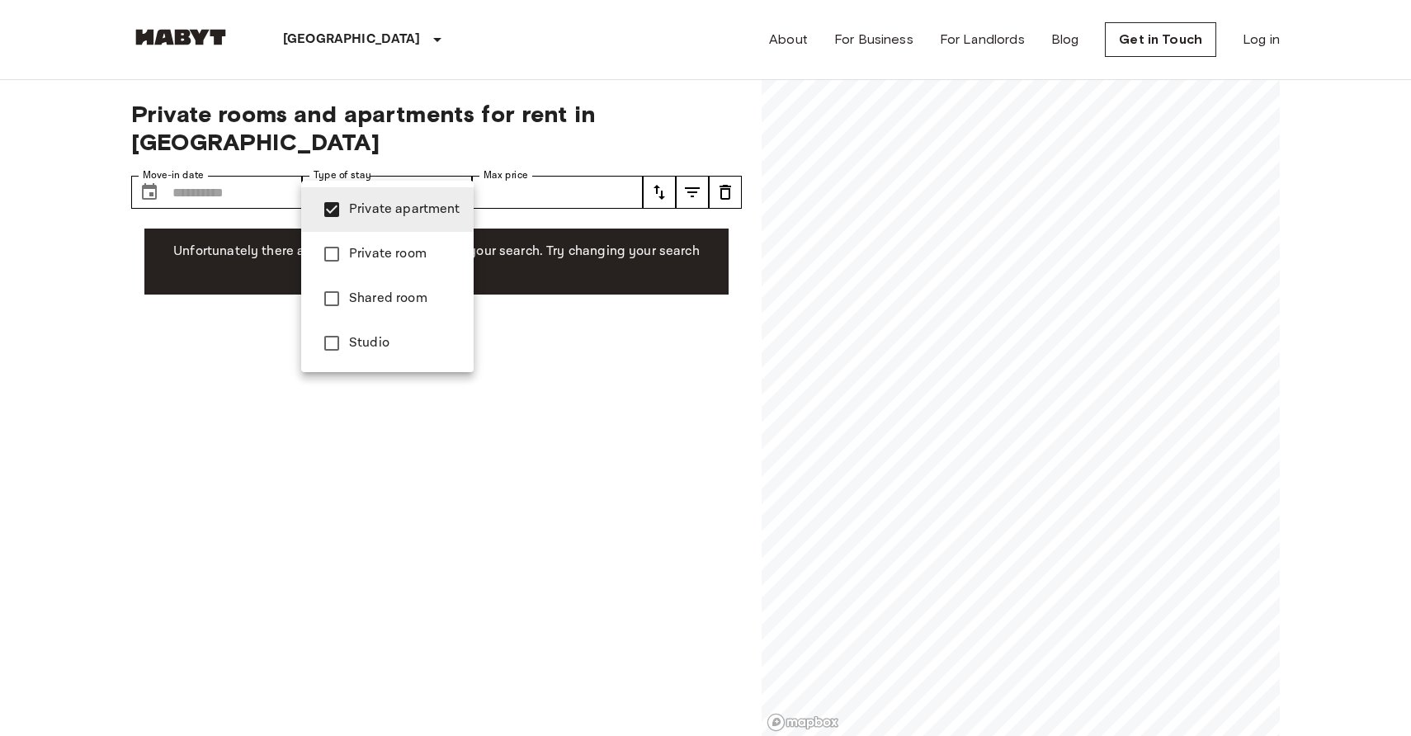
click at [365, 206] on span "Private apartment" at bounding box center [404, 210] width 111 height 20
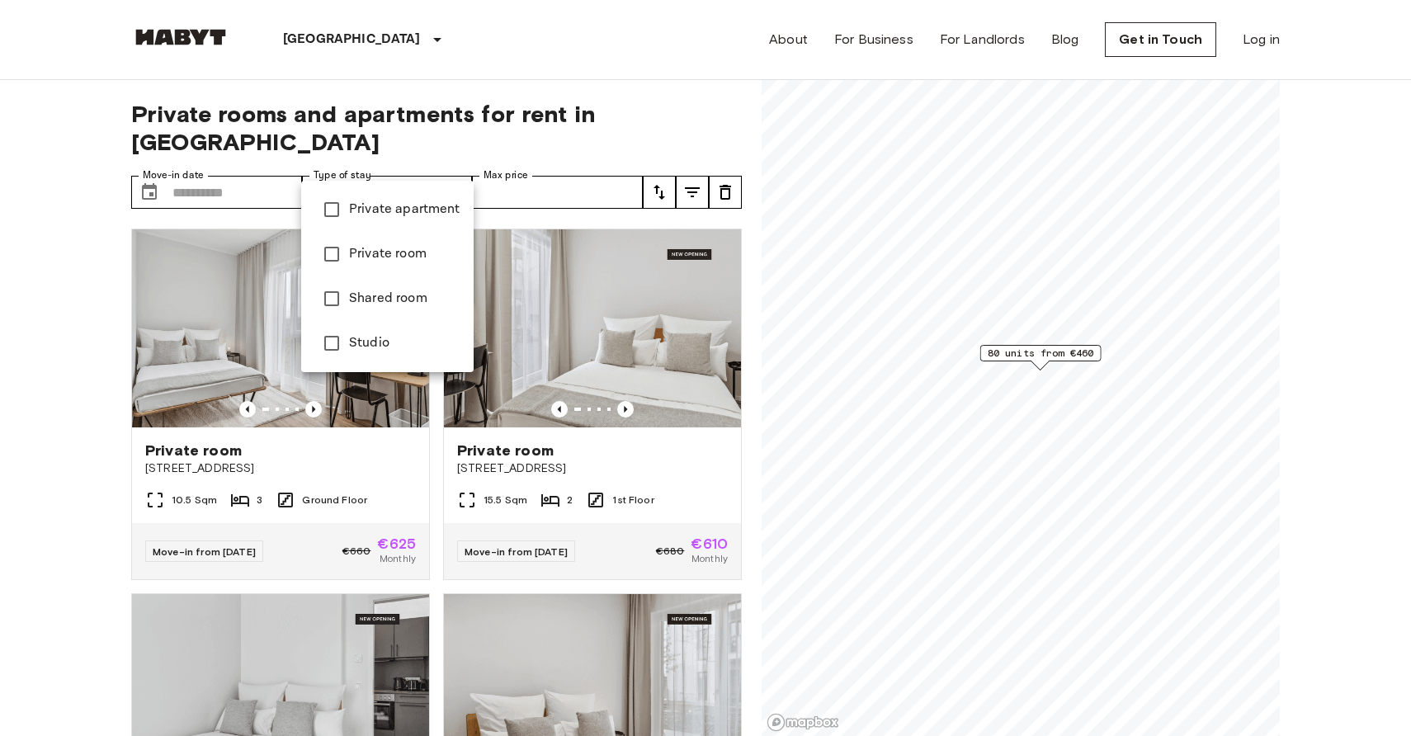
click at [375, 206] on span "Private apartment" at bounding box center [404, 210] width 111 height 20
type input "**********"
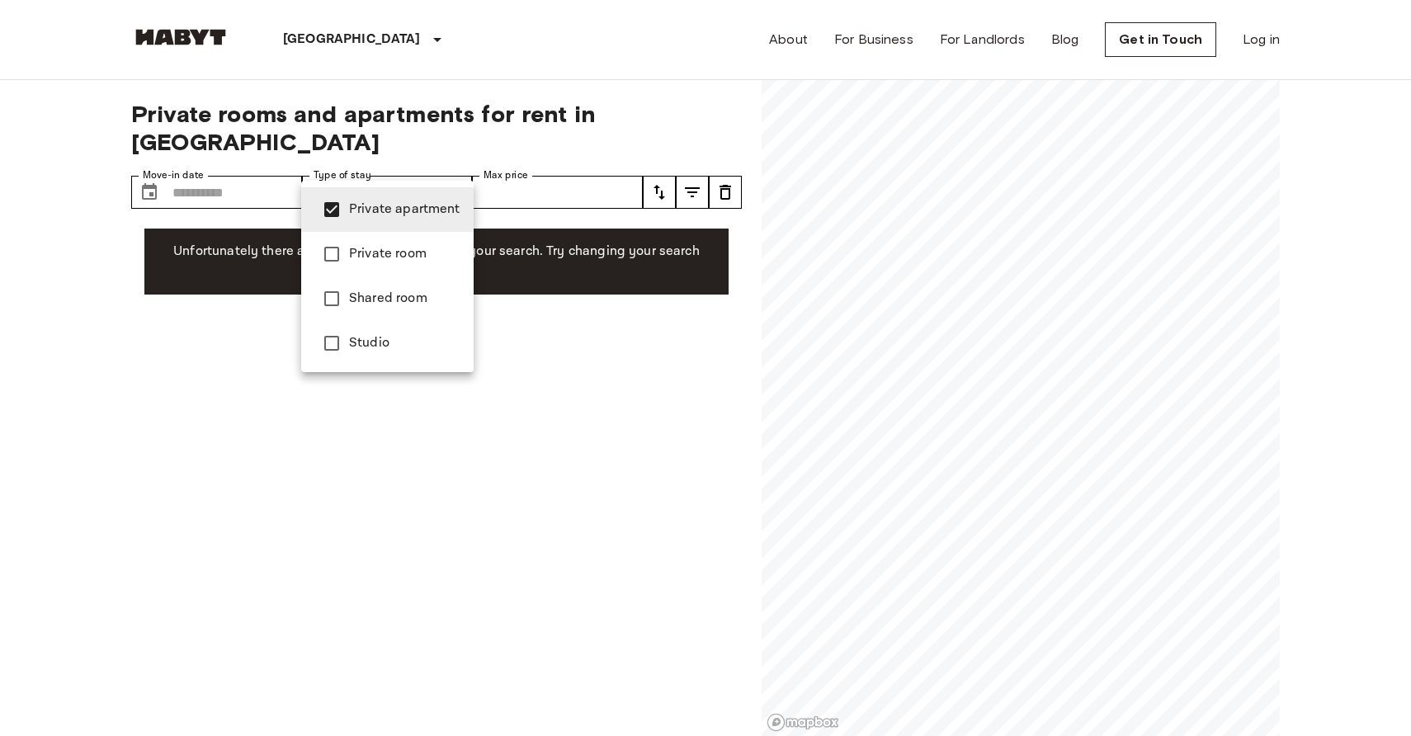
click at [375, 206] on span "Private apartment" at bounding box center [404, 210] width 111 height 20
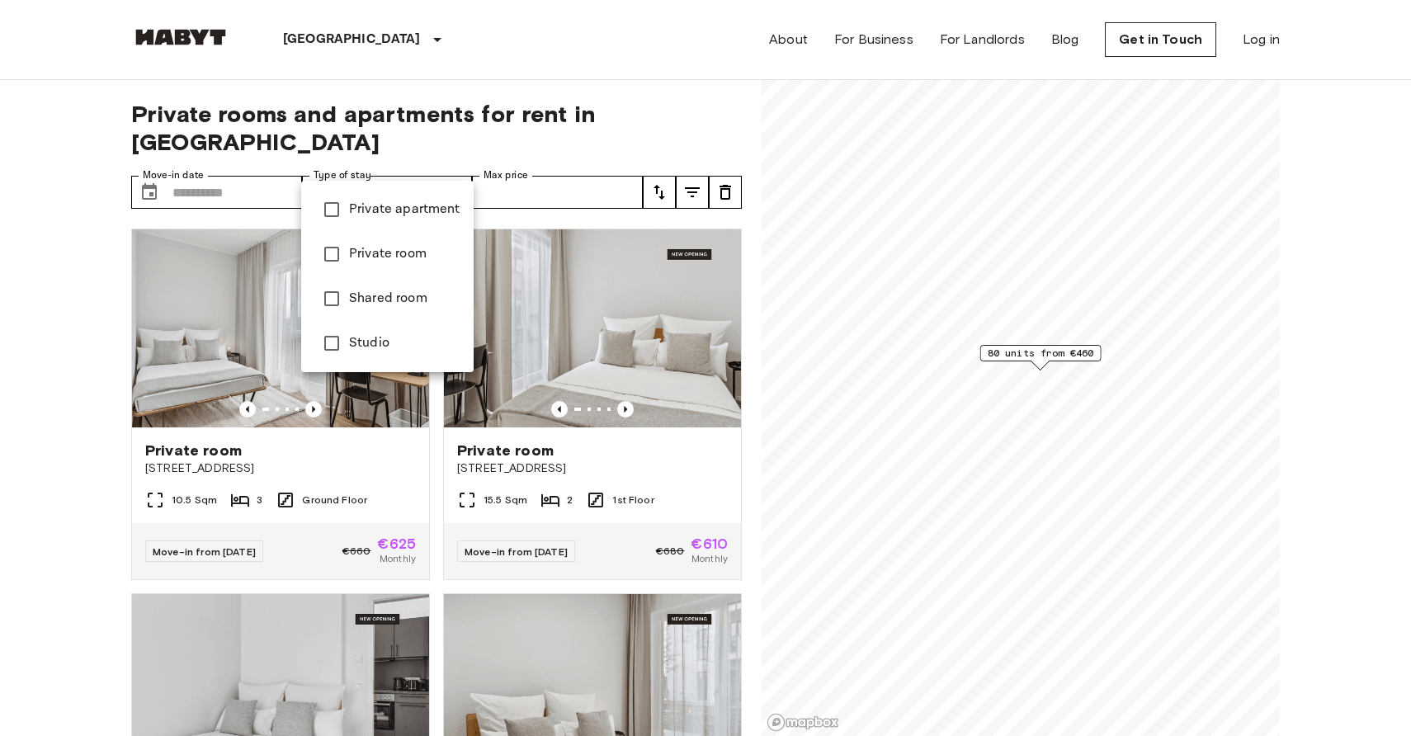
click at [41, 246] on div at bounding box center [705, 368] width 1411 height 736
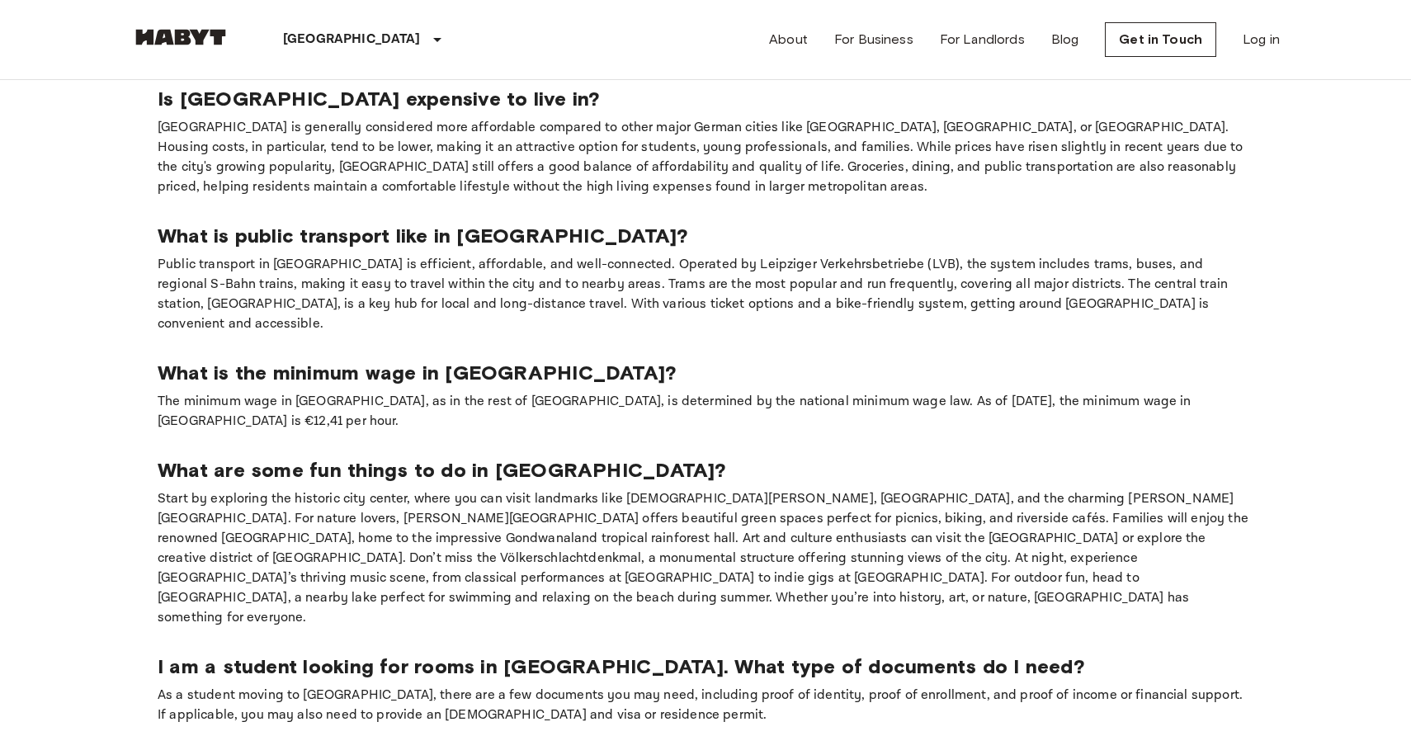
scroll to position [1792, 0]
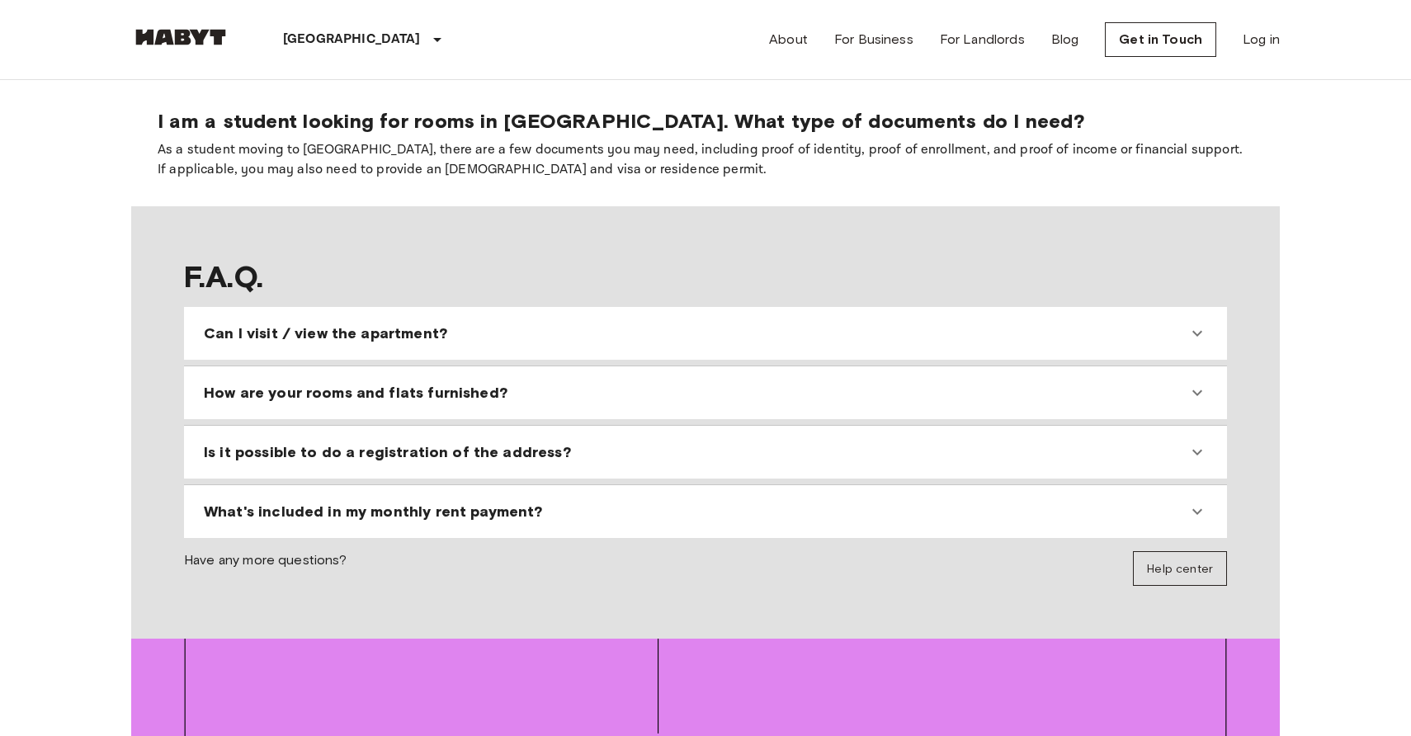
click at [362, 324] on span "Can I visit / view the apartment?" at bounding box center [325, 334] width 243 height 20
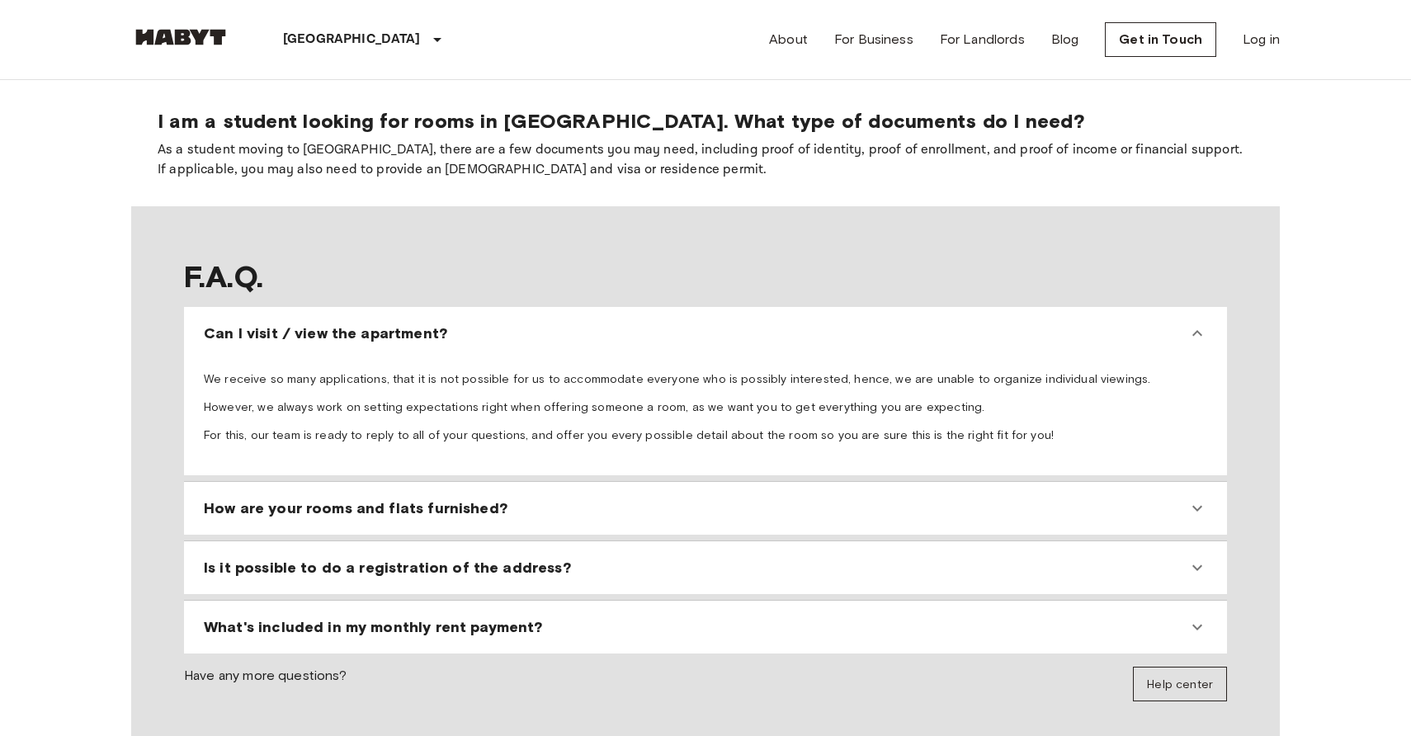
click at [367, 371] on p "We receive so many applications, that it is not possible for us to accommodate …" at bounding box center [706, 379] width 1004 height 17
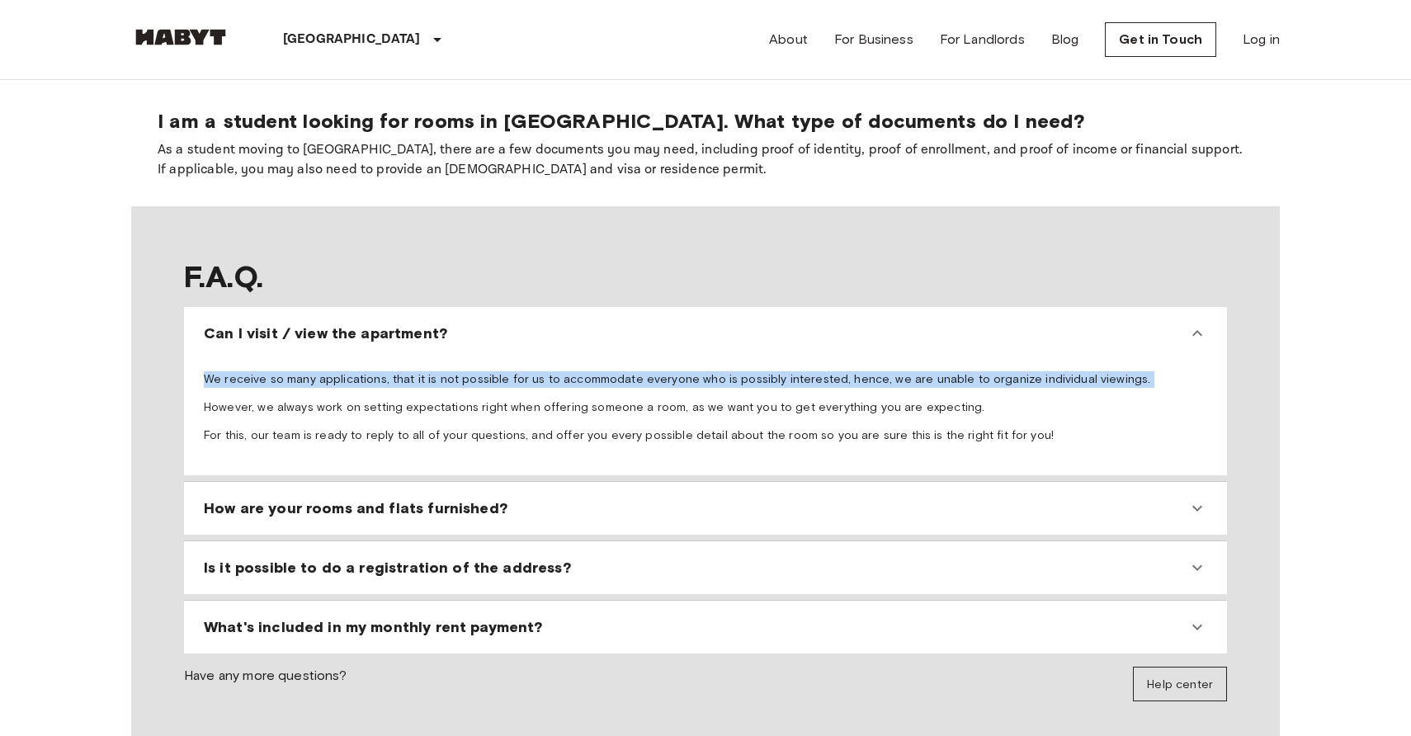
click at [367, 371] on p "We receive so many applications, that it is not possible for us to accommodate …" at bounding box center [706, 379] width 1004 height 17
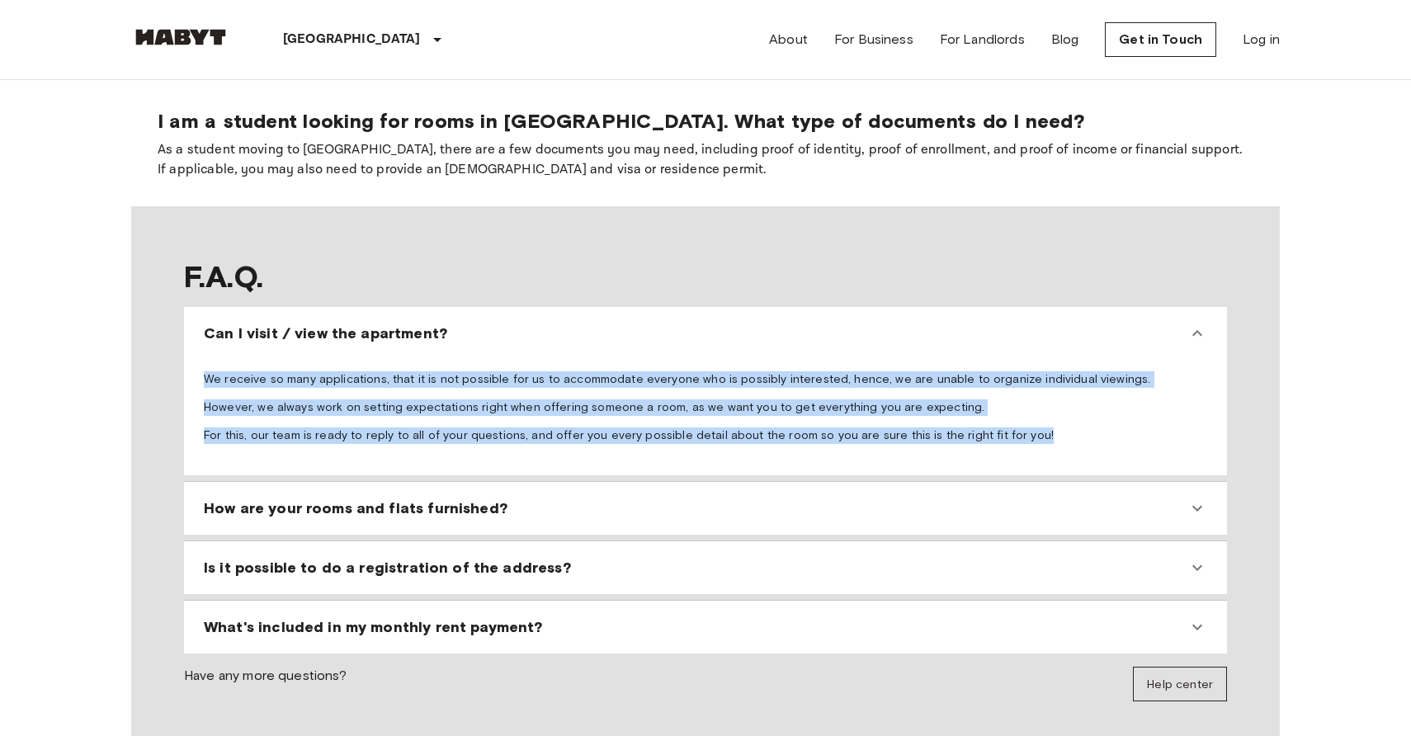
drag, startPoint x: 1008, startPoint y: 281, endPoint x: 198, endPoint y: 229, distance: 811.3
click at [198, 353] on div "We receive so many applications, that it is not possible for us to accommodate …" at bounding box center [706, 411] width 1030 height 116
copy span "We receive so many applications, that it is not possible for us to accommodate …"
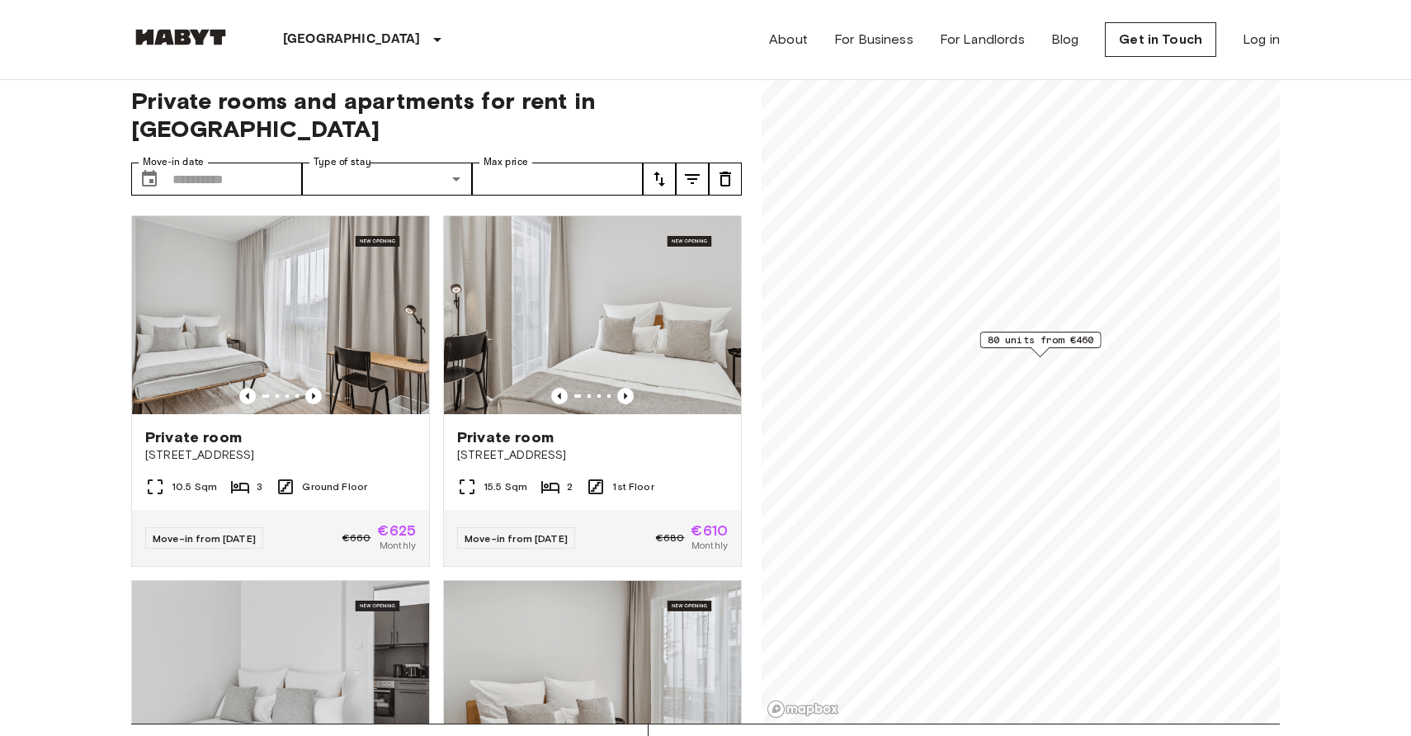
scroll to position [0, 0]
